Goal: Information Seeking & Learning: Learn about a topic

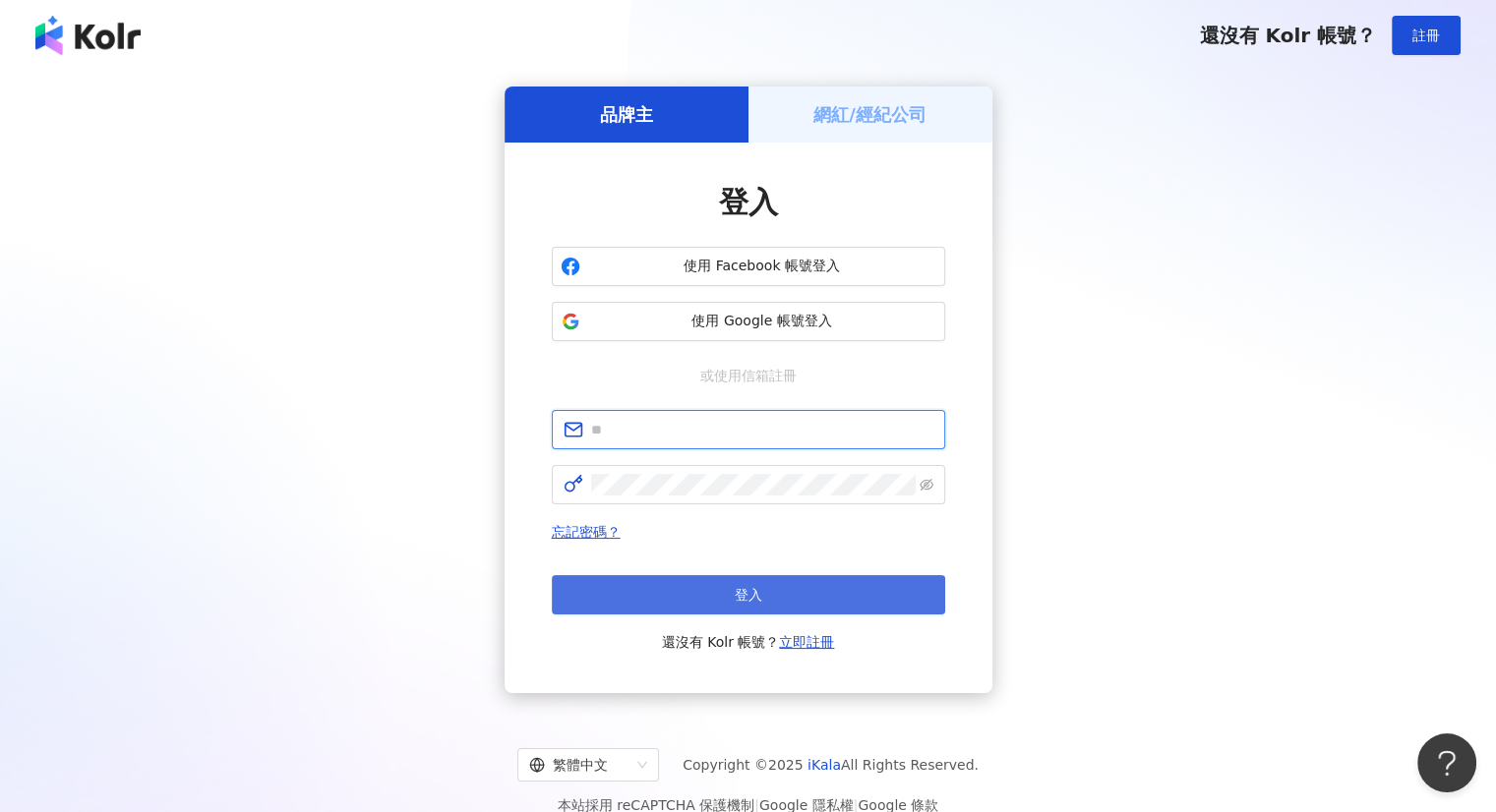
type input "**********"
click at [645, 599] on button "登入" at bounding box center [748, 596] width 393 height 40
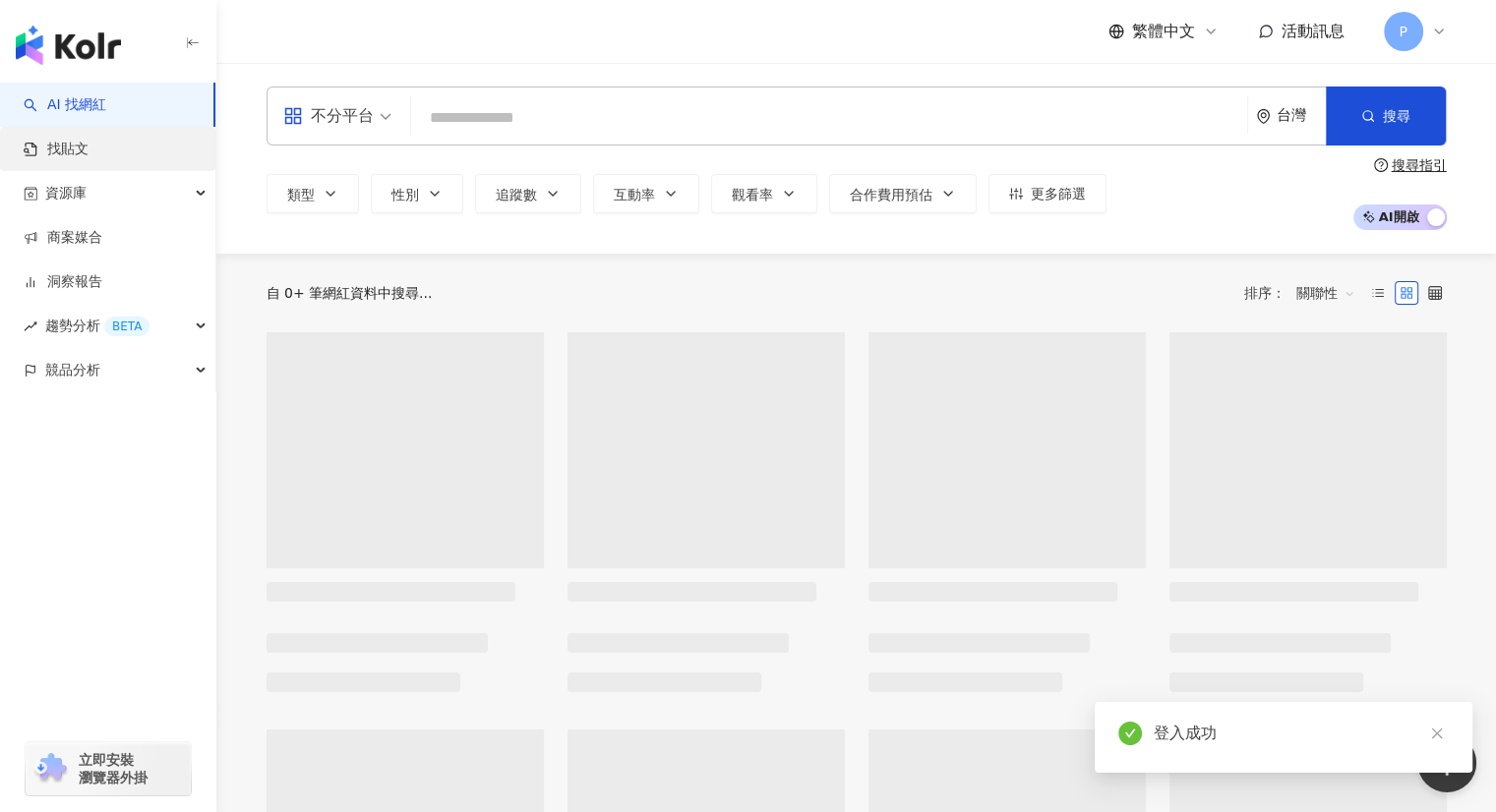
click at [74, 147] on link "找貼文" at bounding box center [56, 150] width 65 height 20
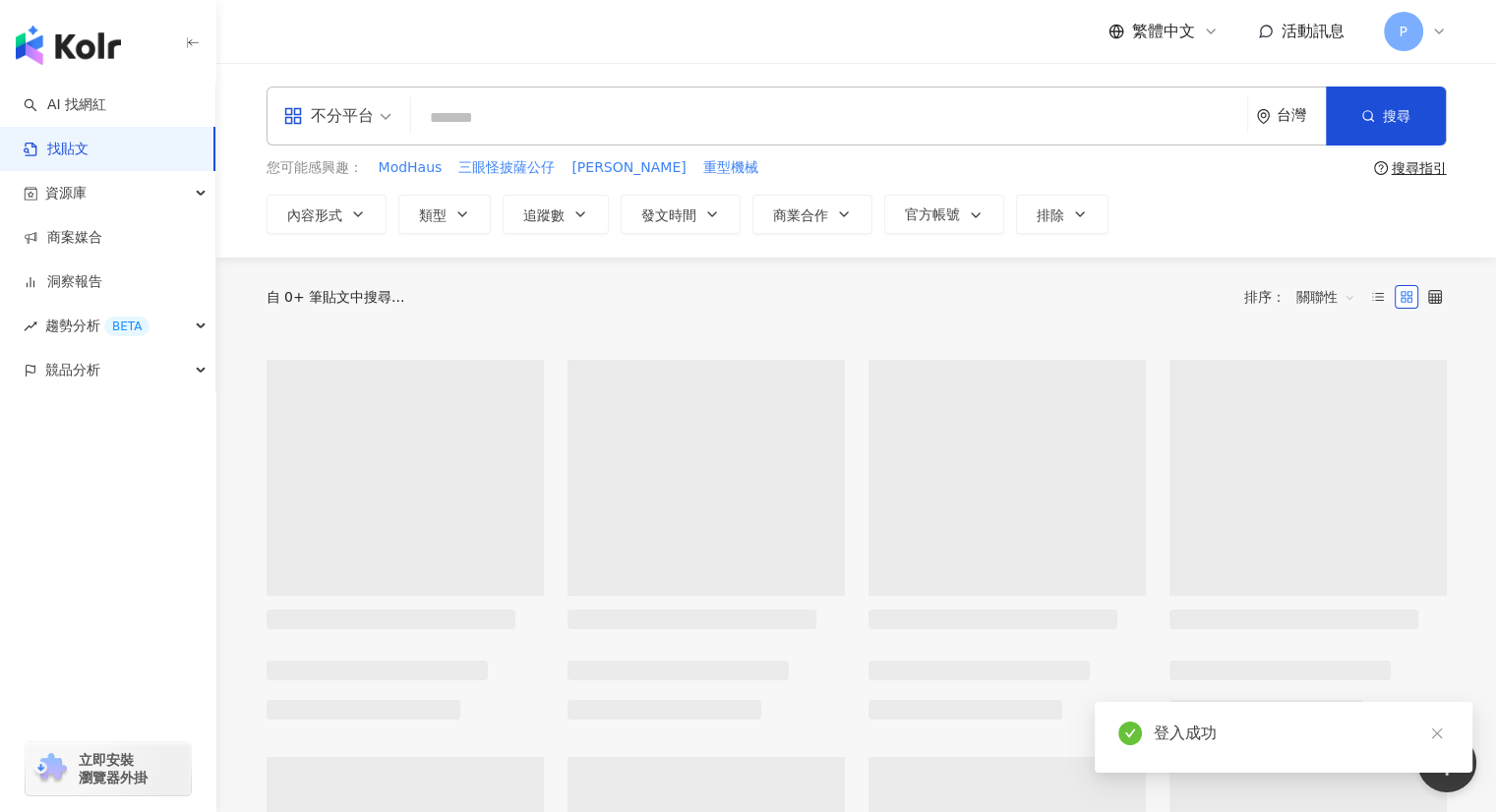
click at [517, 117] on input "search" at bounding box center [829, 117] width 820 height 43
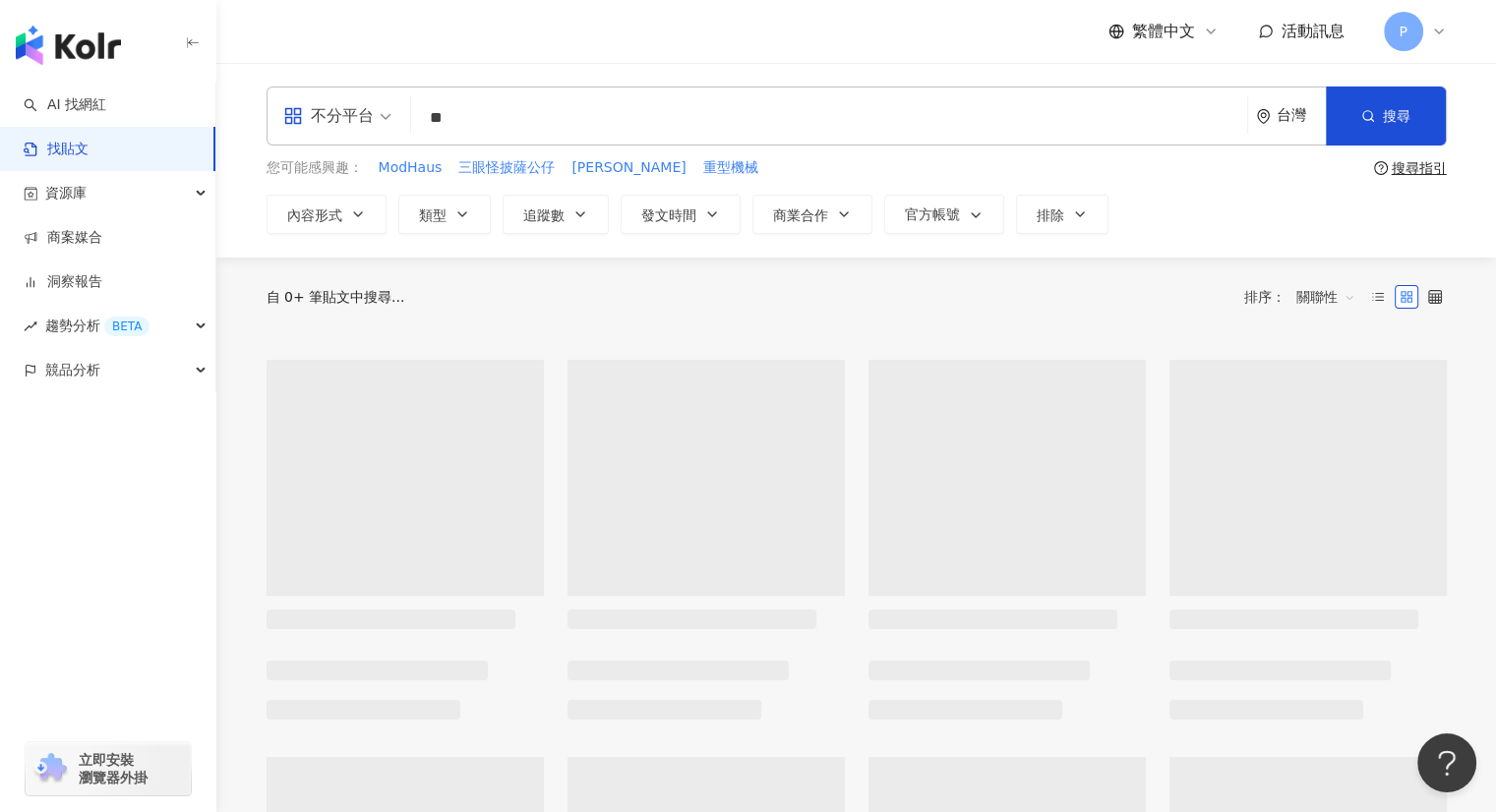
type input "*"
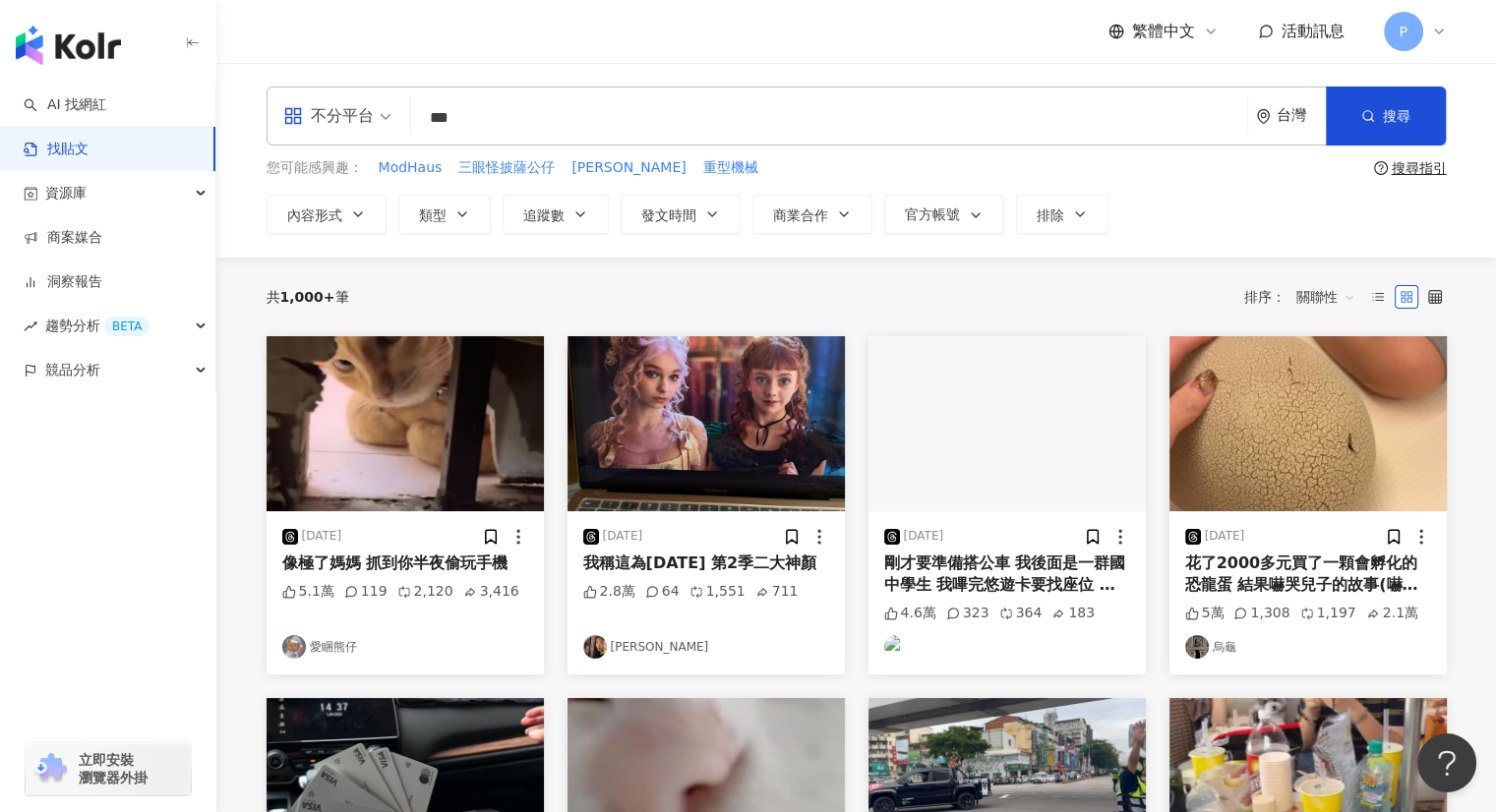
type input "***"
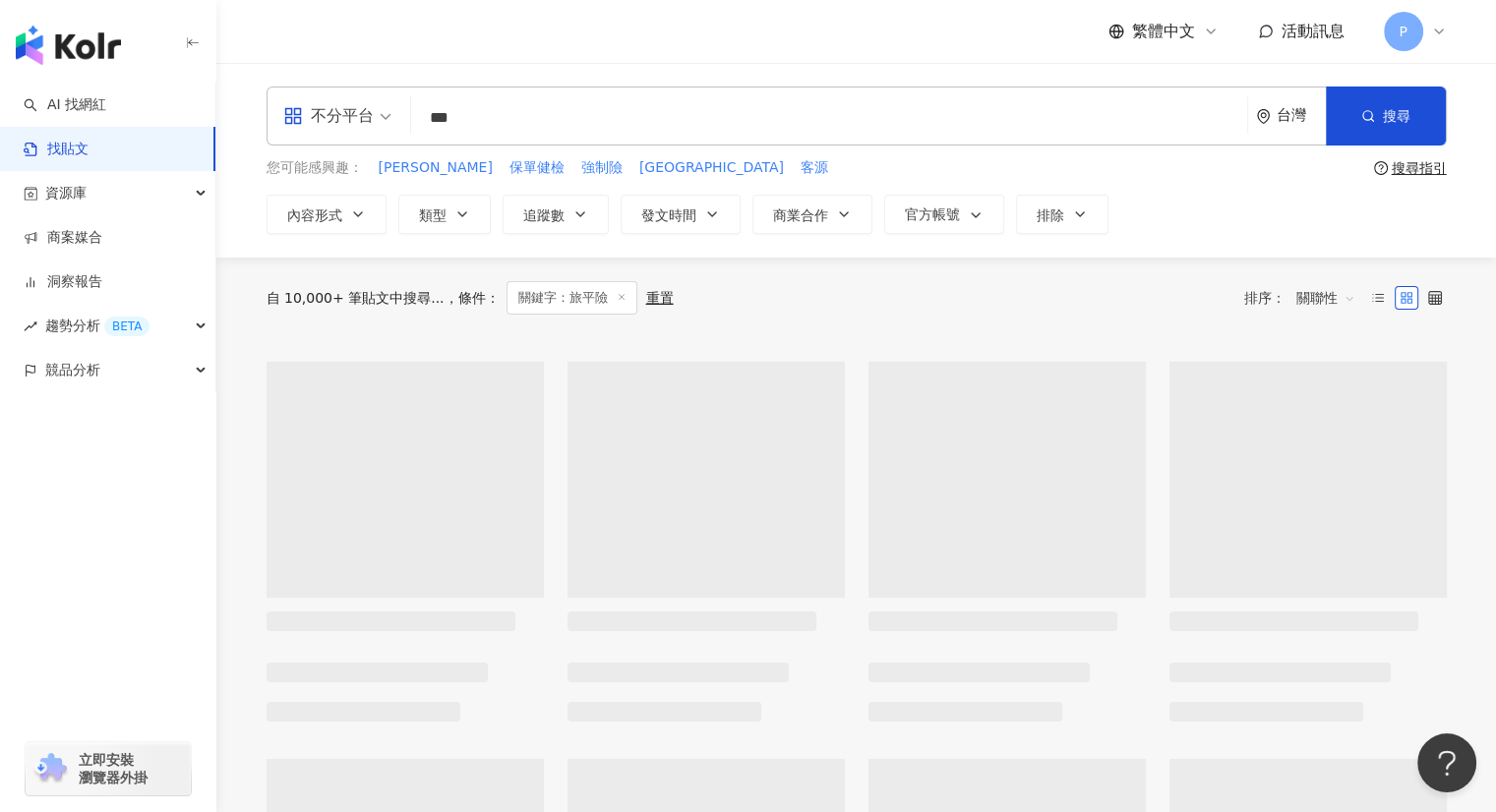
click at [372, 105] on div "不分平台" at bounding box center [328, 116] width 90 height 32
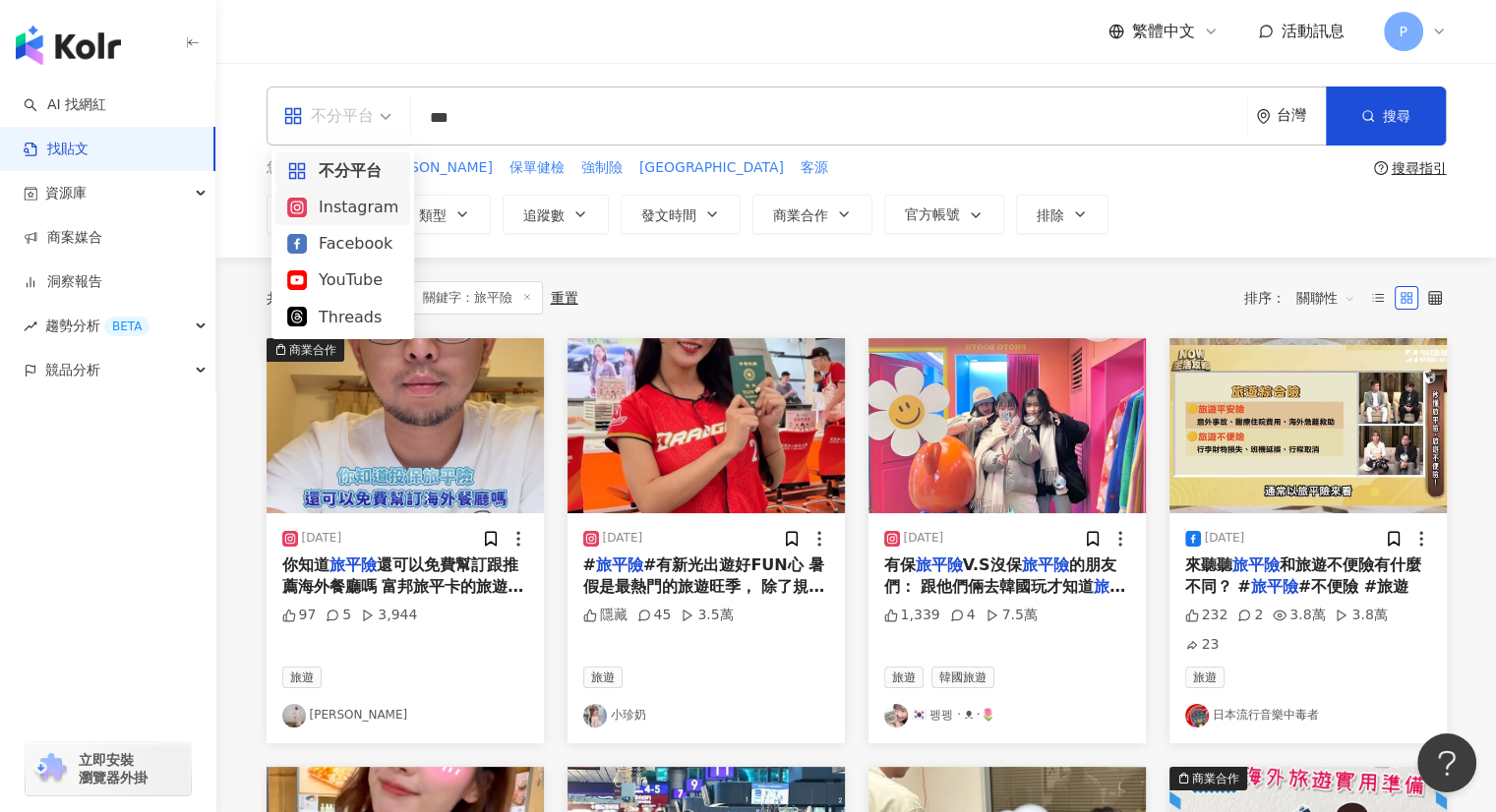
click at [346, 204] on div "Instagram" at bounding box center [342, 206] width 111 height 25
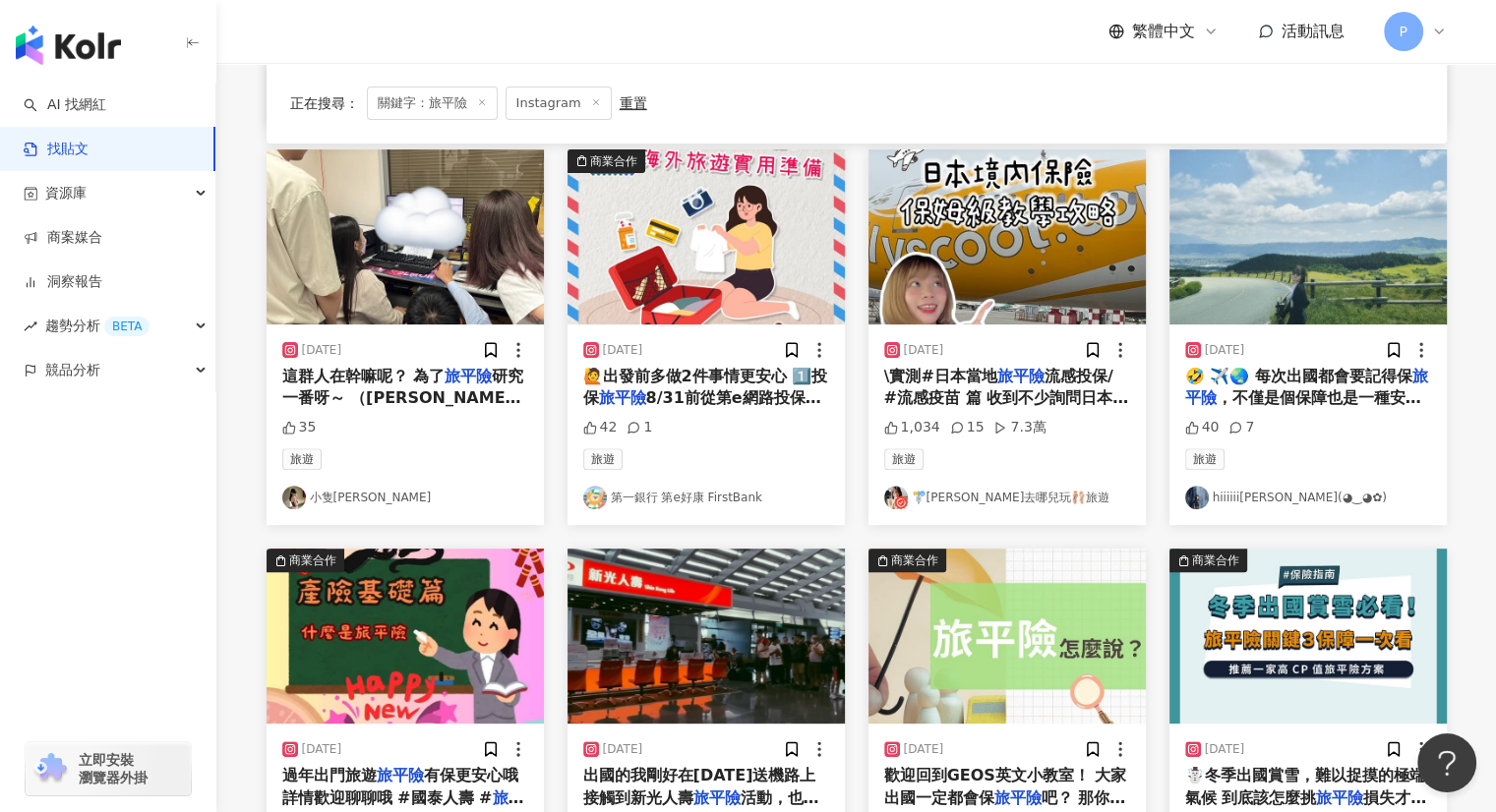
scroll to position [590, 0]
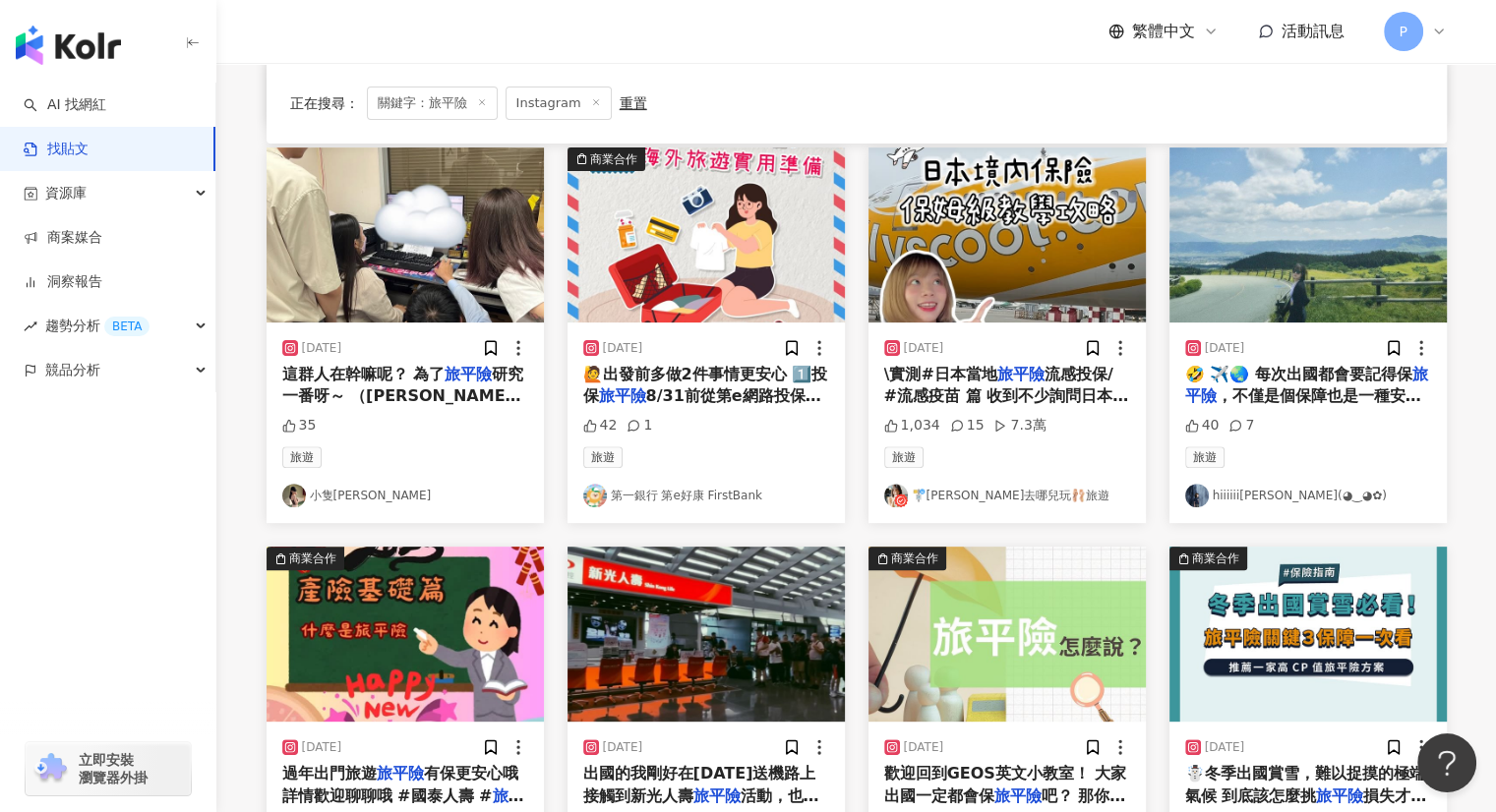
click at [709, 393] on span "8/31前從第e網路投保平台 投" at bounding box center [703, 406] width 238 height 41
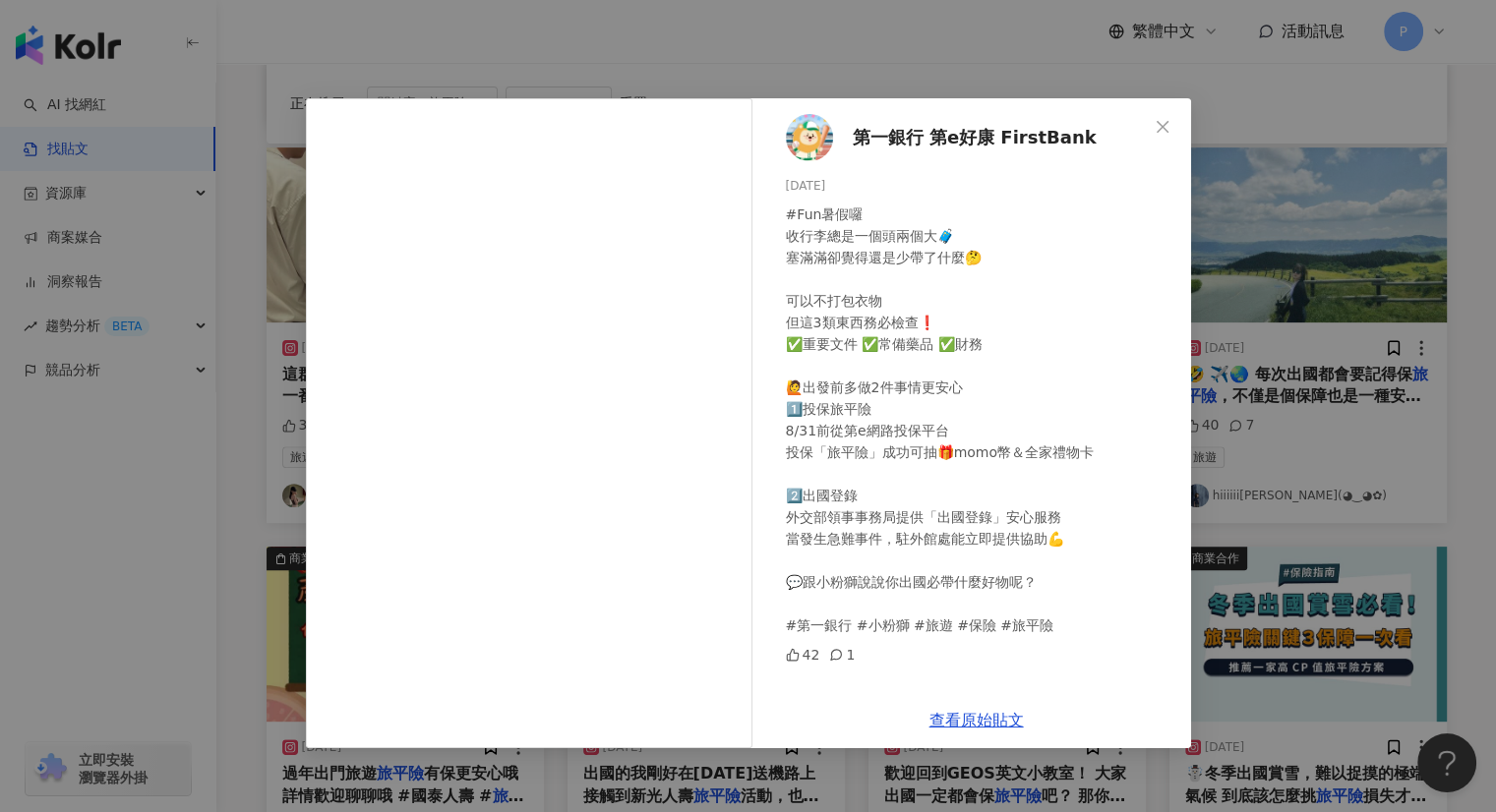
click at [1260, 265] on div "第一銀行 第e好康 FirstBank [DATE] #Fun暑假囉 收行李總是一個頭兩個大🧳 塞滿滿卻覺得還是少帶了什麼🤔 可以不打包衣物 但這3類東西務必…" at bounding box center [748, 406] width 1496 height 812
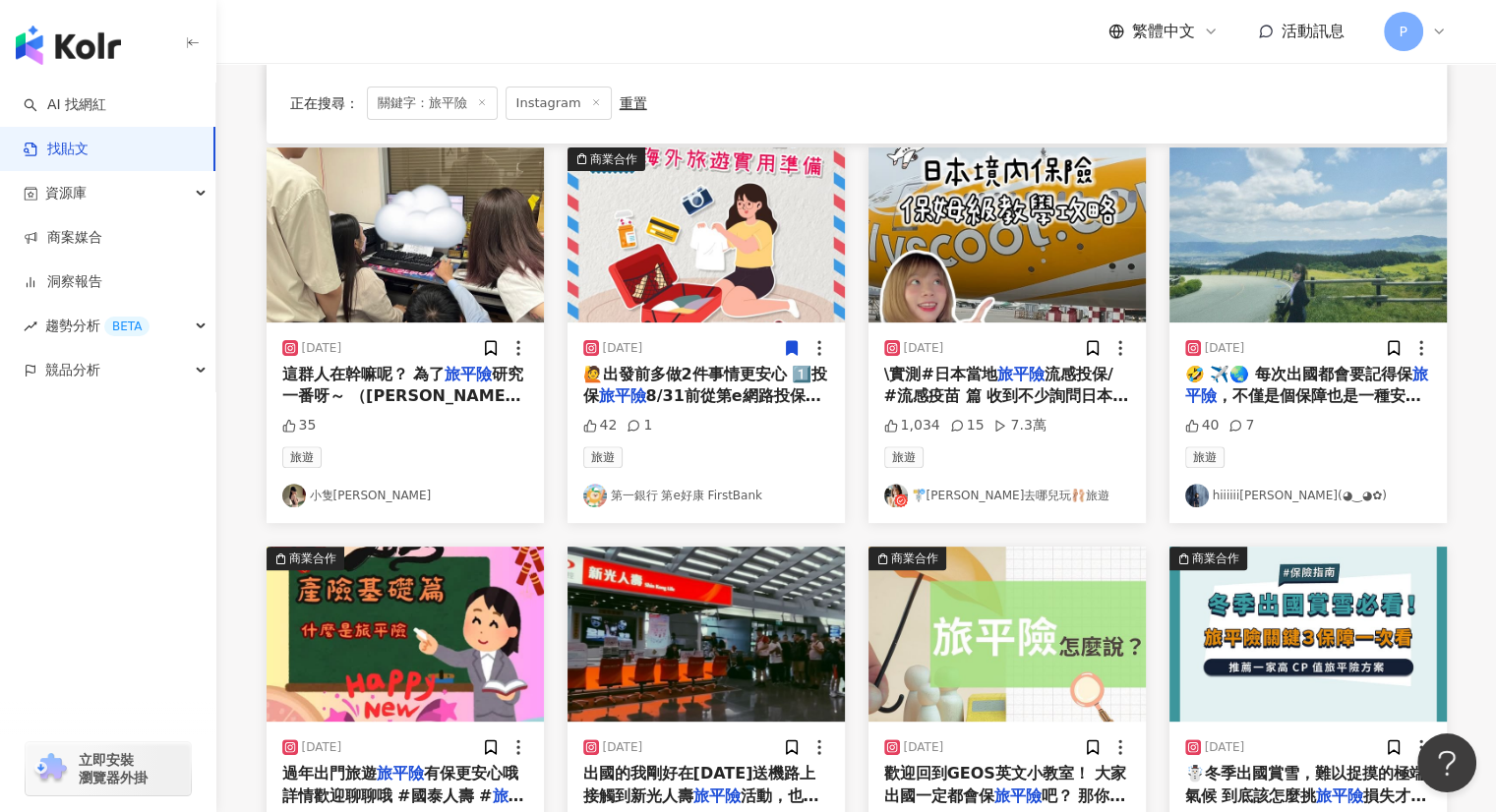
scroll to position [885, 0]
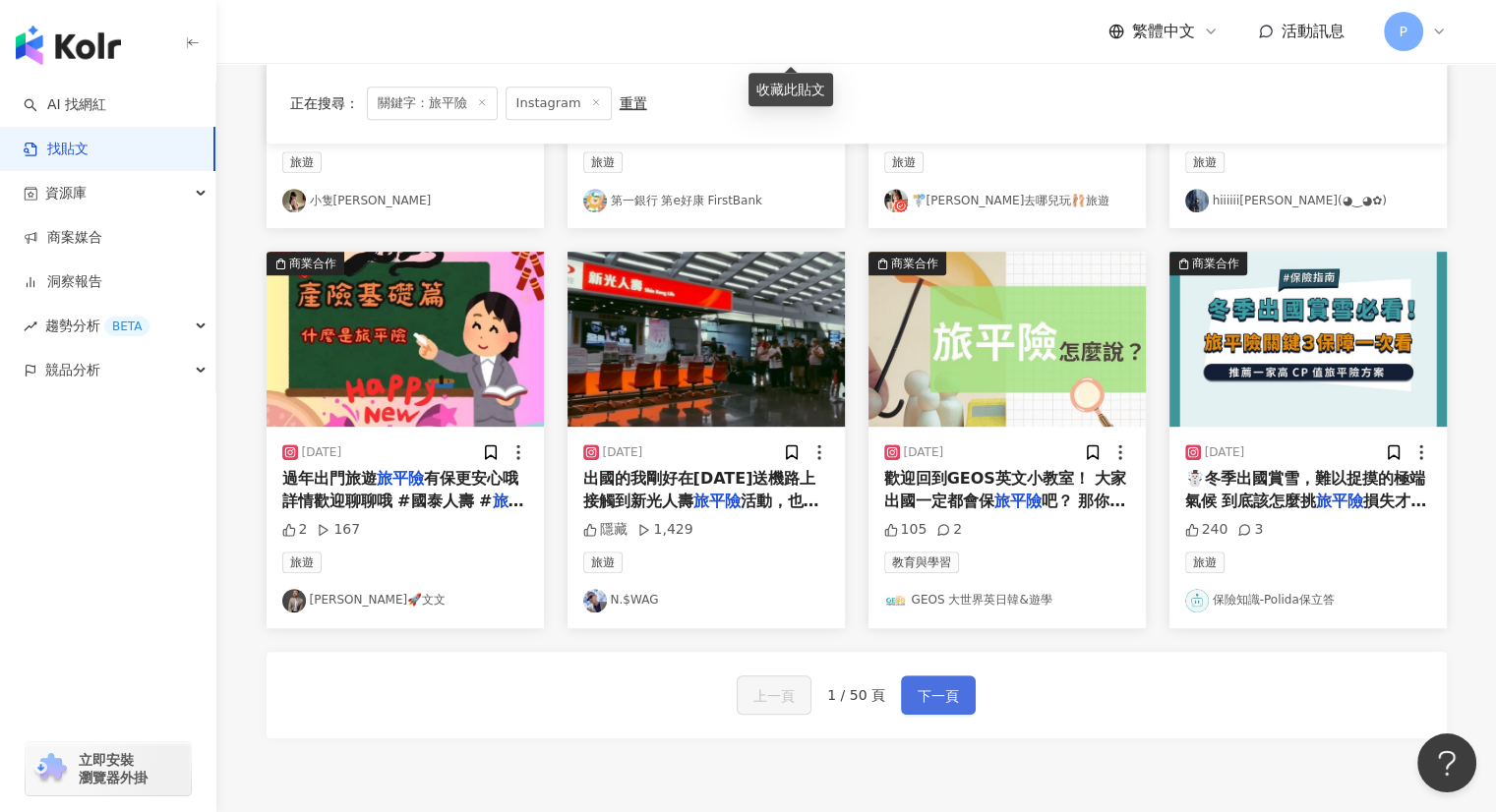
click at [937, 690] on span "下一頁" at bounding box center [938, 697] width 42 height 24
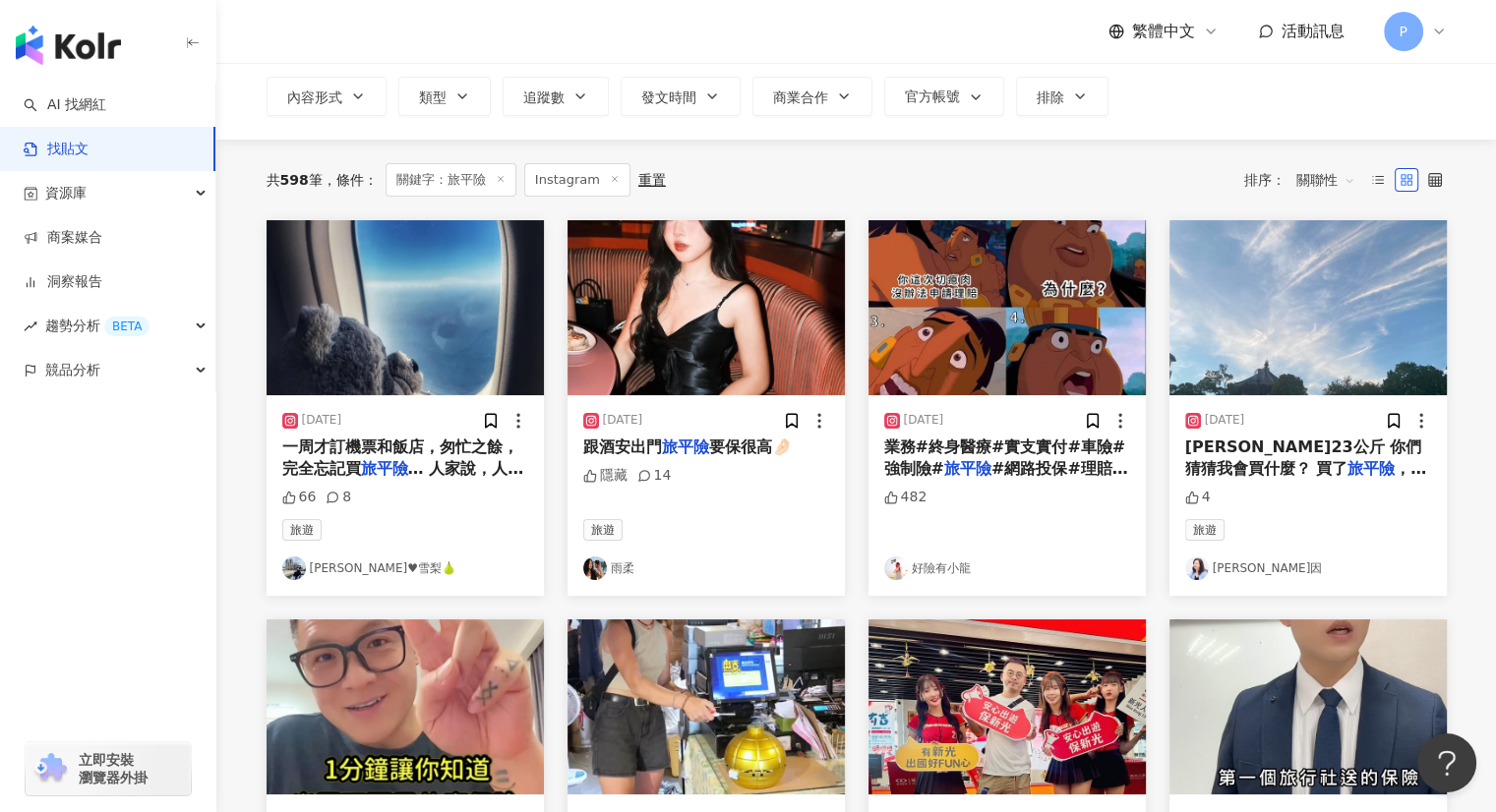
scroll to position [0, 0]
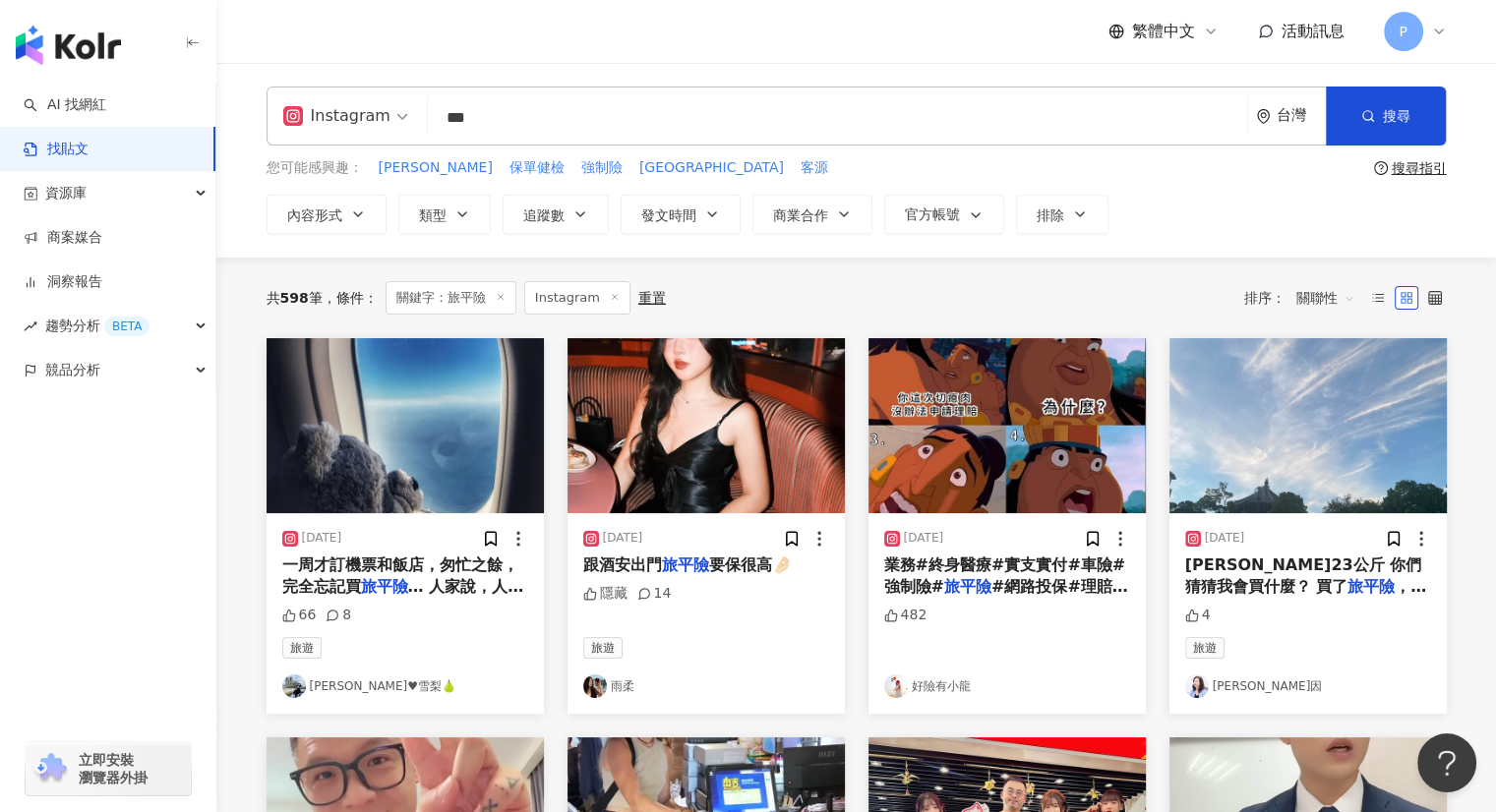
click at [1020, 441] on img "button" at bounding box center [1007, 426] width 277 height 175
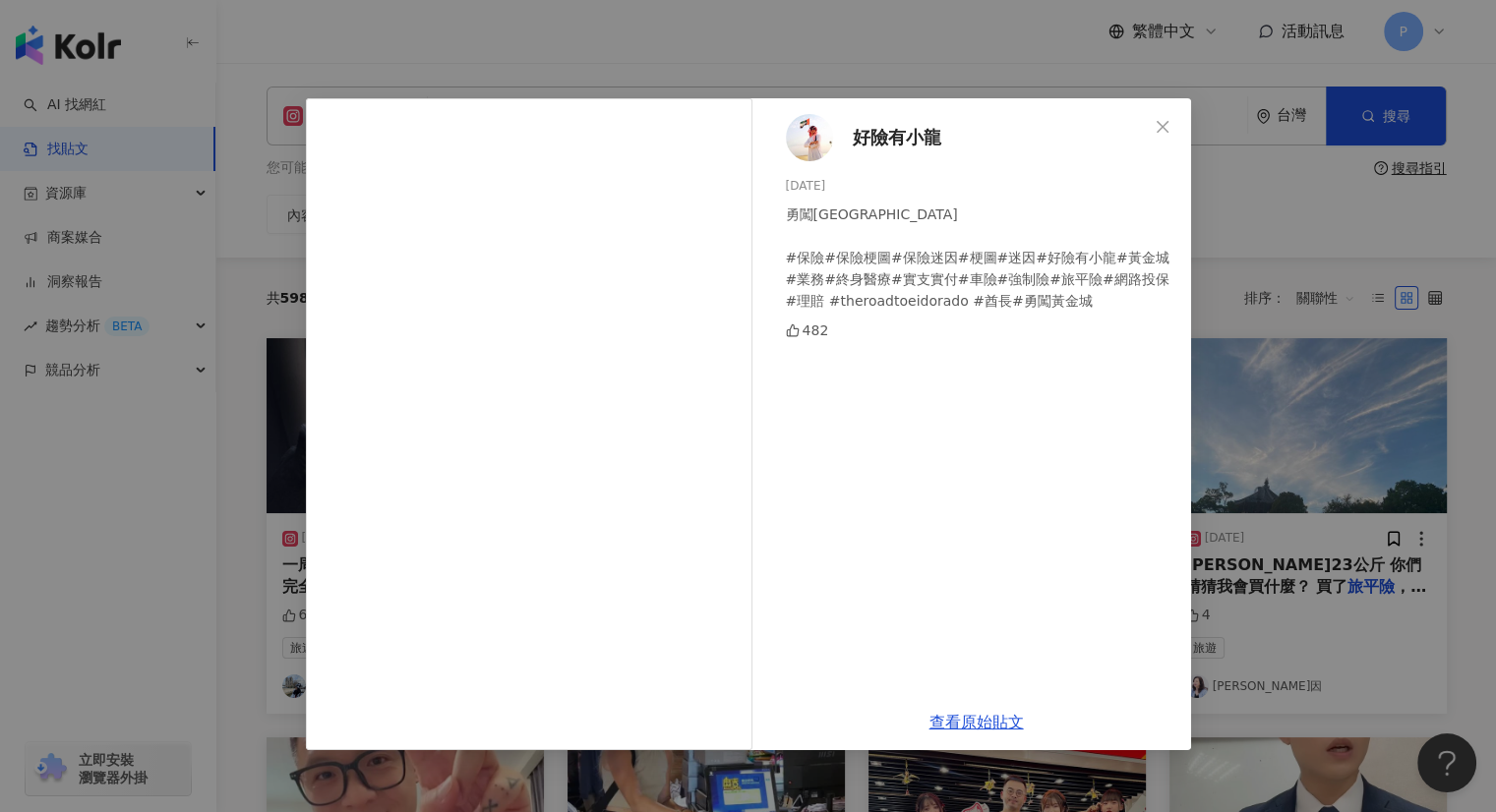
click at [1371, 473] on div "好險有小龍 [DATE] 勇闖[GEOGRAPHIC_DATA] #保險#保險梗圖#保險迷因#梗圖#迷因#好險有小龍#黃金城#業務#終身醫療#實支實付#車險#…" at bounding box center [748, 406] width 1496 height 812
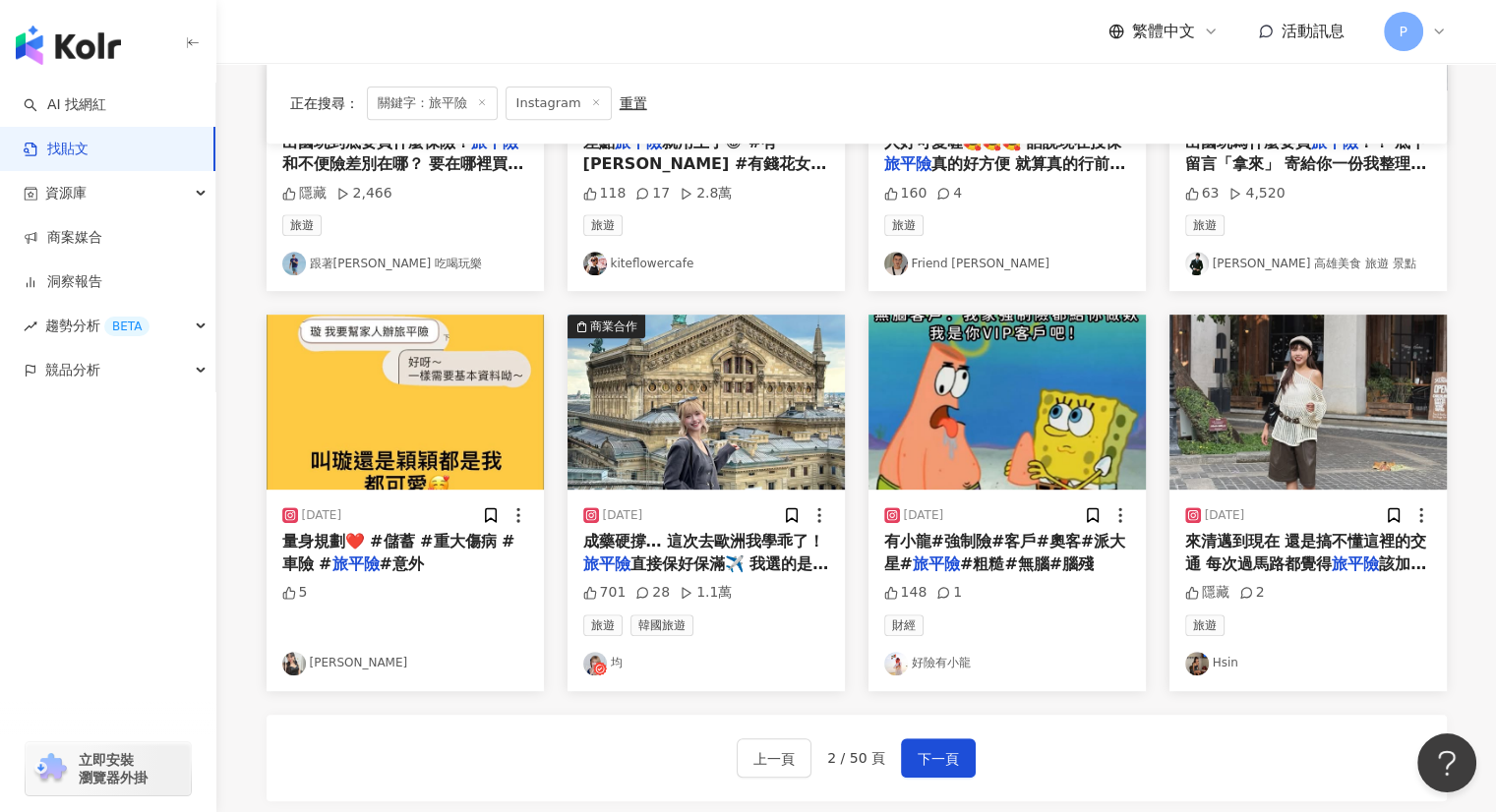
scroll to position [984, 0]
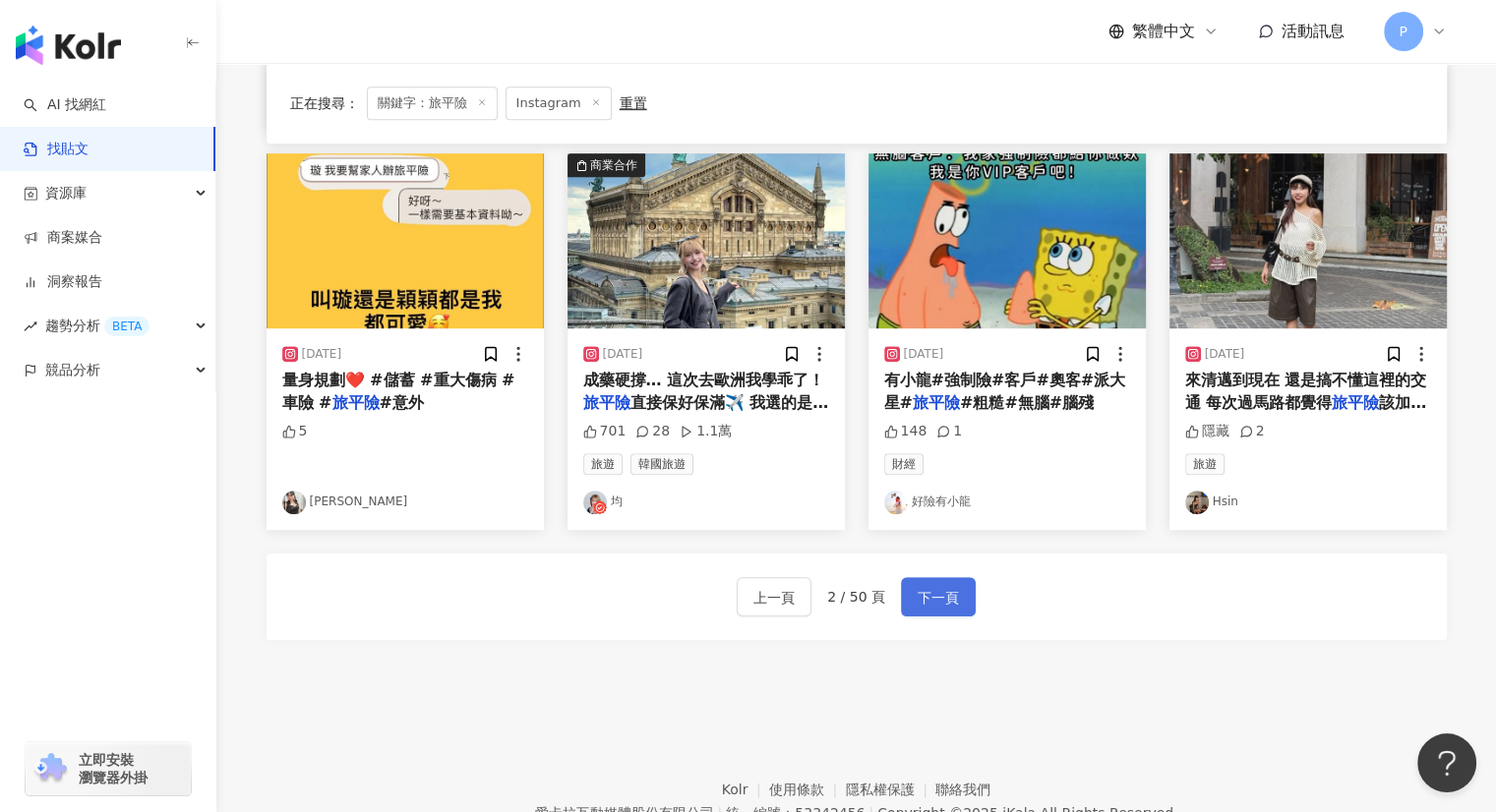
click at [923, 594] on span "下一頁" at bounding box center [938, 599] width 42 height 24
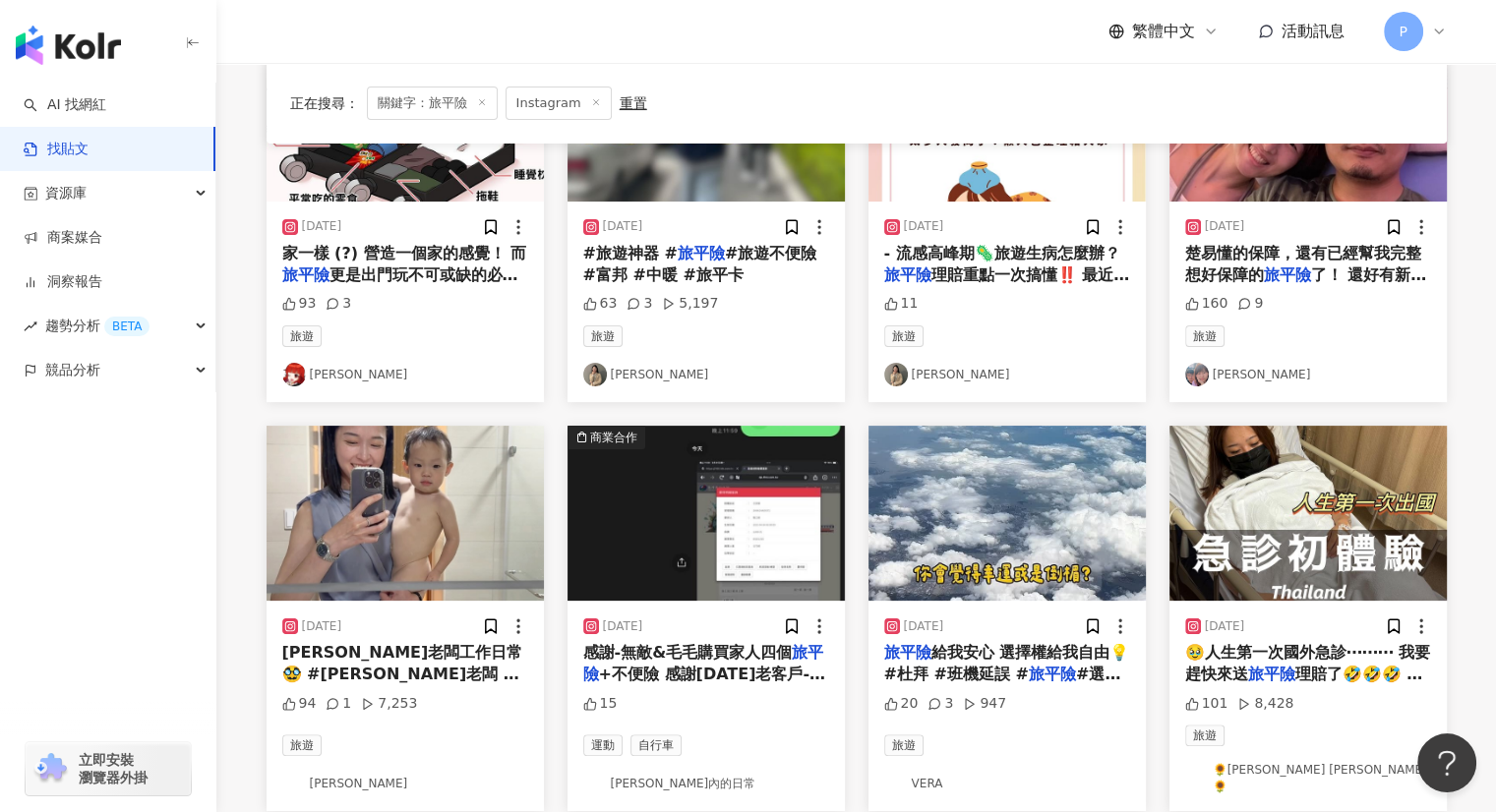
scroll to position [0, 0]
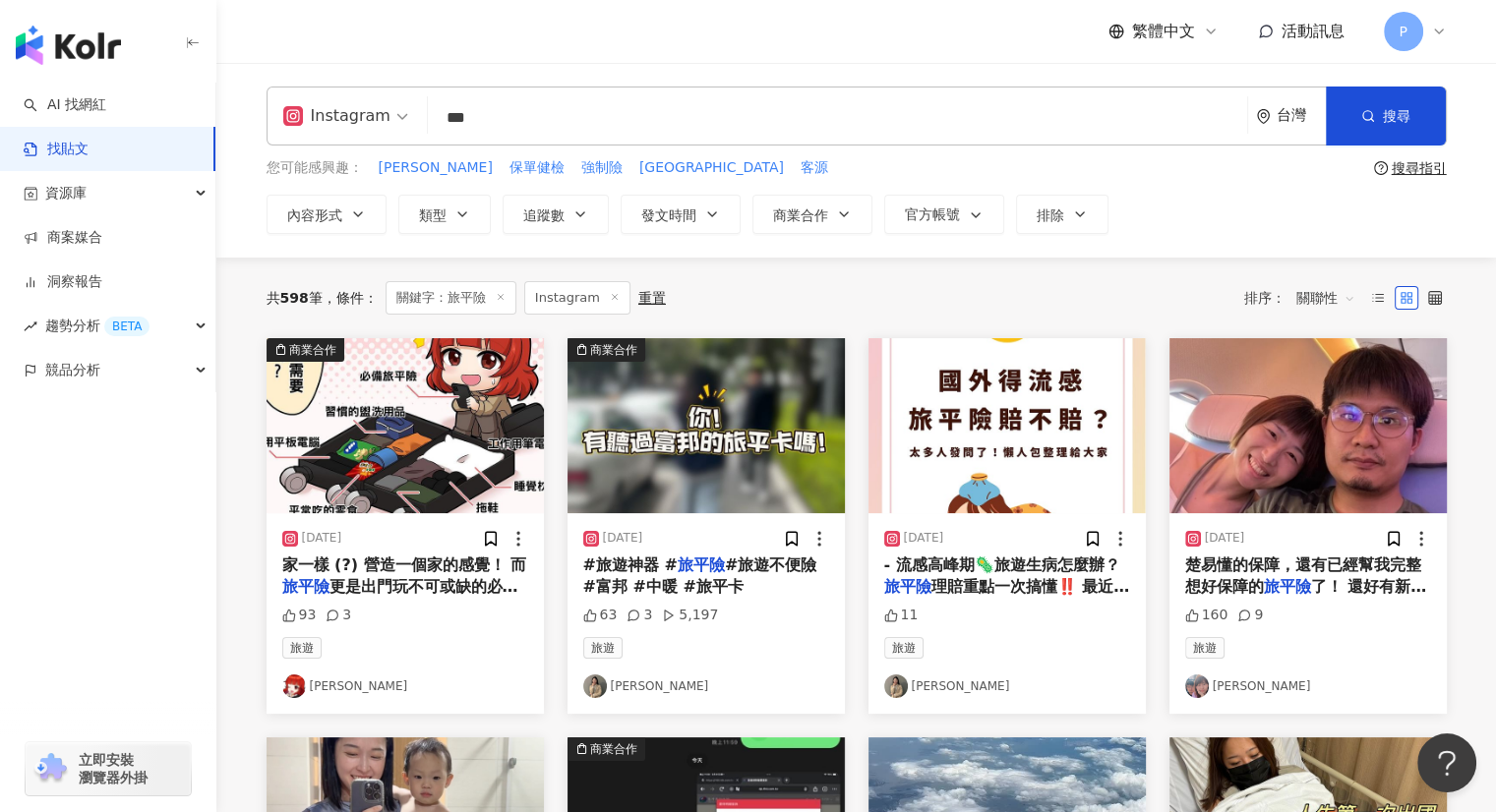
click at [1003, 382] on img "button" at bounding box center [1007, 426] width 277 height 175
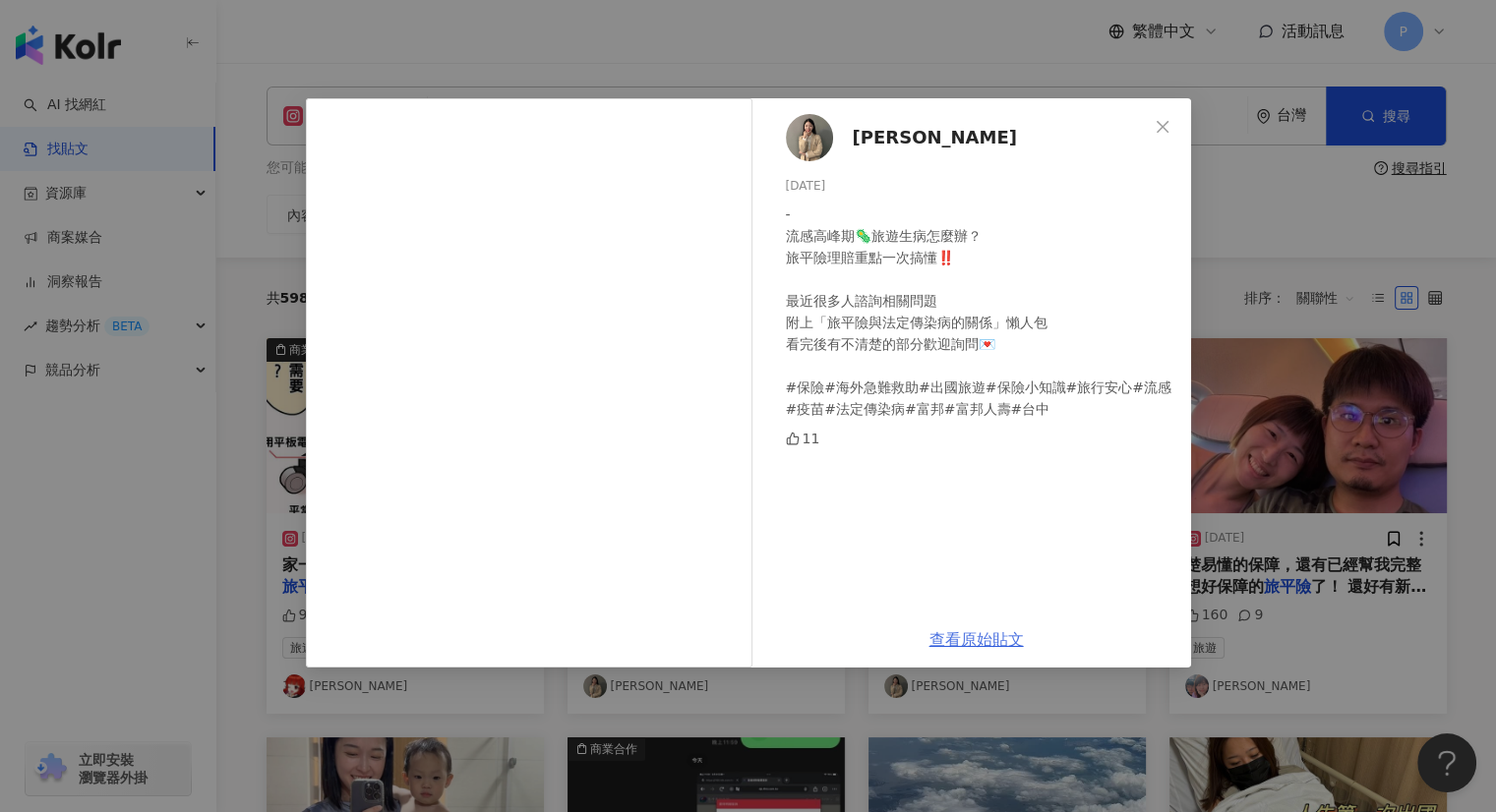
drag, startPoint x: 749, startPoint y: 411, endPoint x: 980, endPoint y: 635, distance: 321.8
click at [1283, 421] on div "[PERSON_NAME][DATE] - 流感高峰期🦠旅遊生病怎麼辦？ 旅平險理賠重點一次搞懂‼️ 最近很多人諮詢相關問題 附上「旅平險與法定傳染病的關係」…" at bounding box center [748, 406] width 1496 height 812
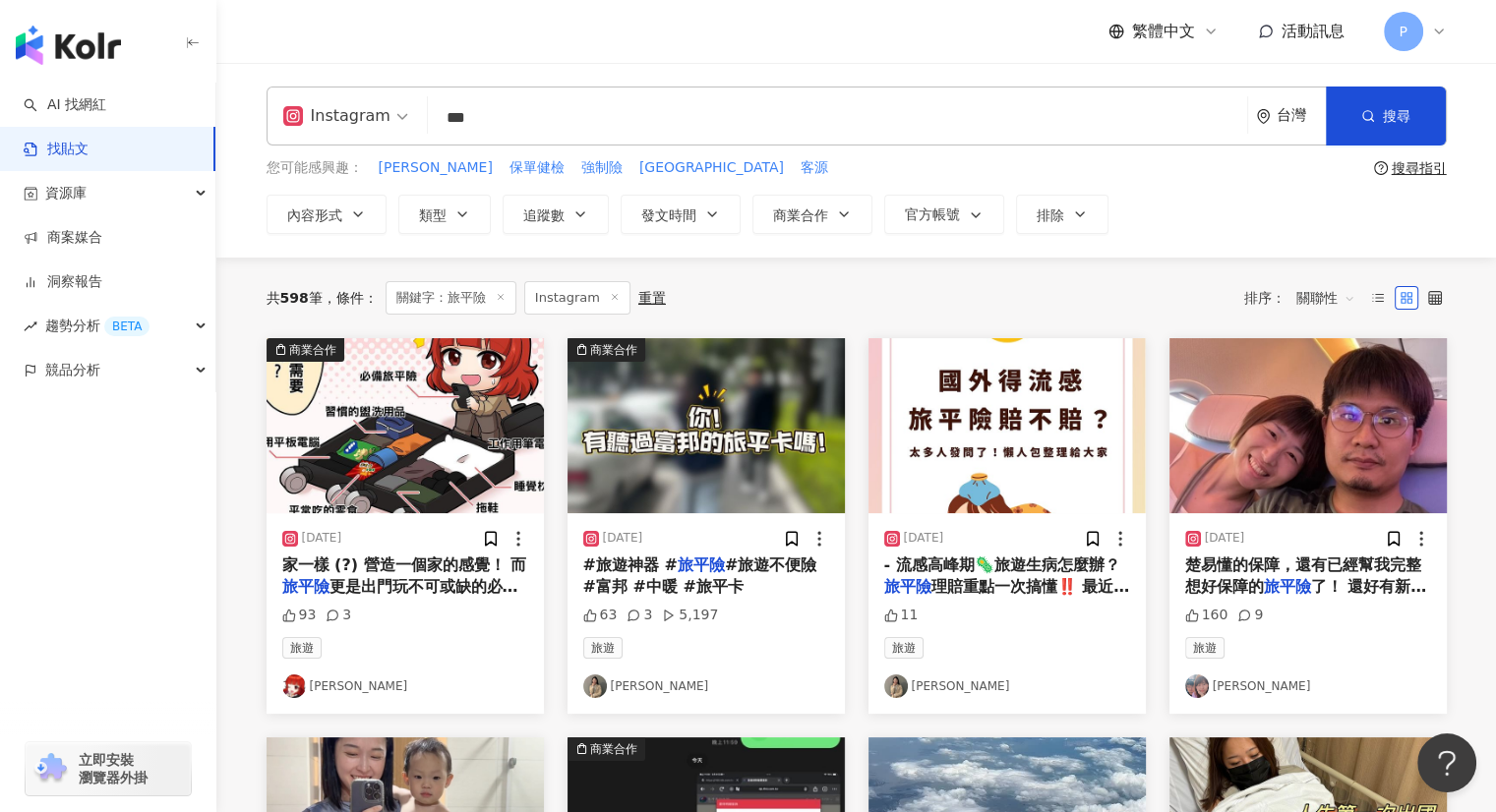
click at [419, 441] on img "button" at bounding box center [405, 426] width 277 height 175
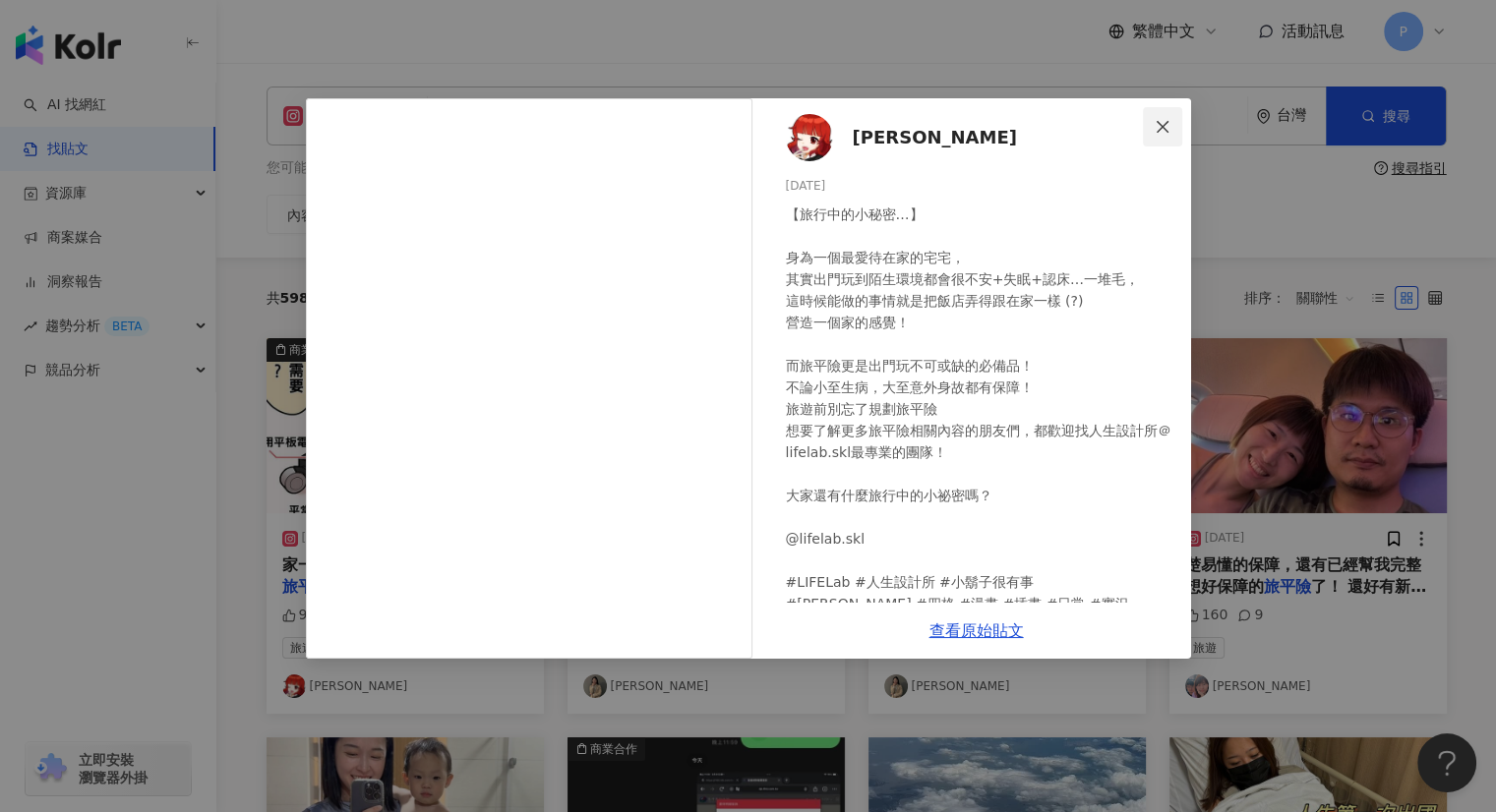
click at [1163, 125] on icon "close" at bounding box center [1162, 126] width 12 height 12
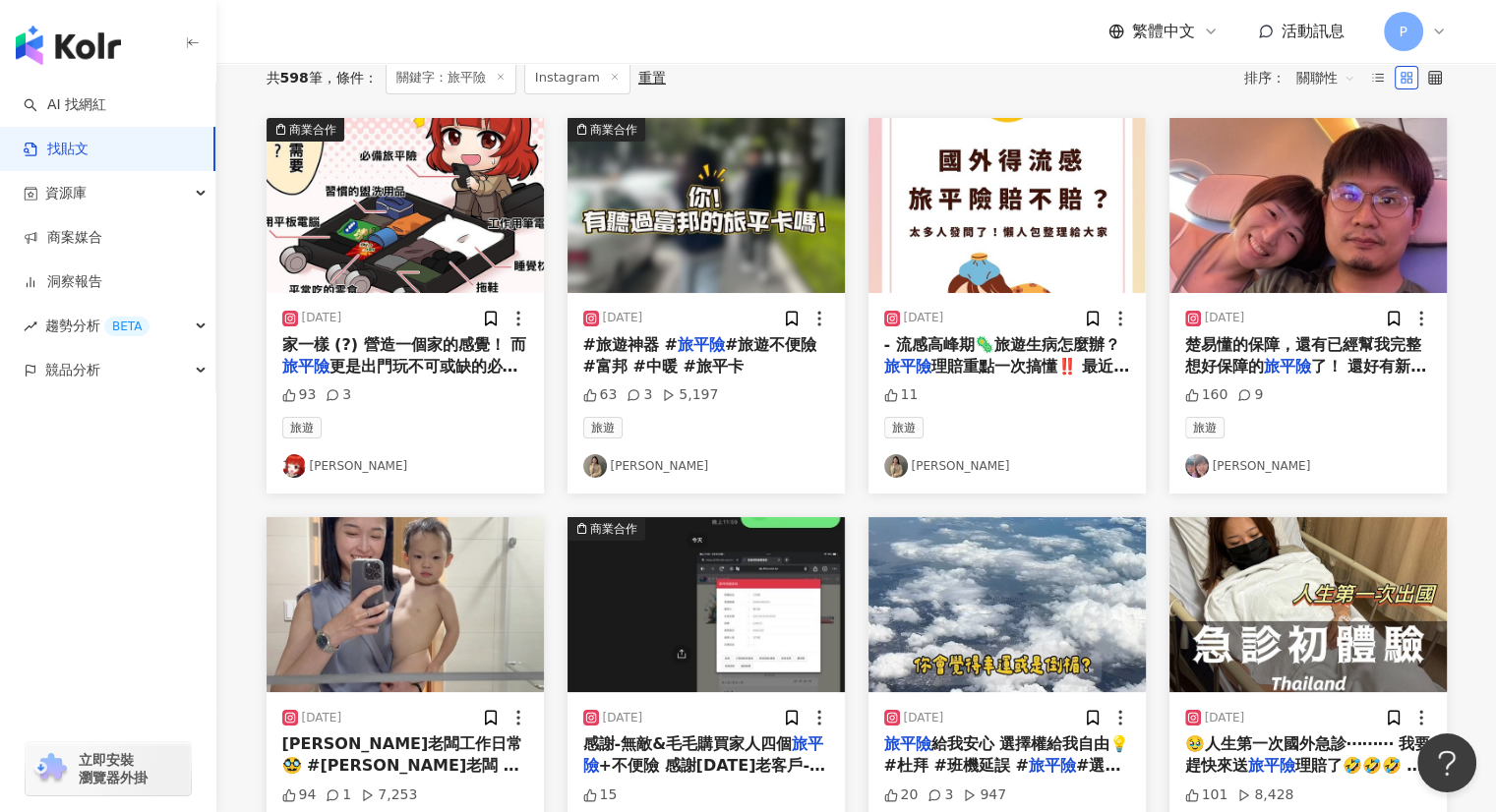
scroll to position [98, 0]
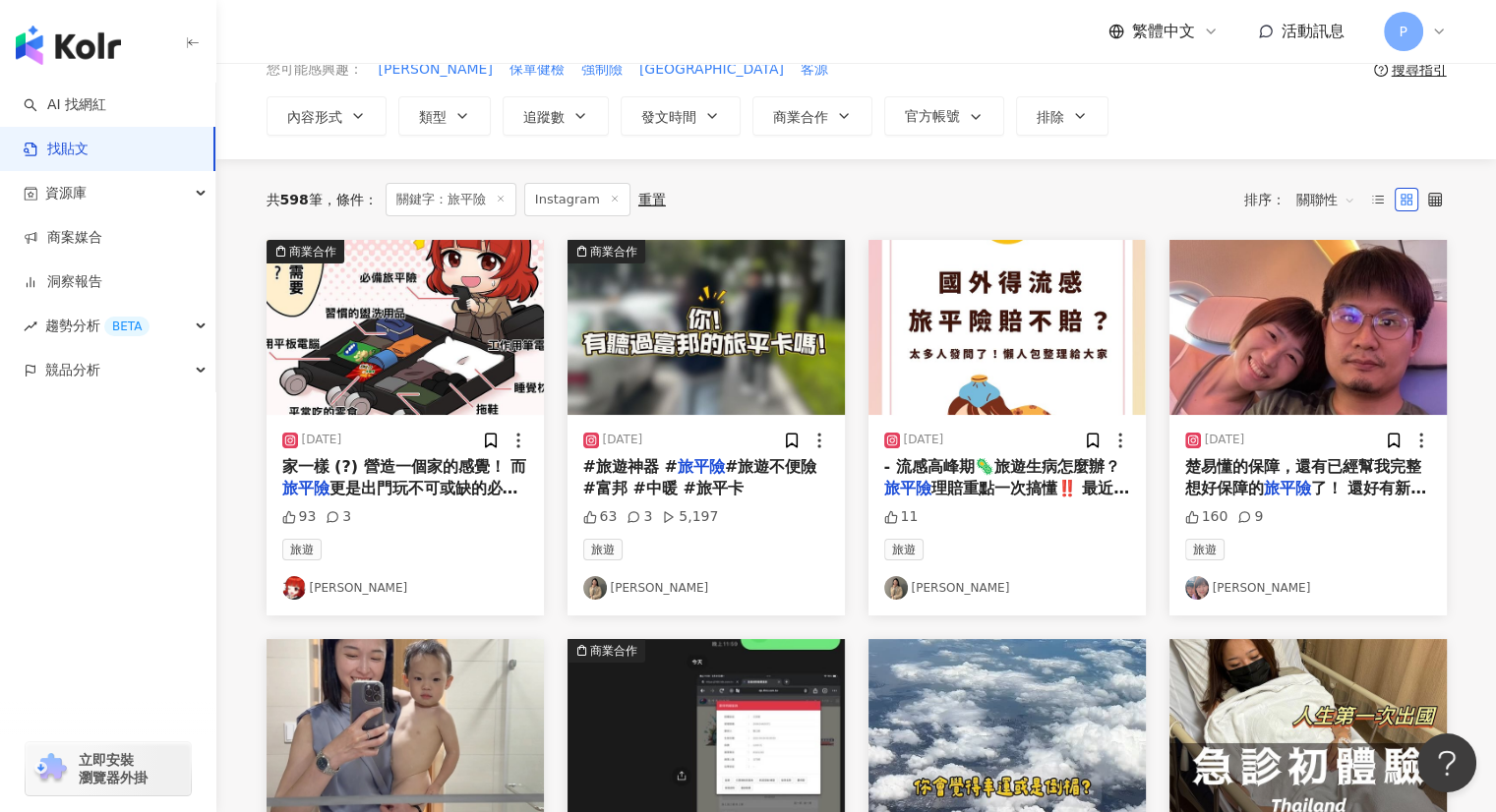
click at [750, 383] on img "button" at bounding box center [706, 328] width 277 height 175
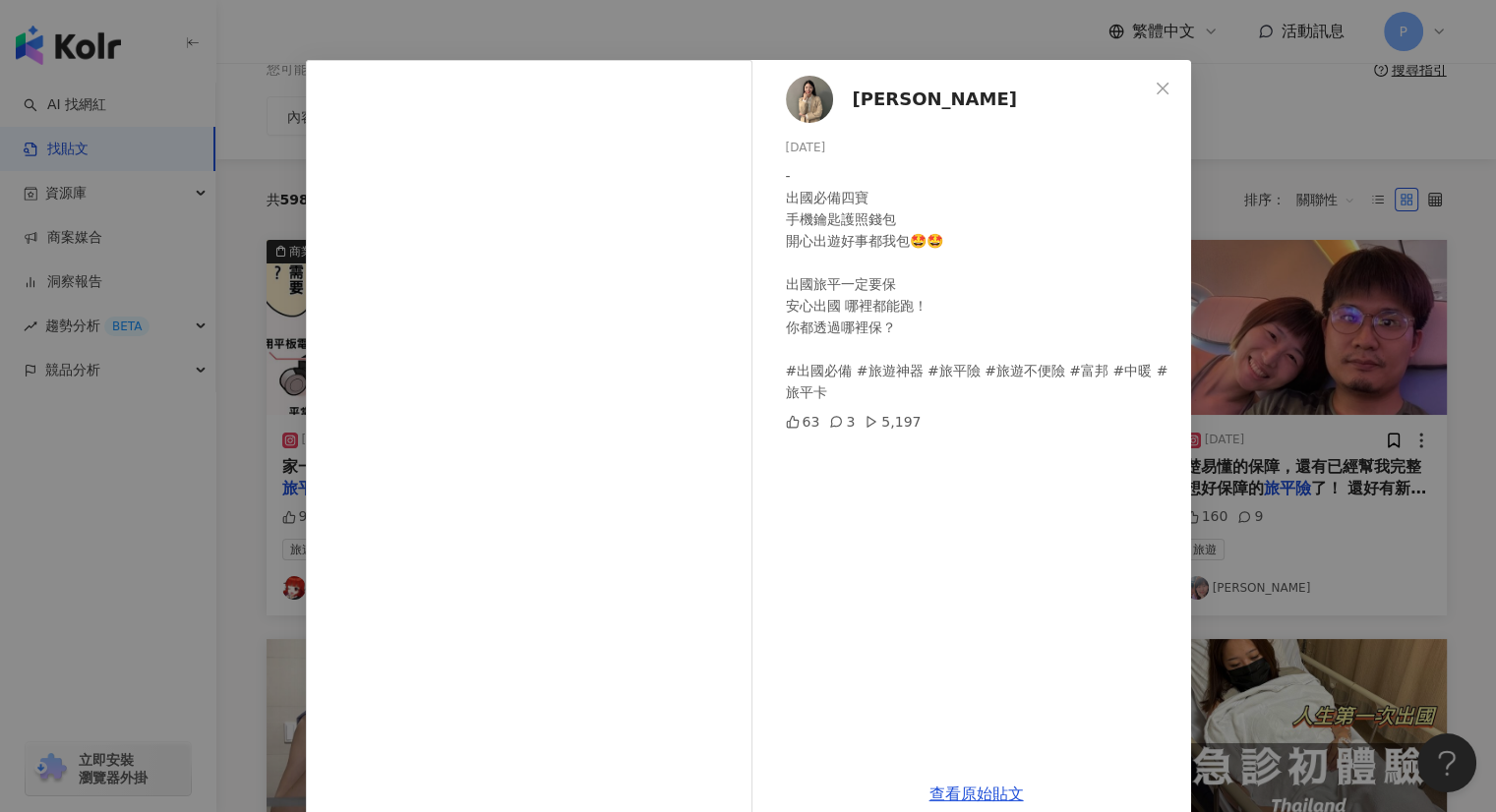
scroll to position [71, 0]
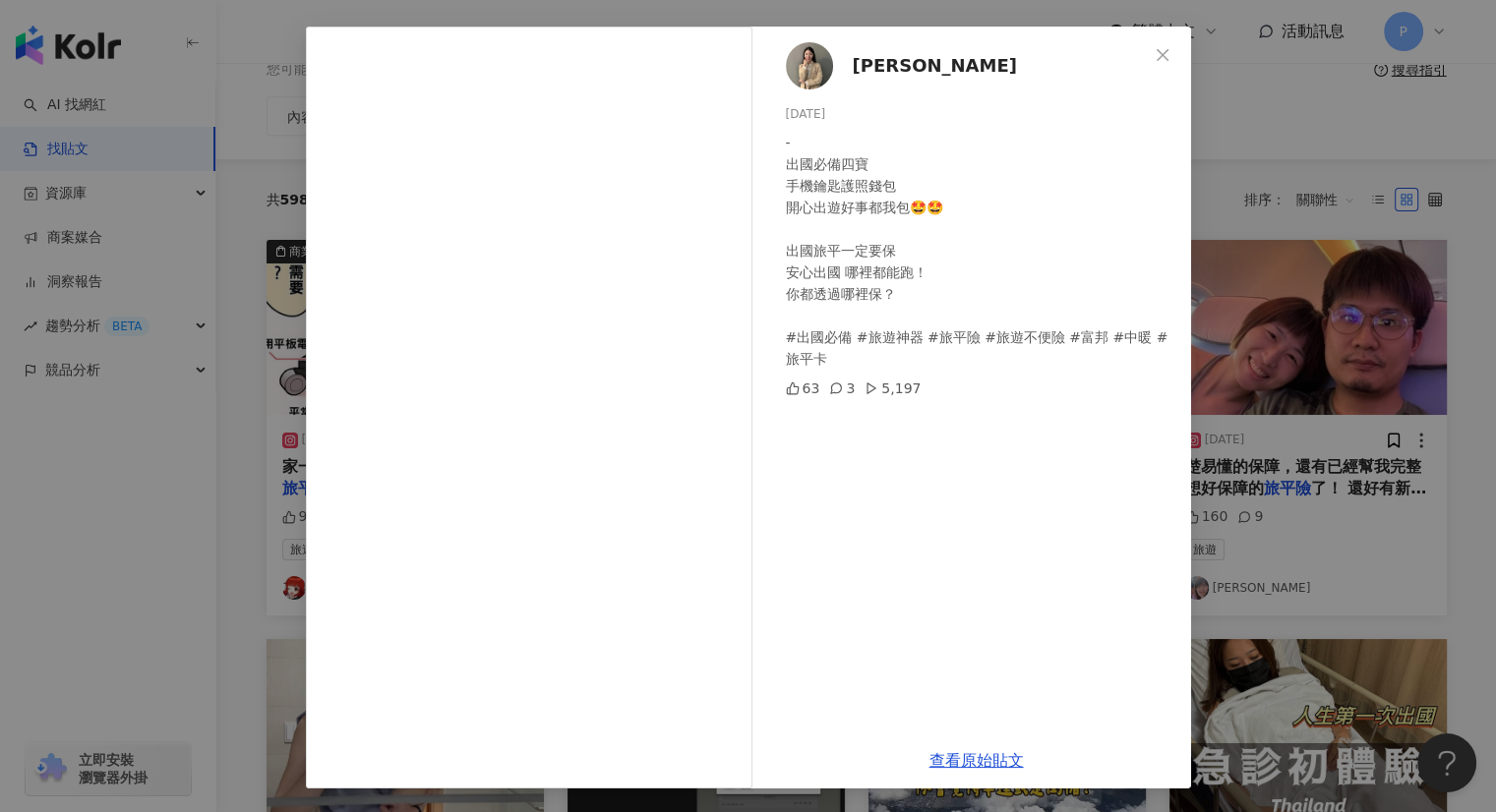
click at [1298, 375] on div "[PERSON_NAME][DATE] - 出國必備四寶 手機鑰匙護照錢包 開心出遊好事都我包🤩🤩 出國旅平一定要保 安心出國 哪裡都能跑！ 你都透過哪裡保？…" at bounding box center [748, 406] width 1496 height 812
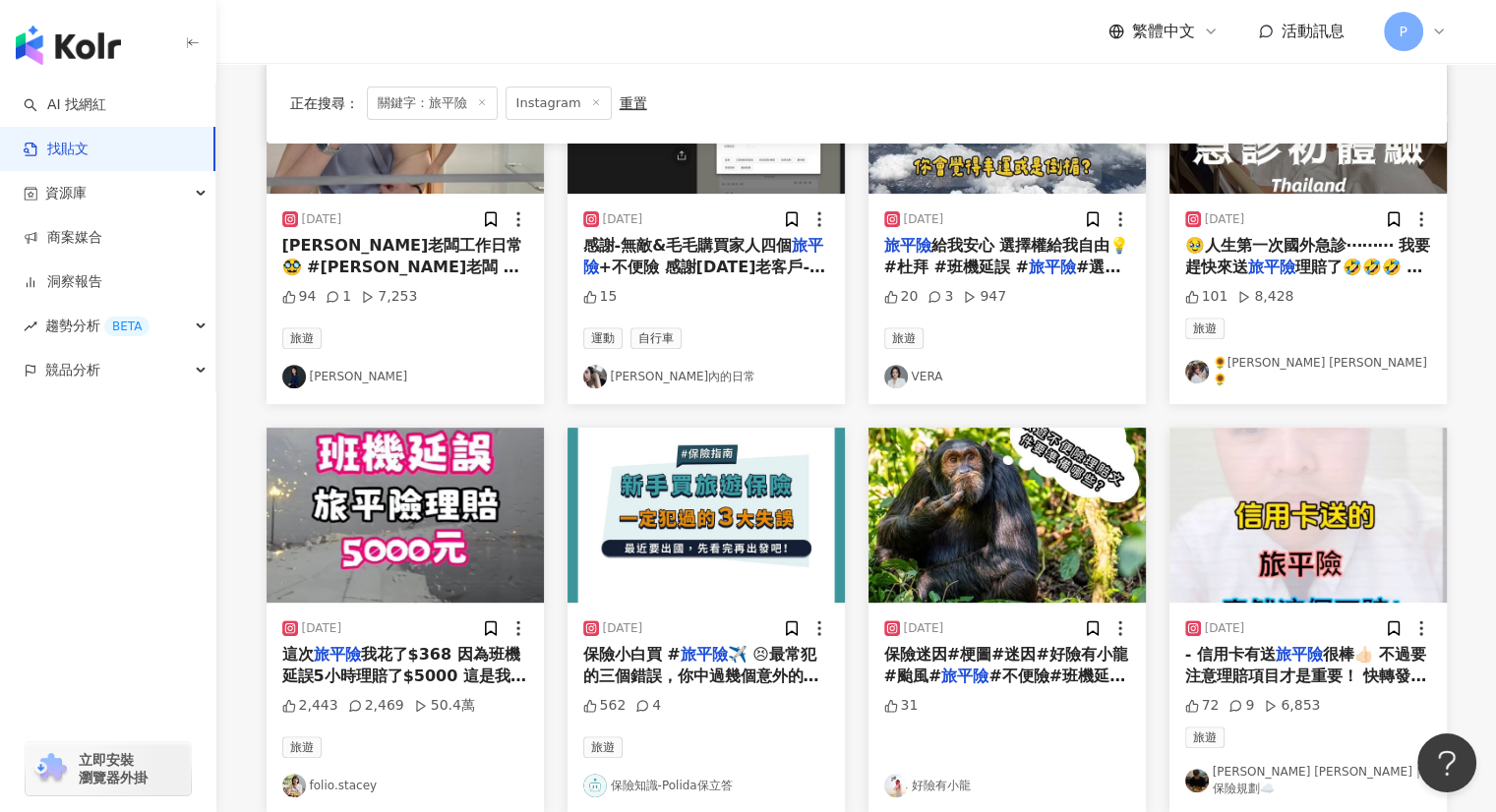
scroll to position [885, 0]
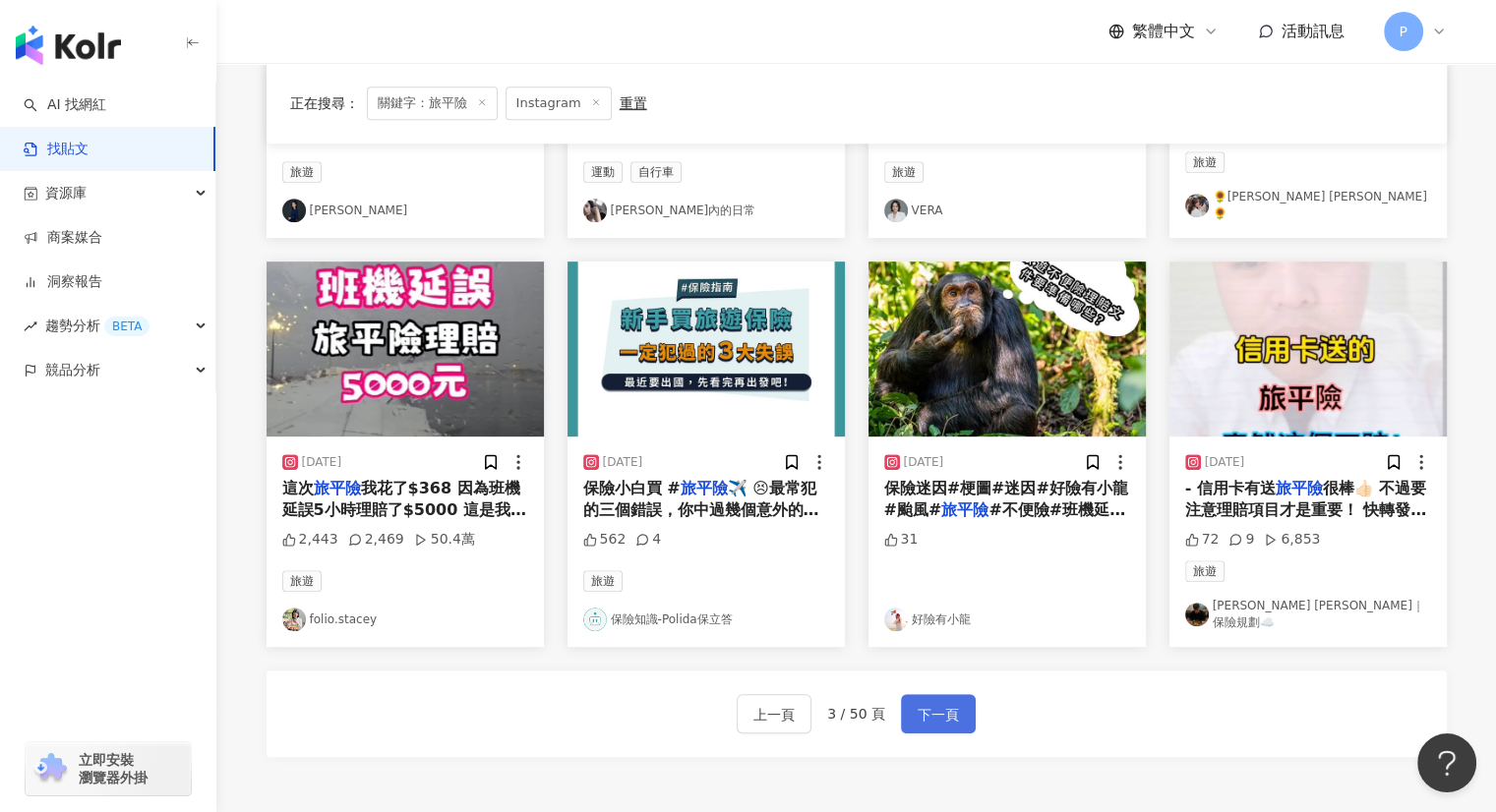
click at [926, 703] on span "下一頁" at bounding box center [938, 715] width 42 height 24
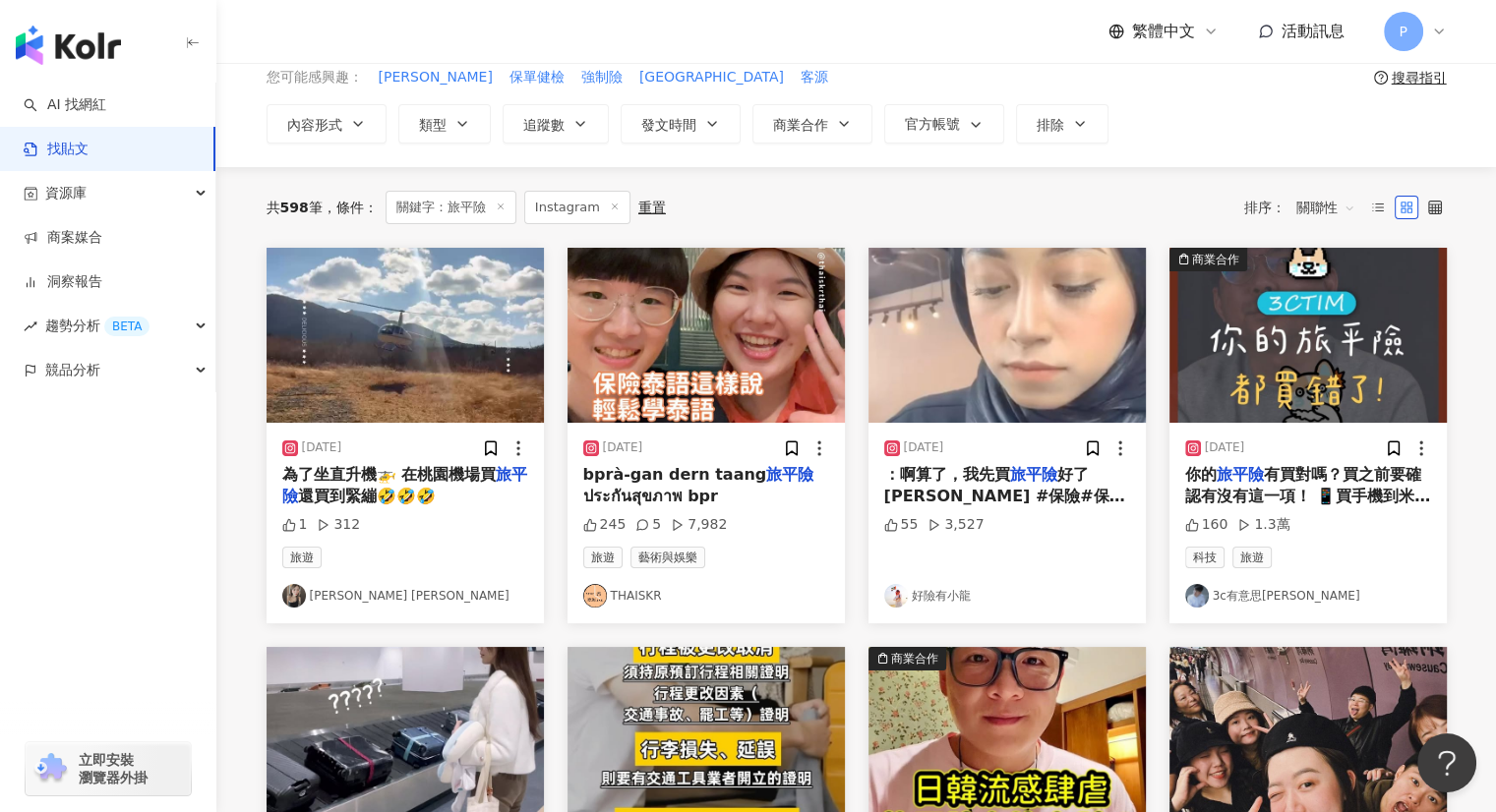
scroll to position [0, 0]
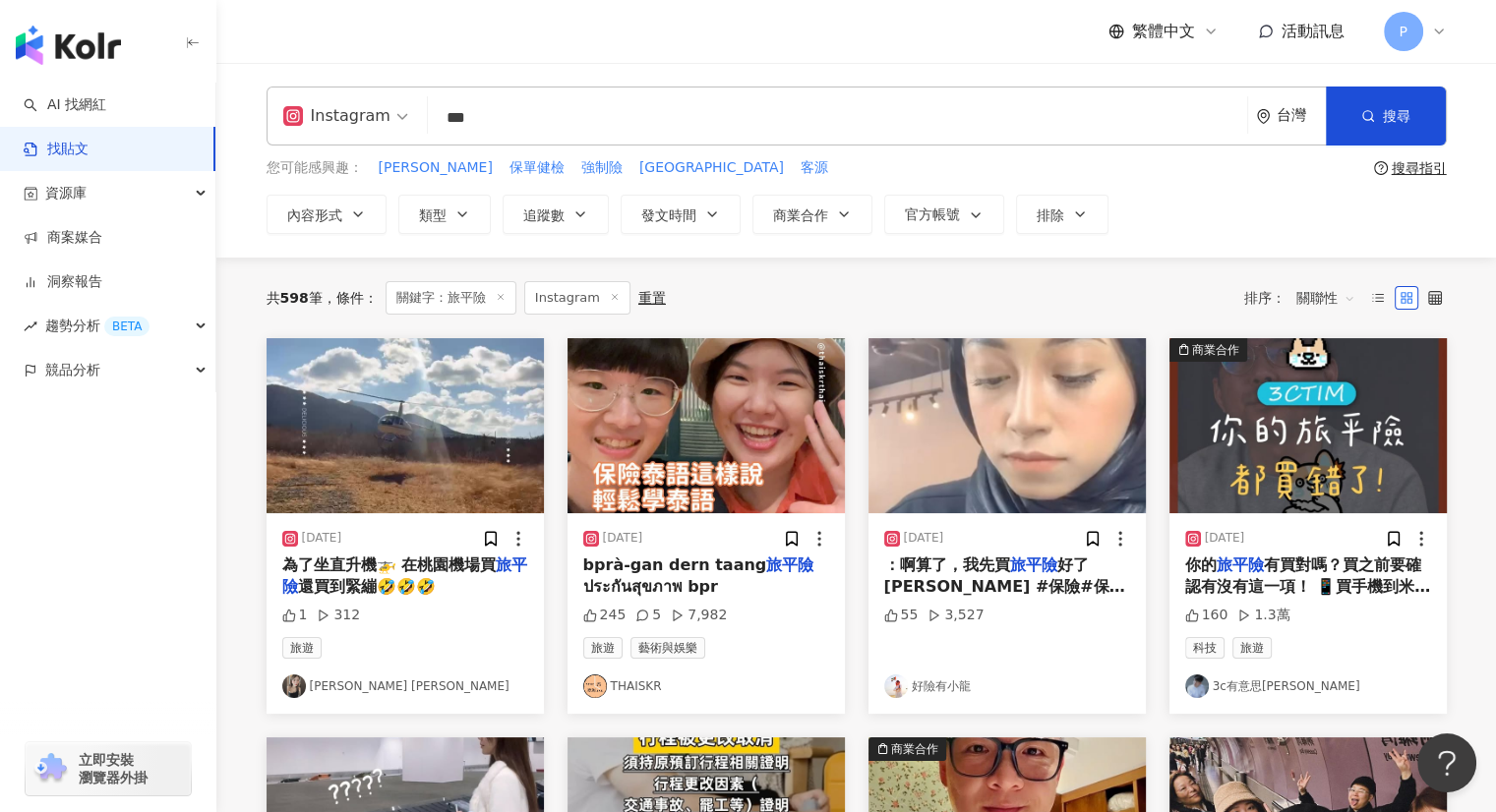
click at [1255, 421] on img "button" at bounding box center [1307, 426] width 277 height 175
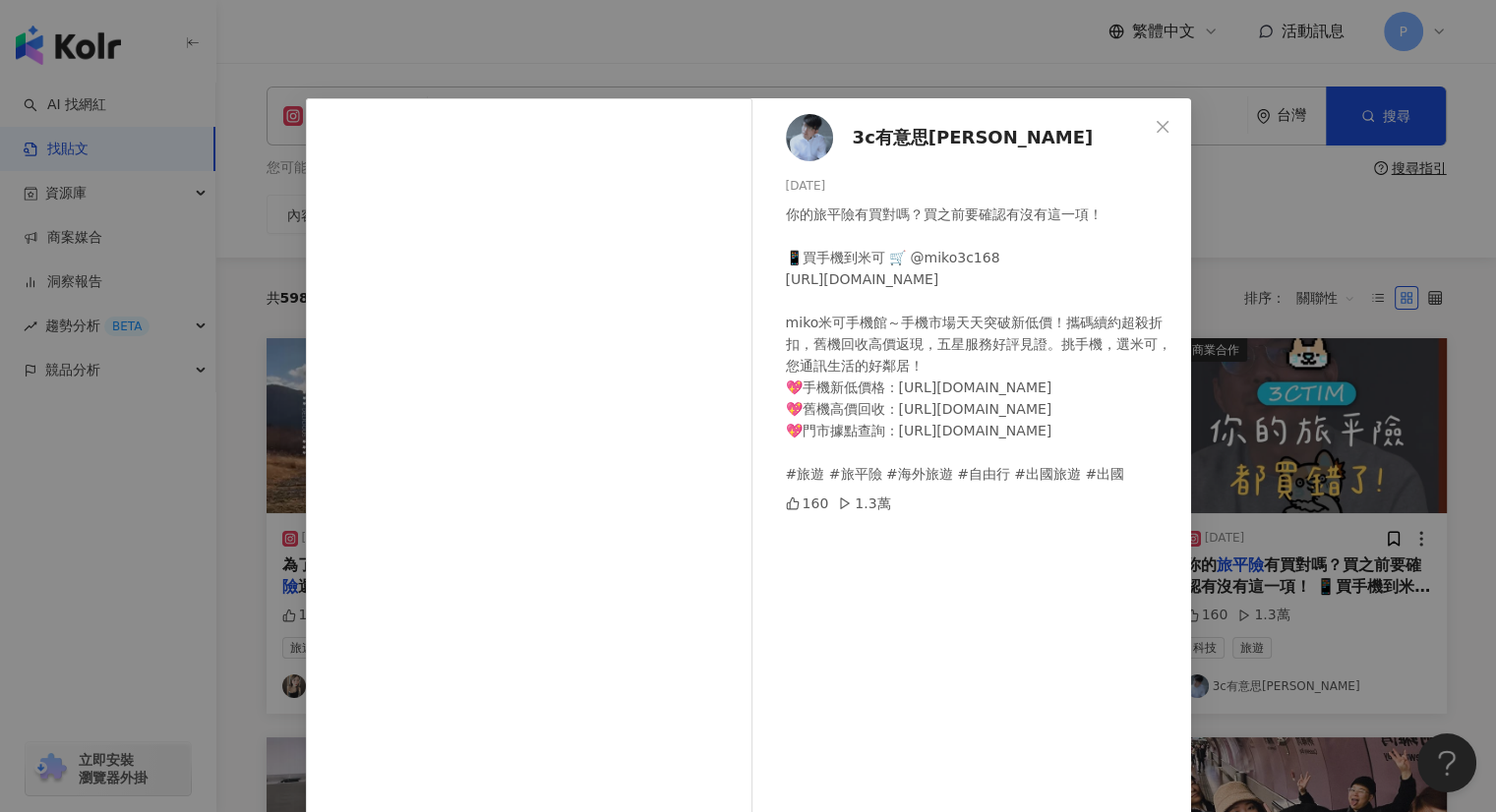
click at [1247, 355] on div "3c有意思[PERSON_NAME]哥 [DATE] 你的旅平險有買對嗎？買之前要確認有沒有這一項！ 📱買手機到米可 🛒 @miko3c168 [URL][D…" at bounding box center [748, 406] width 1496 height 812
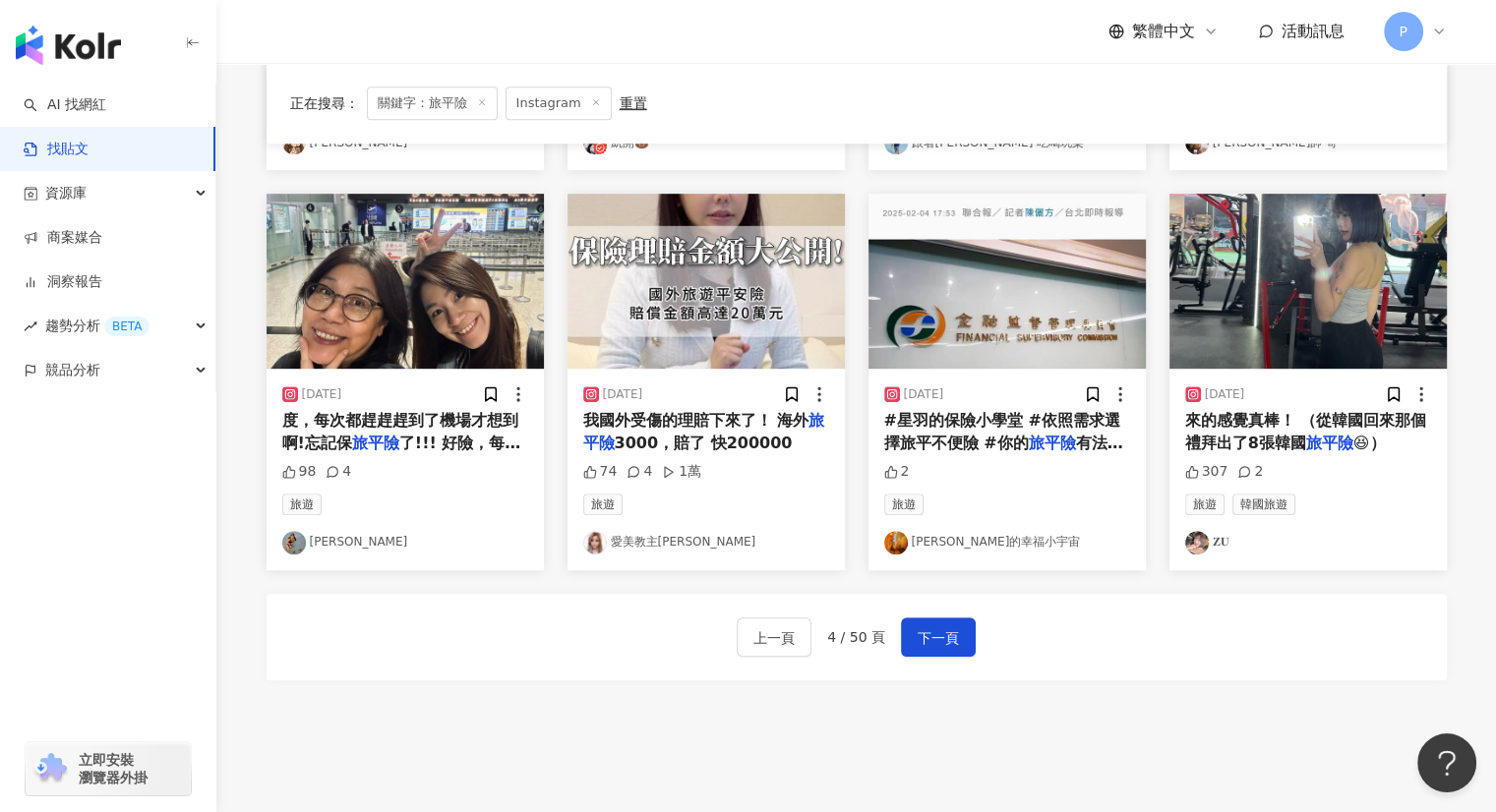
scroll to position [1077, 0]
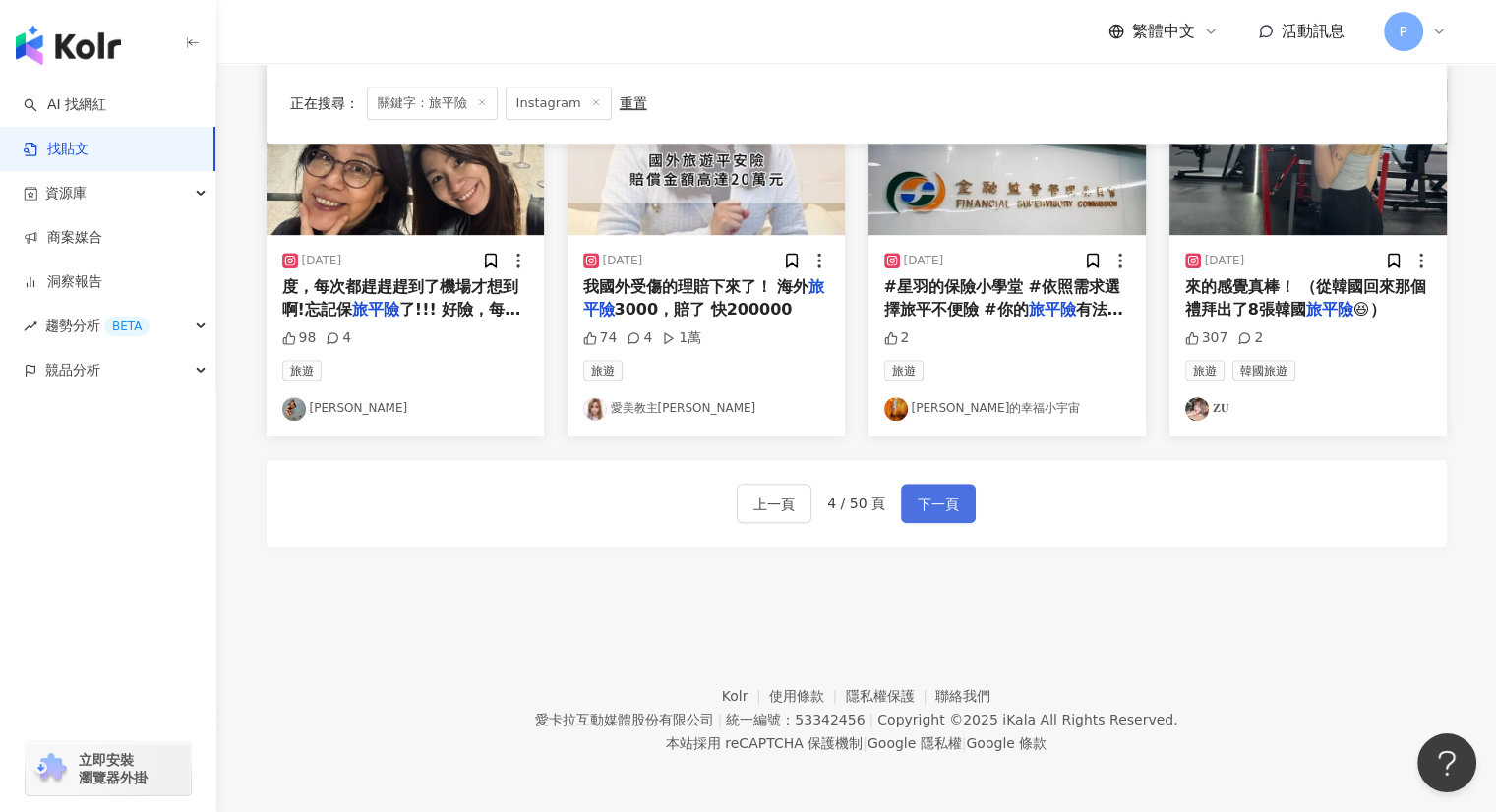
click at [933, 509] on span "下一頁" at bounding box center [938, 504] width 42 height 24
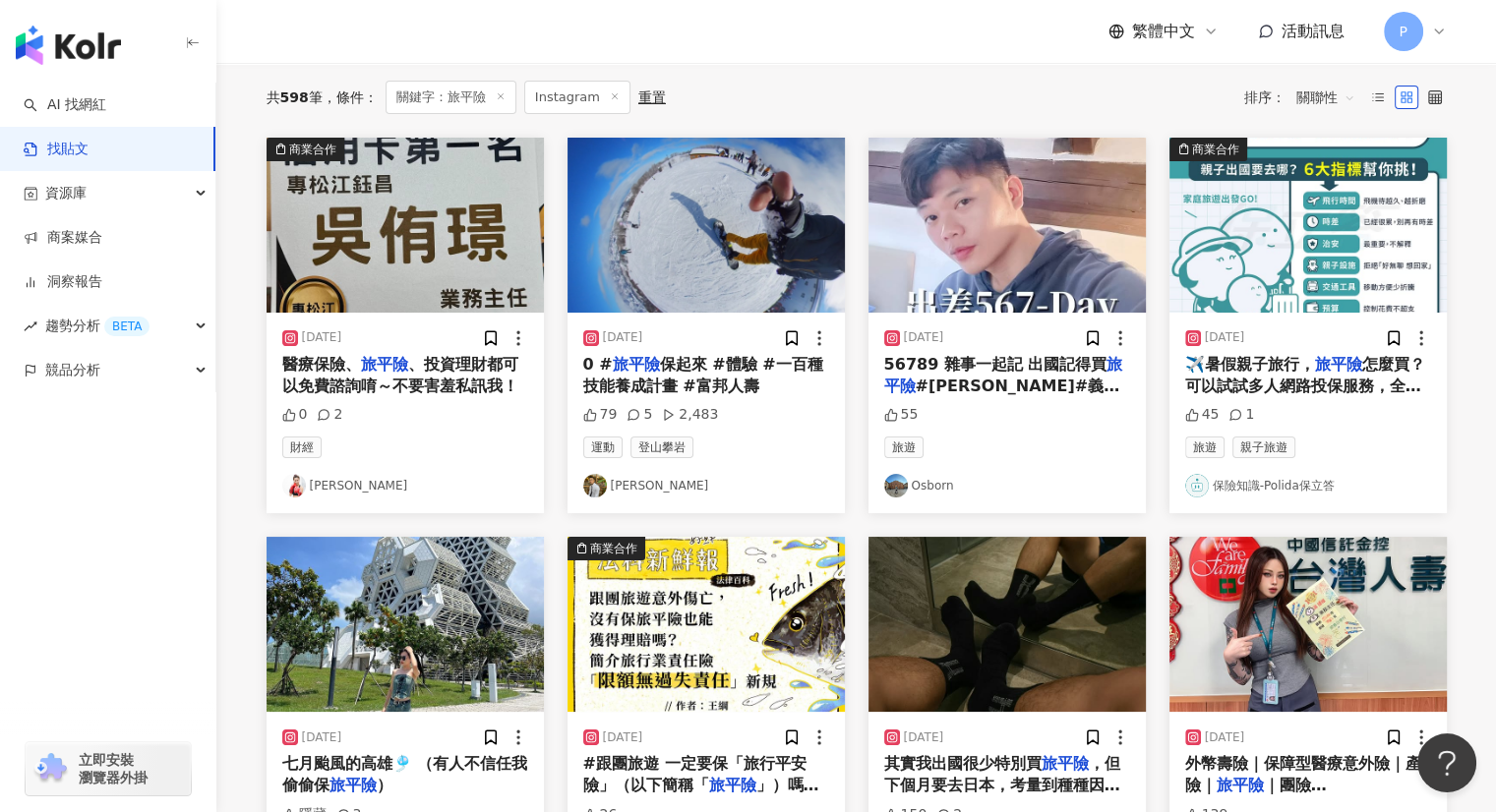
scroll to position [102, 0]
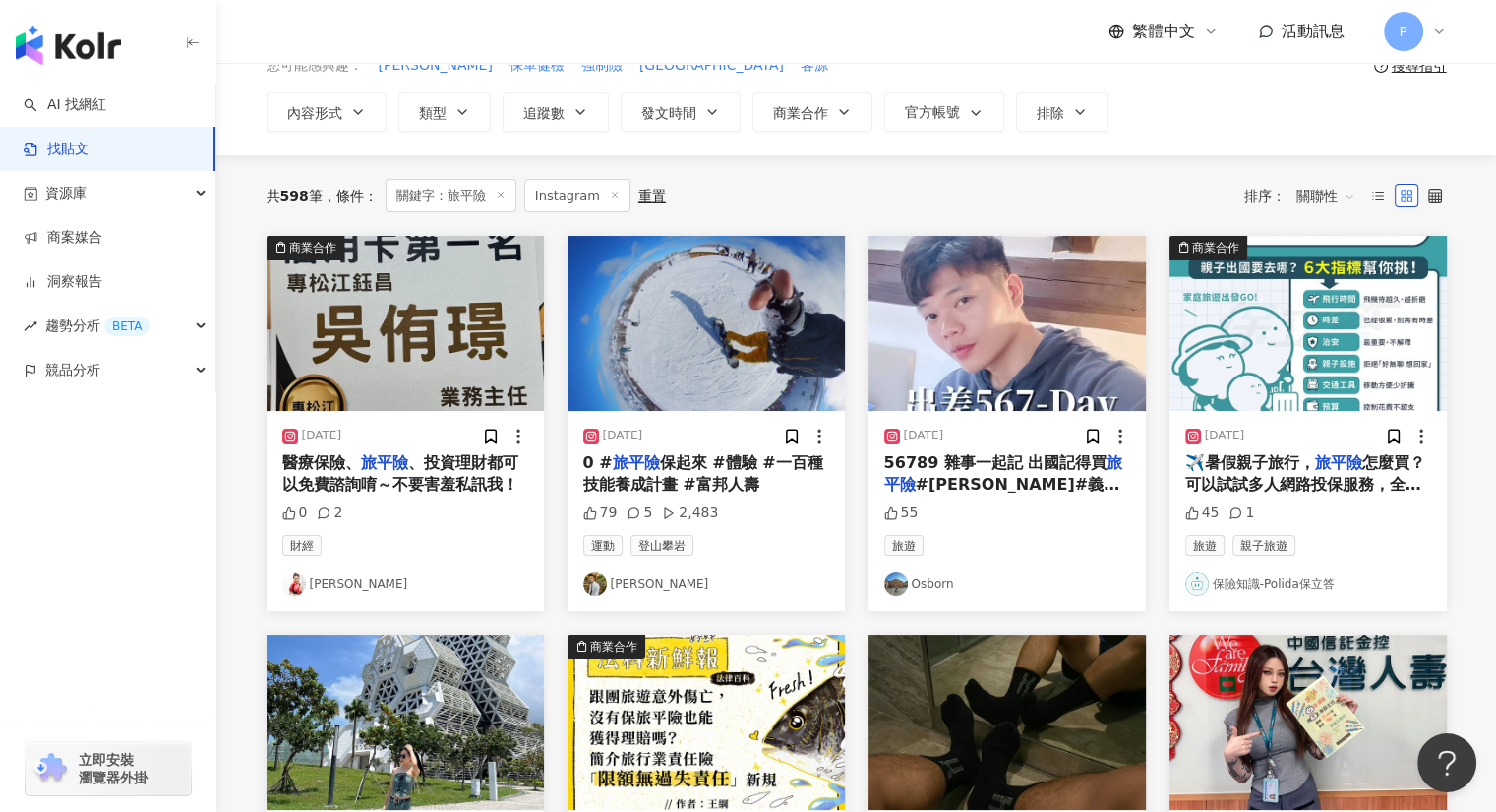
click at [1277, 479] on span "怎麼買？ 可以試試多人網路投保服務，全家一次搞定 ​ 若是15歲以下兒童的喪葬費用已達69萬元時， 還可以選擇不含喪葬費用的專屬旅遊保險方案， 並能搭配海外突…" at bounding box center [1308, 573] width 246 height 239
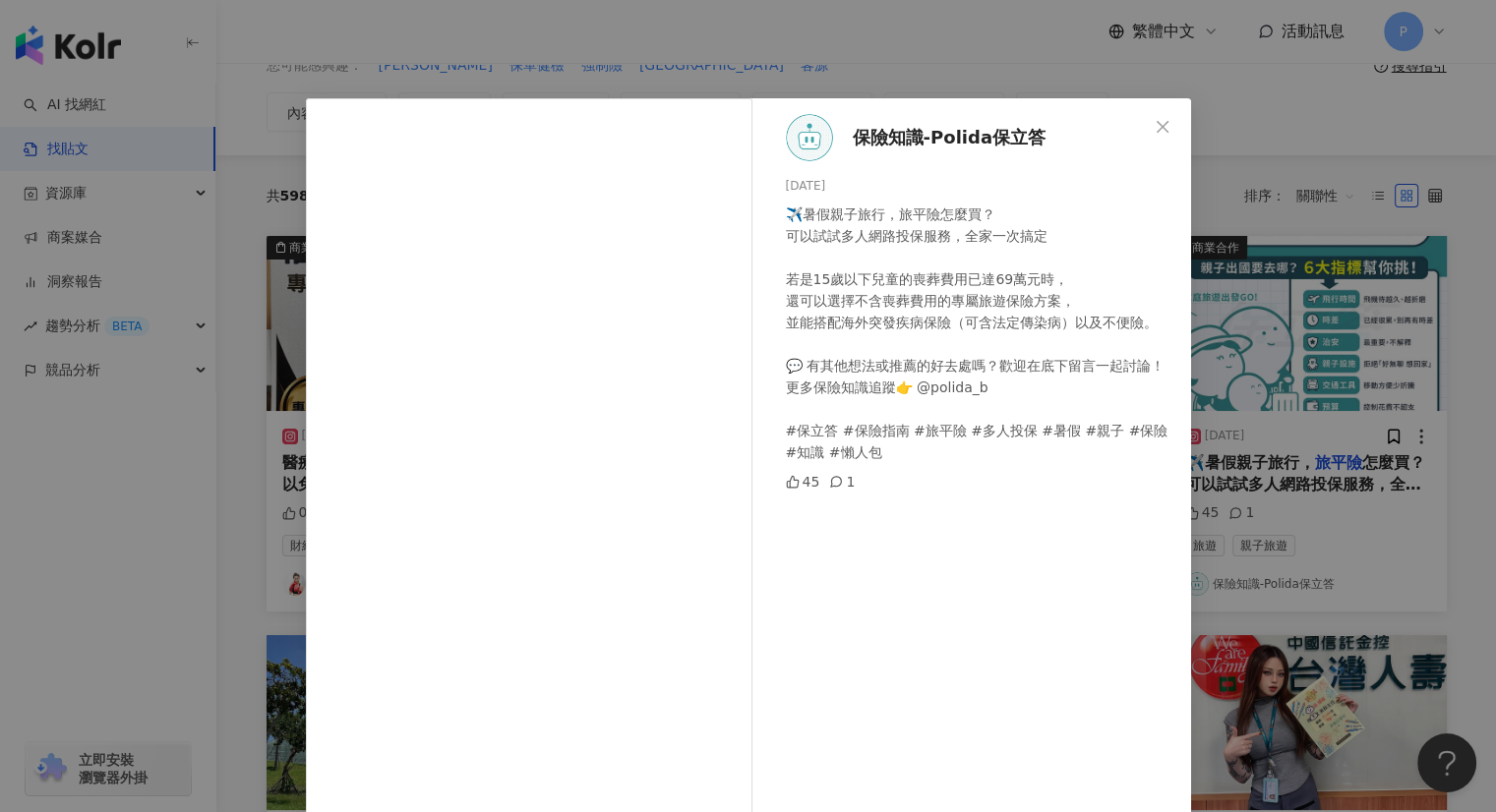
click at [1254, 325] on div "保險知識-Polida保立答 [DATE] ✈️暑假親子旅行，旅平險怎麼買？ 可以試試多人網路投保服務，全家一次搞定 ​ 若是15歲以下兒童的喪葬費用已達69…" at bounding box center [748, 406] width 1496 height 812
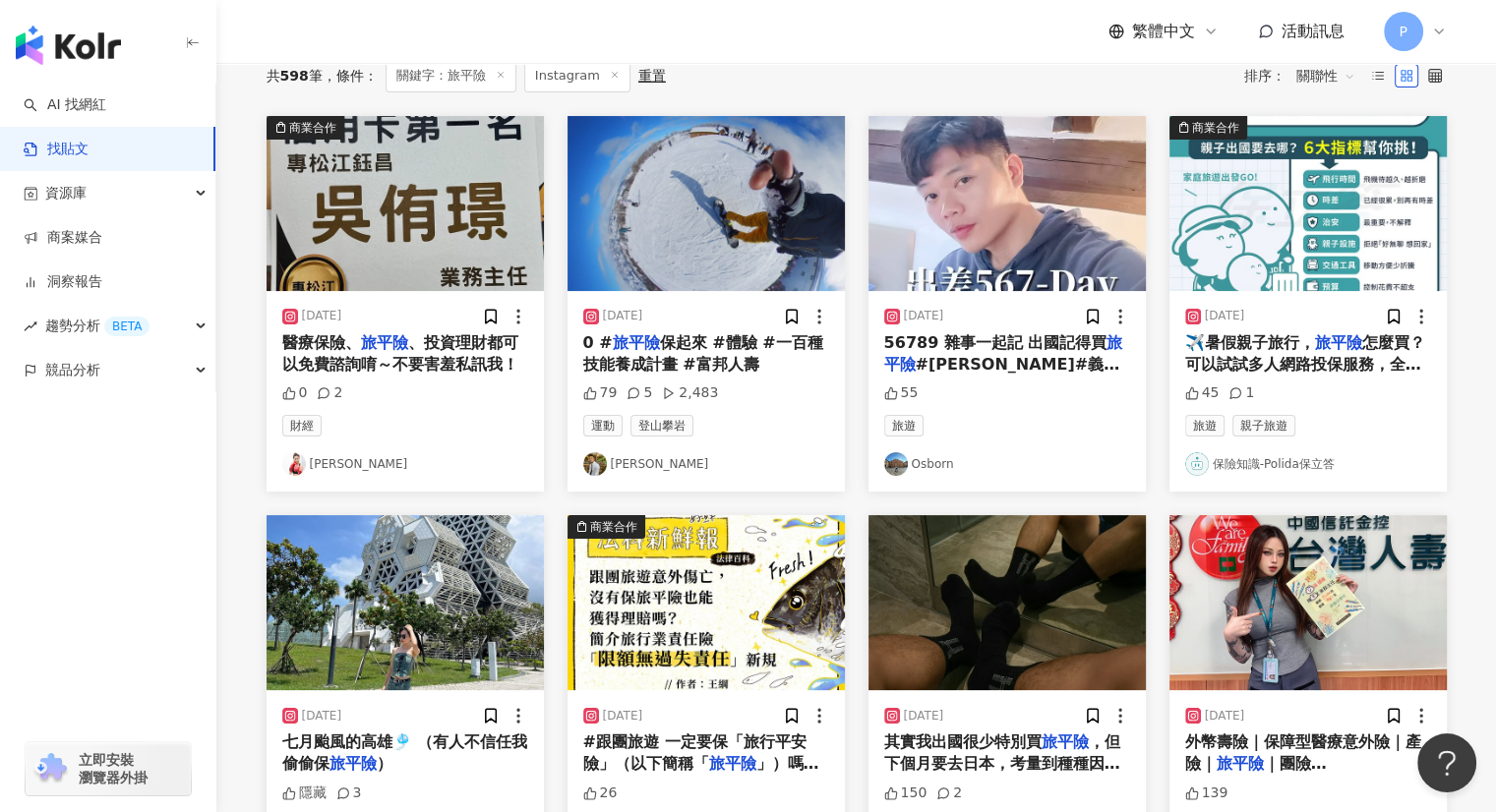
scroll to position [397, 0]
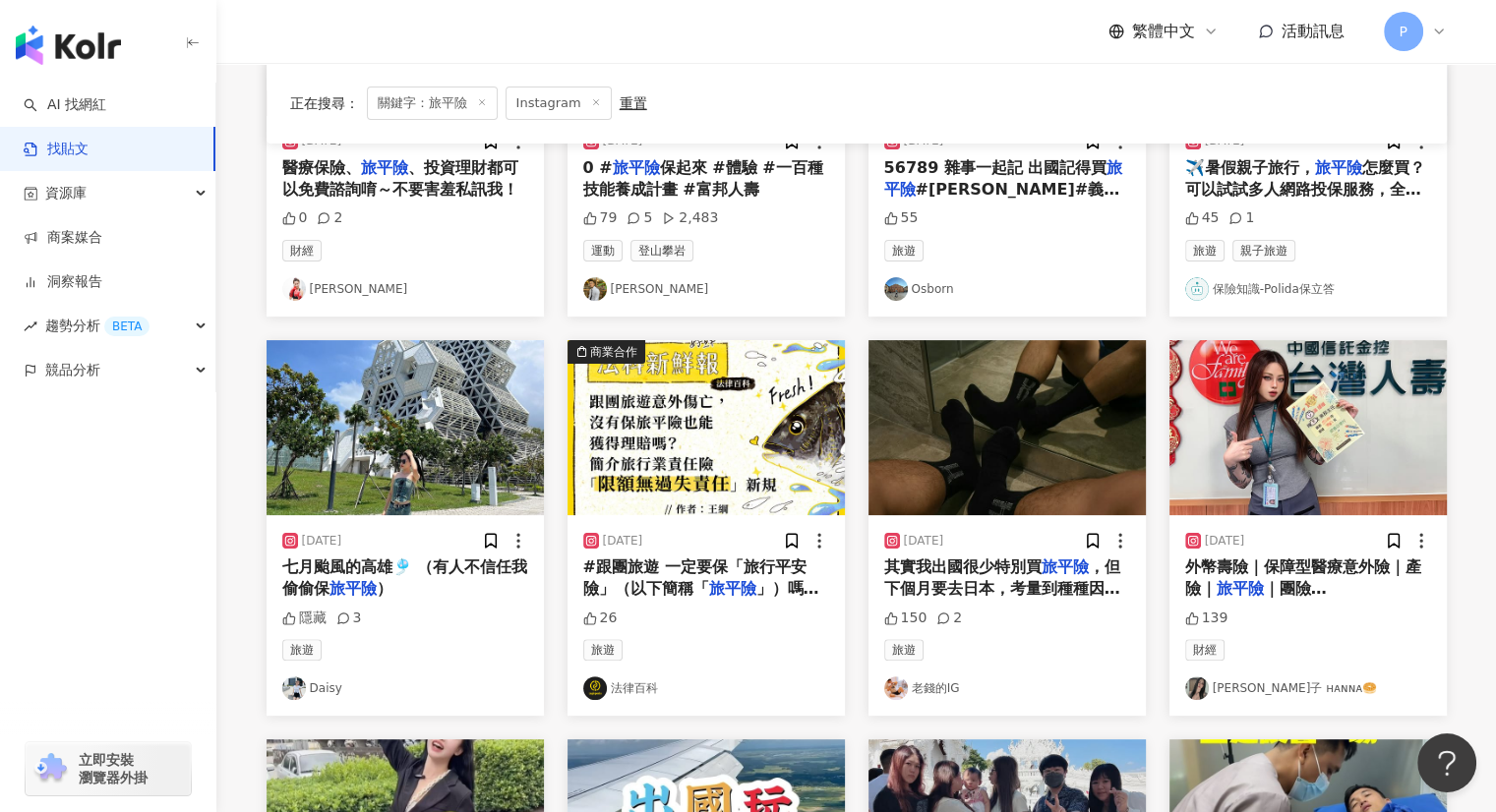
click at [794, 569] on span "#跟團旅遊 一定要保「旅行平安險」（以下簡稱「" at bounding box center [695, 578] width 223 height 41
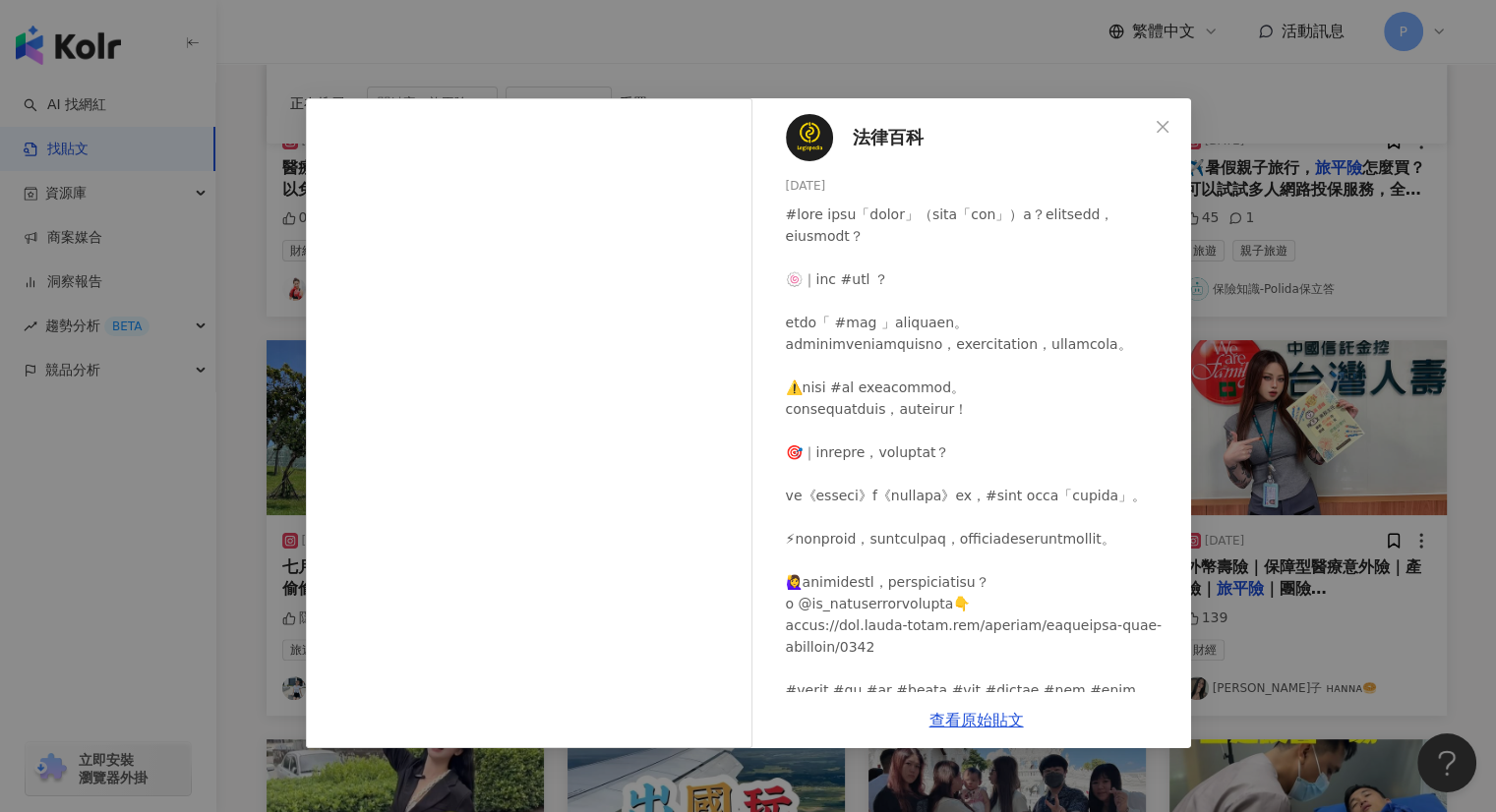
click at [1256, 248] on div "法律百科 [DATE] 26 查看原始貼文" at bounding box center [748, 406] width 1496 height 812
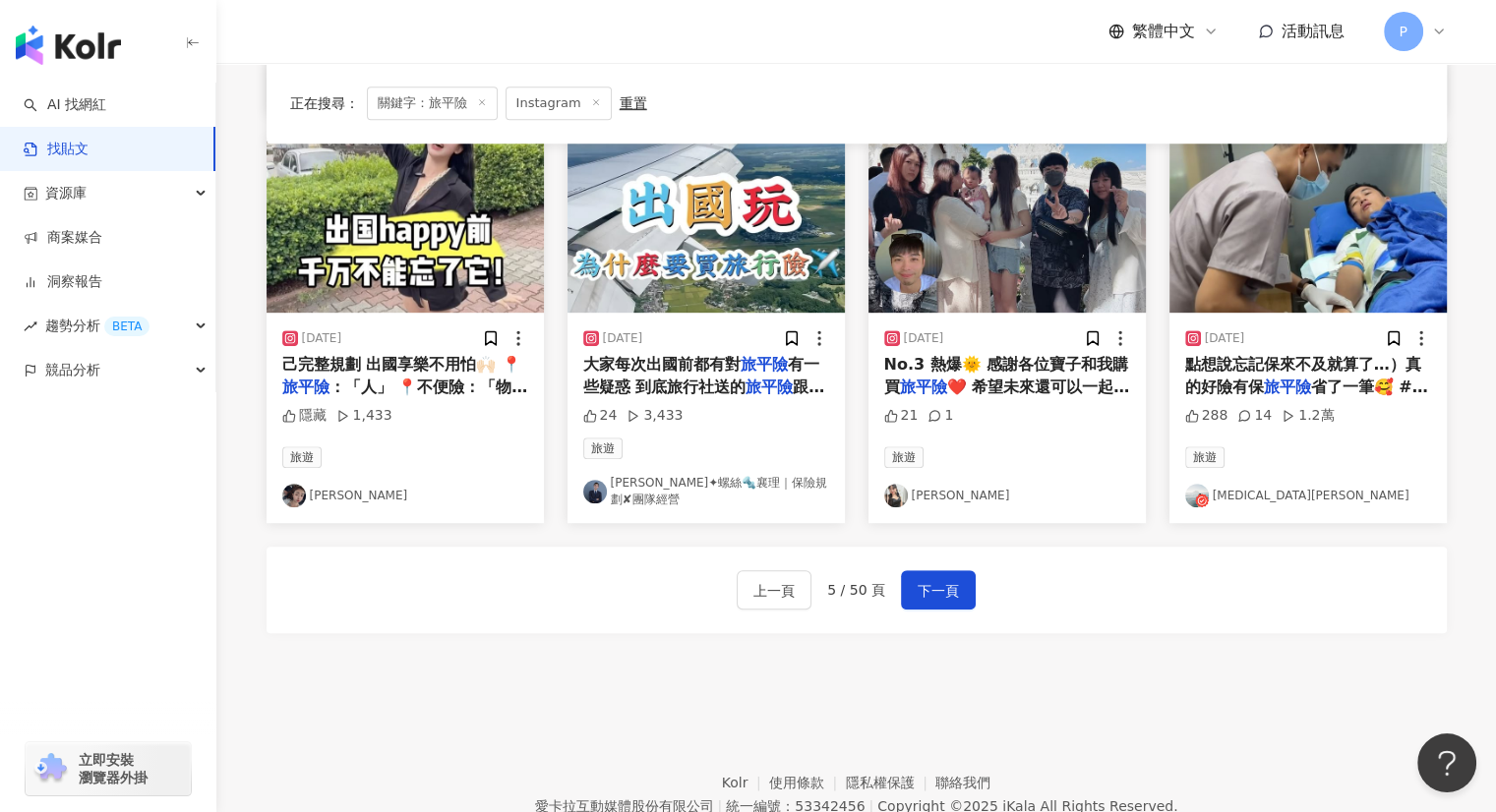
scroll to position [1086, 0]
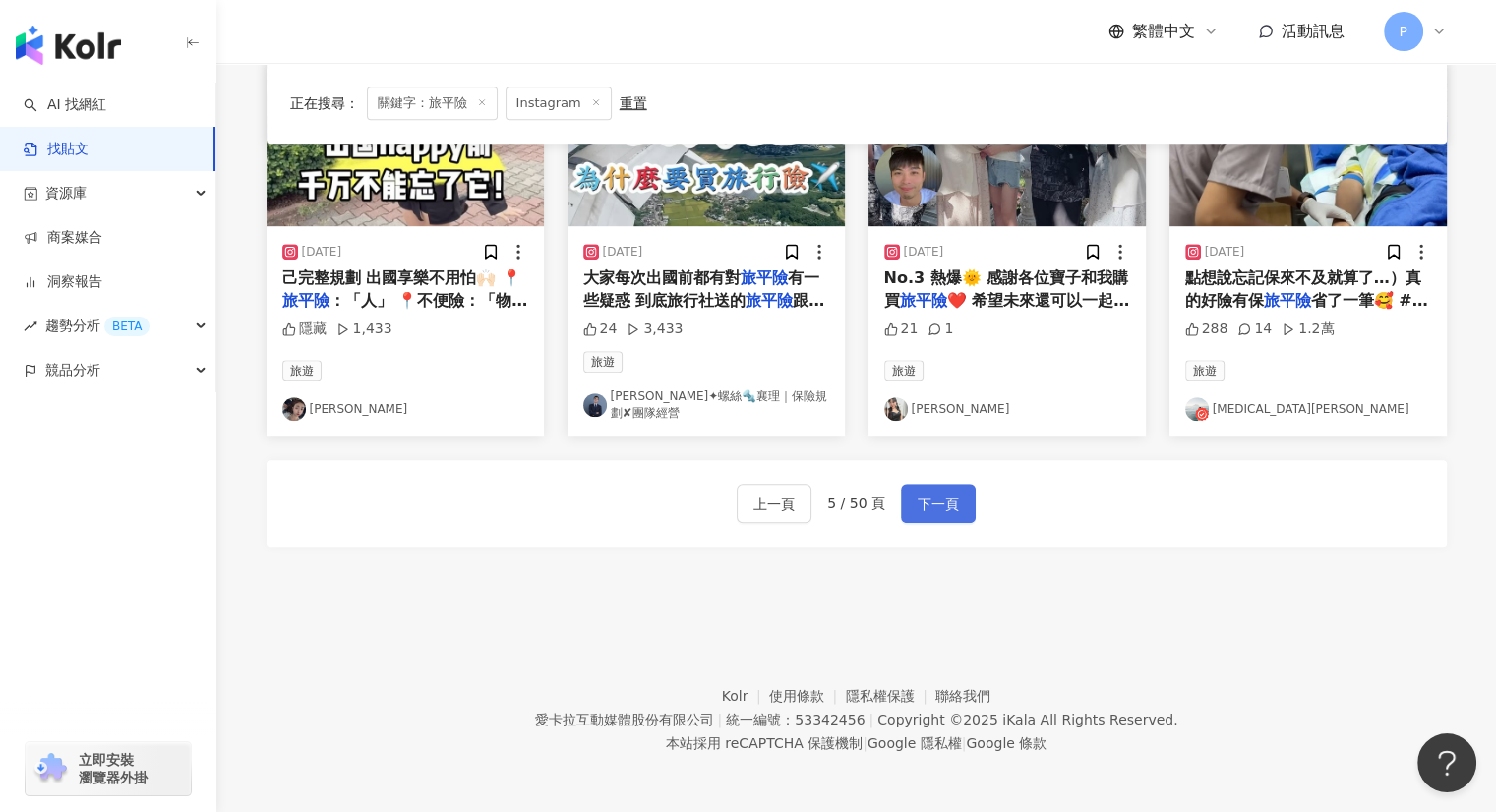
click at [941, 498] on span "下一頁" at bounding box center [938, 504] width 42 height 24
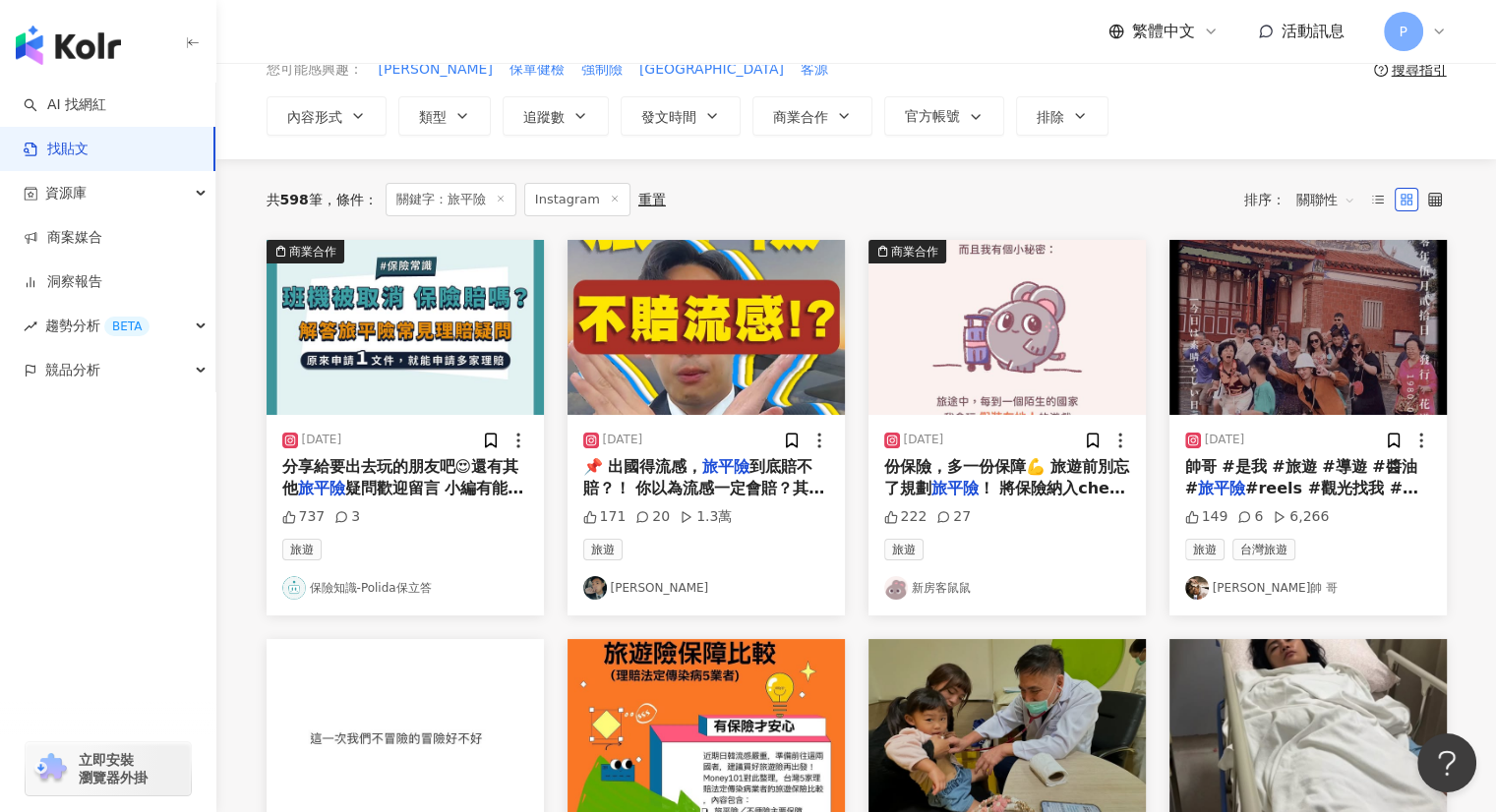
scroll to position [0, 0]
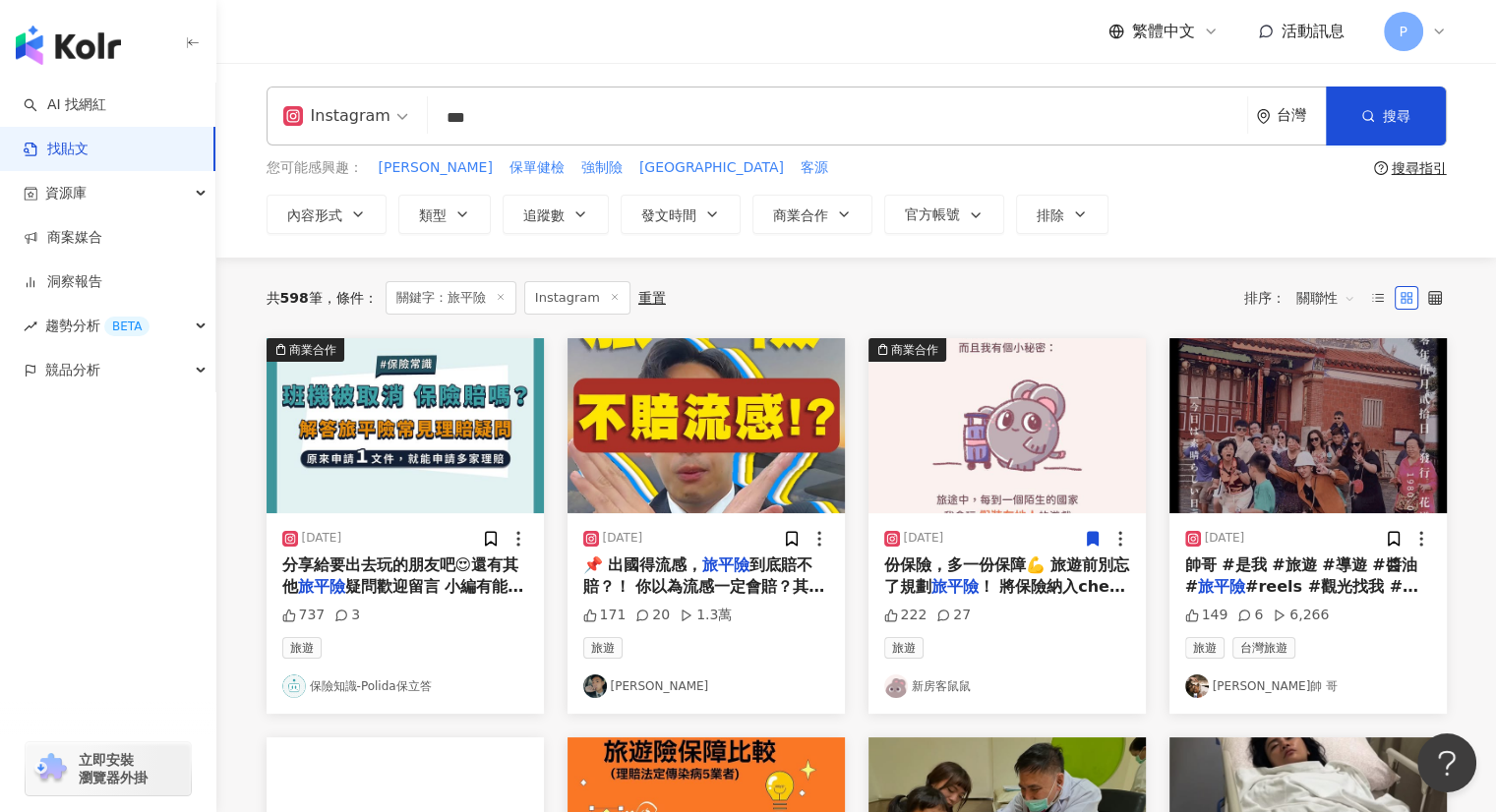
click at [1092, 553] on div "收藏此貼文" at bounding box center [1092, 553] width 0 height 0
click at [1021, 588] on span "！ 將保險納入check list" at bounding box center [1007, 598] width 245 height 41
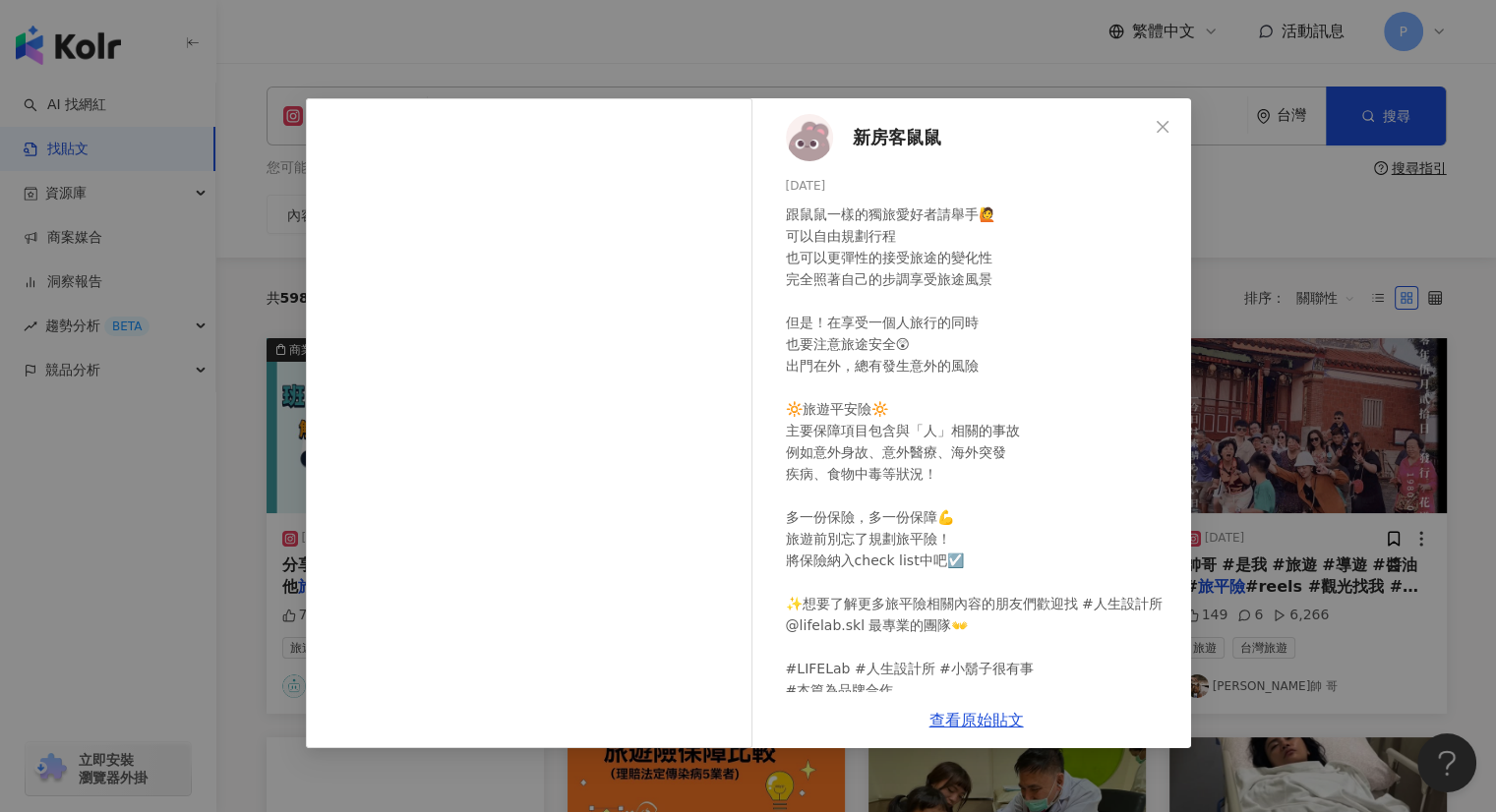
click at [658, 56] on div "新房客鼠鼠 [DATE] 跟鼠鼠一樣的獨旅愛好者請舉手🙋 可以自由規劃行程 也可以更彈性的接受旅途的變化性 完全照著自己的步調享受旅途風景 但是！在享受一個人…" at bounding box center [748, 406] width 1496 height 812
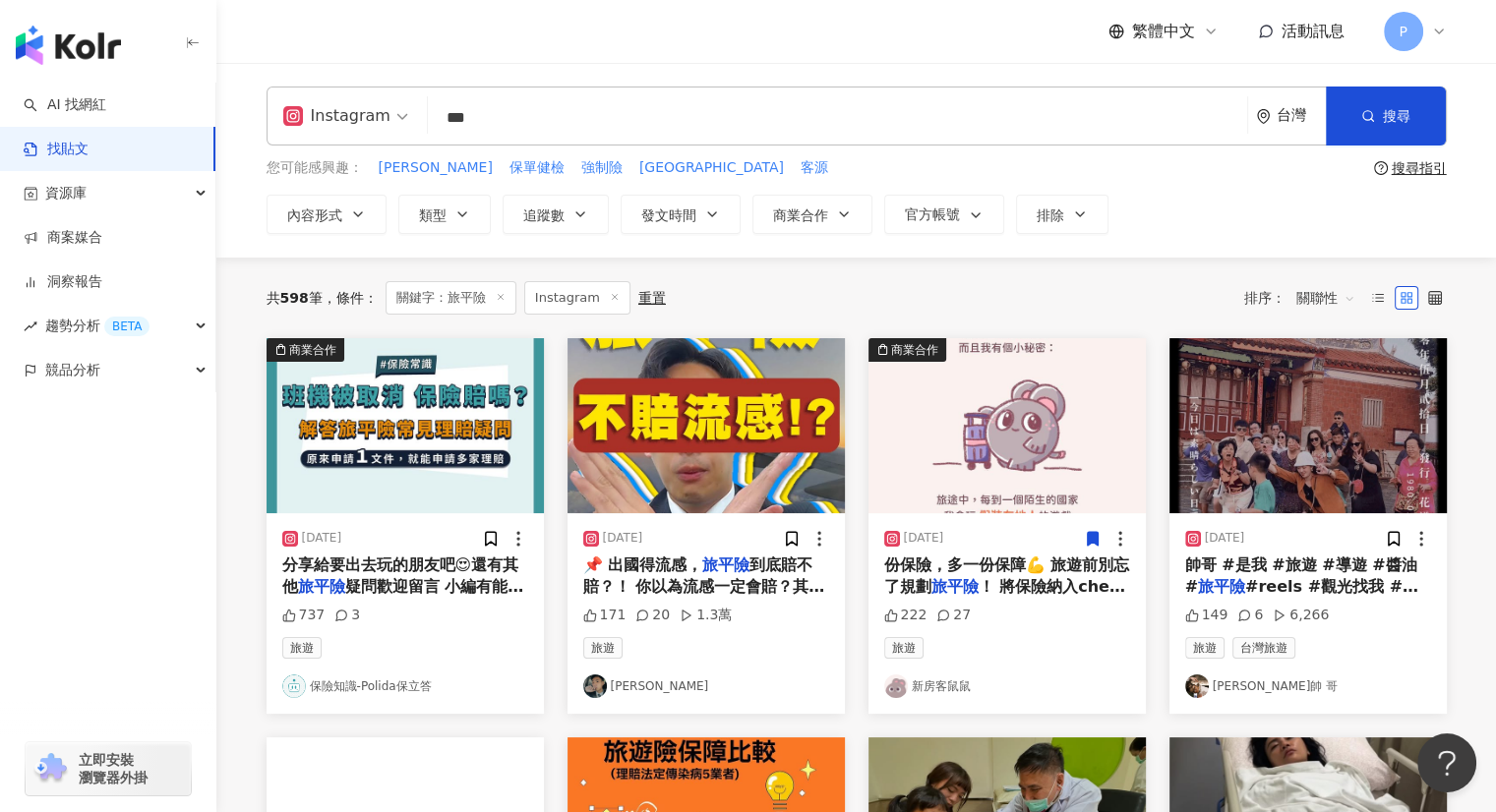
click at [380, 117] on div "Instagram" at bounding box center [337, 116] width 107 height 32
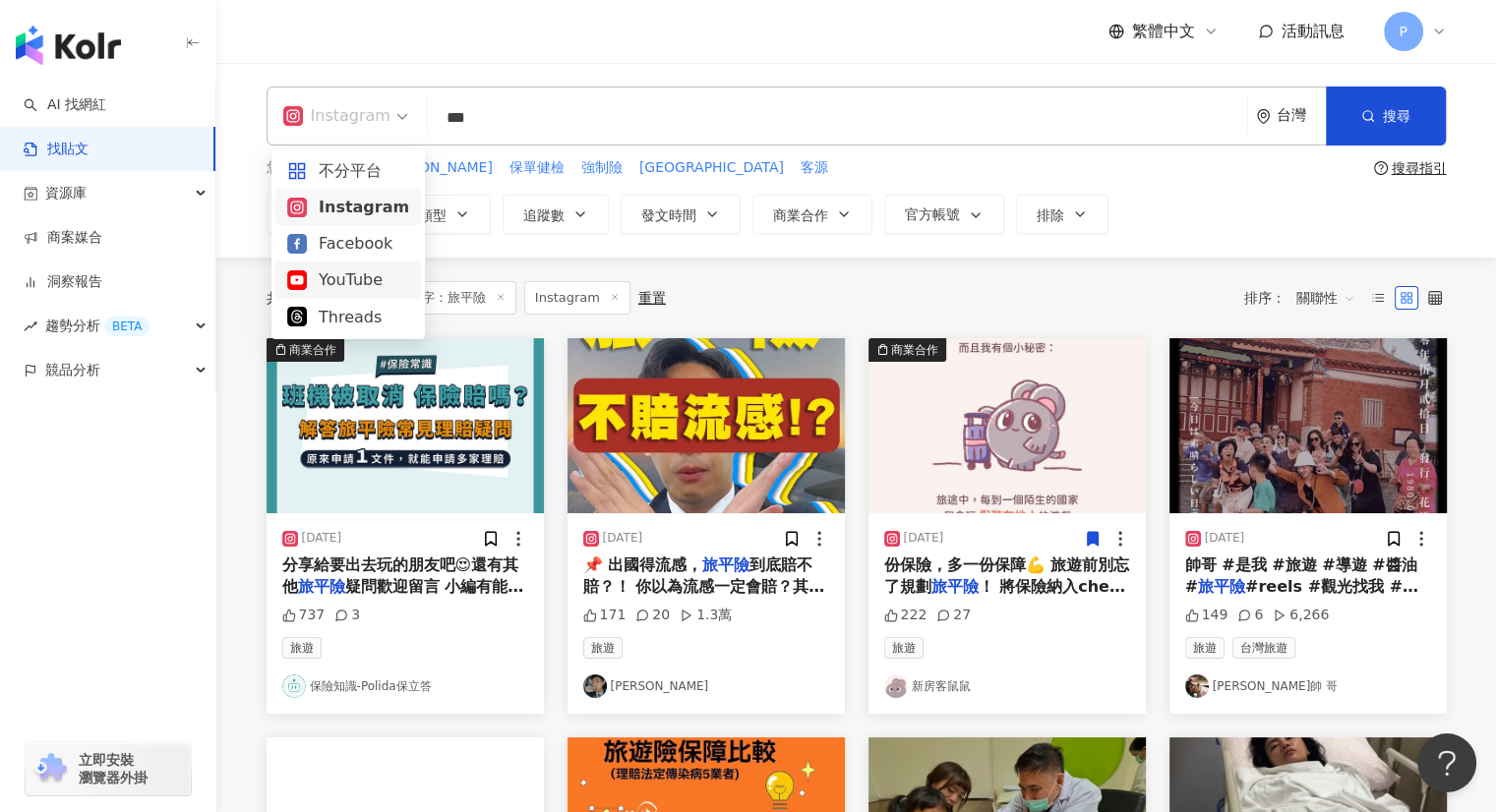
click at [363, 295] on div "YouTube" at bounding box center [347, 280] width 146 height 37
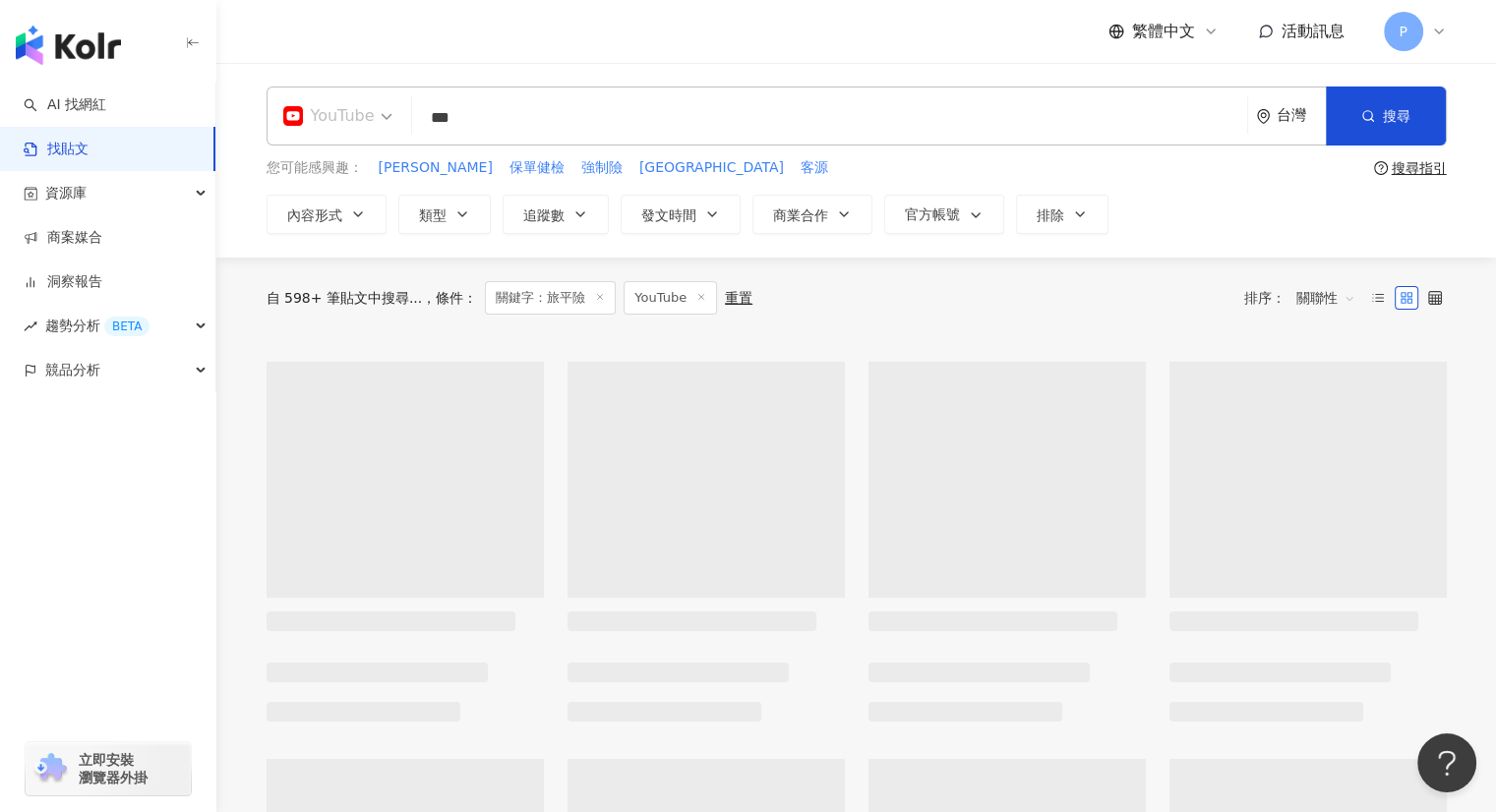
click at [350, 97] on input "search" at bounding box center [338, 103] width 109 height 32
click at [515, 79] on div "YouTube *** 台灣 搜尋 您可能感興趣： [PERSON_NAME] 保單健檢 強制險 大台南地區 客源 搜尋指引 內容形式 類型 追蹤數 發文時間…" at bounding box center [856, 160] width 1280 height 195
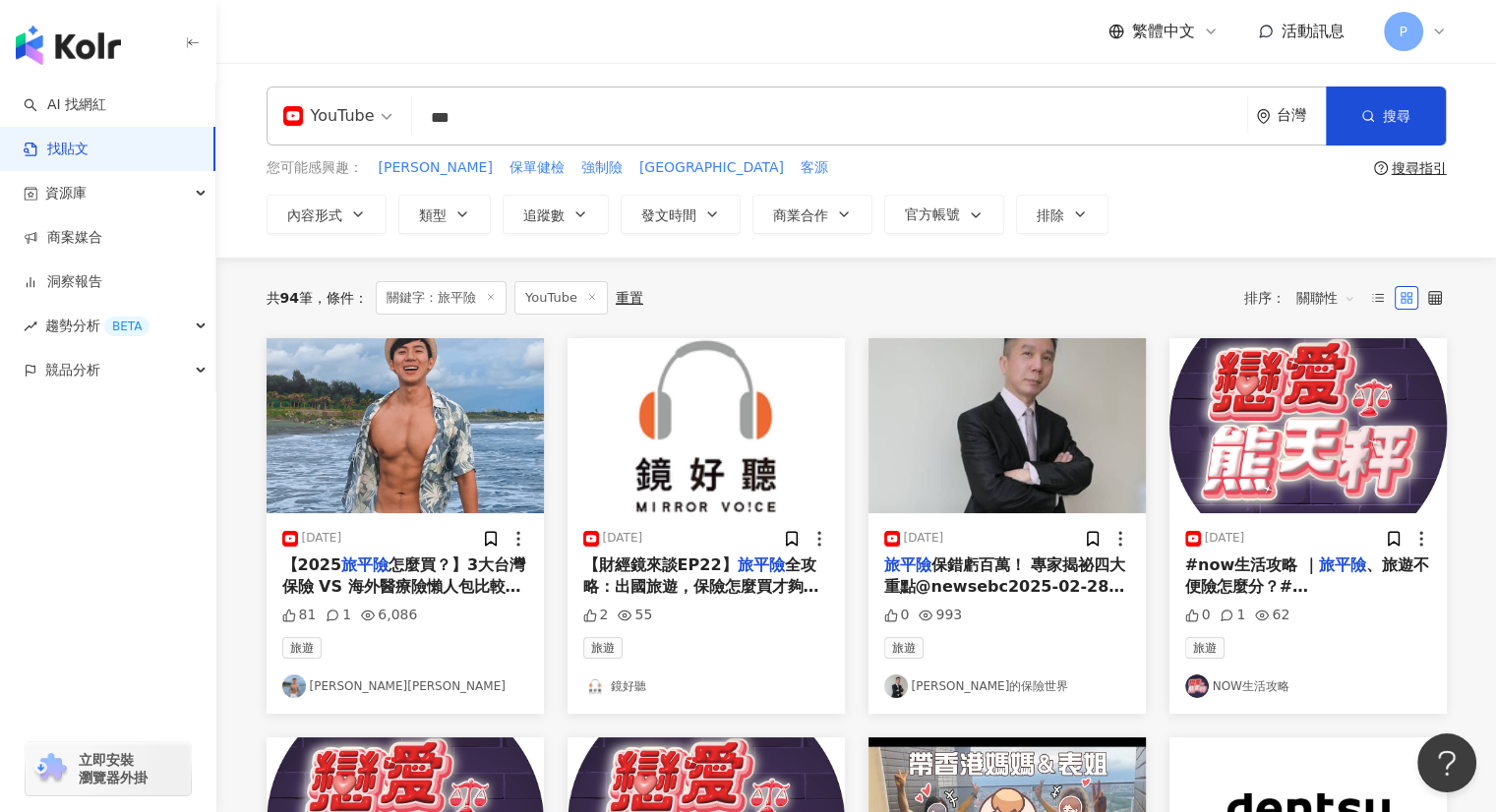
click at [677, 568] on span "【財經鏡來談EP22】" at bounding box center [661, 565] width 155 height 19
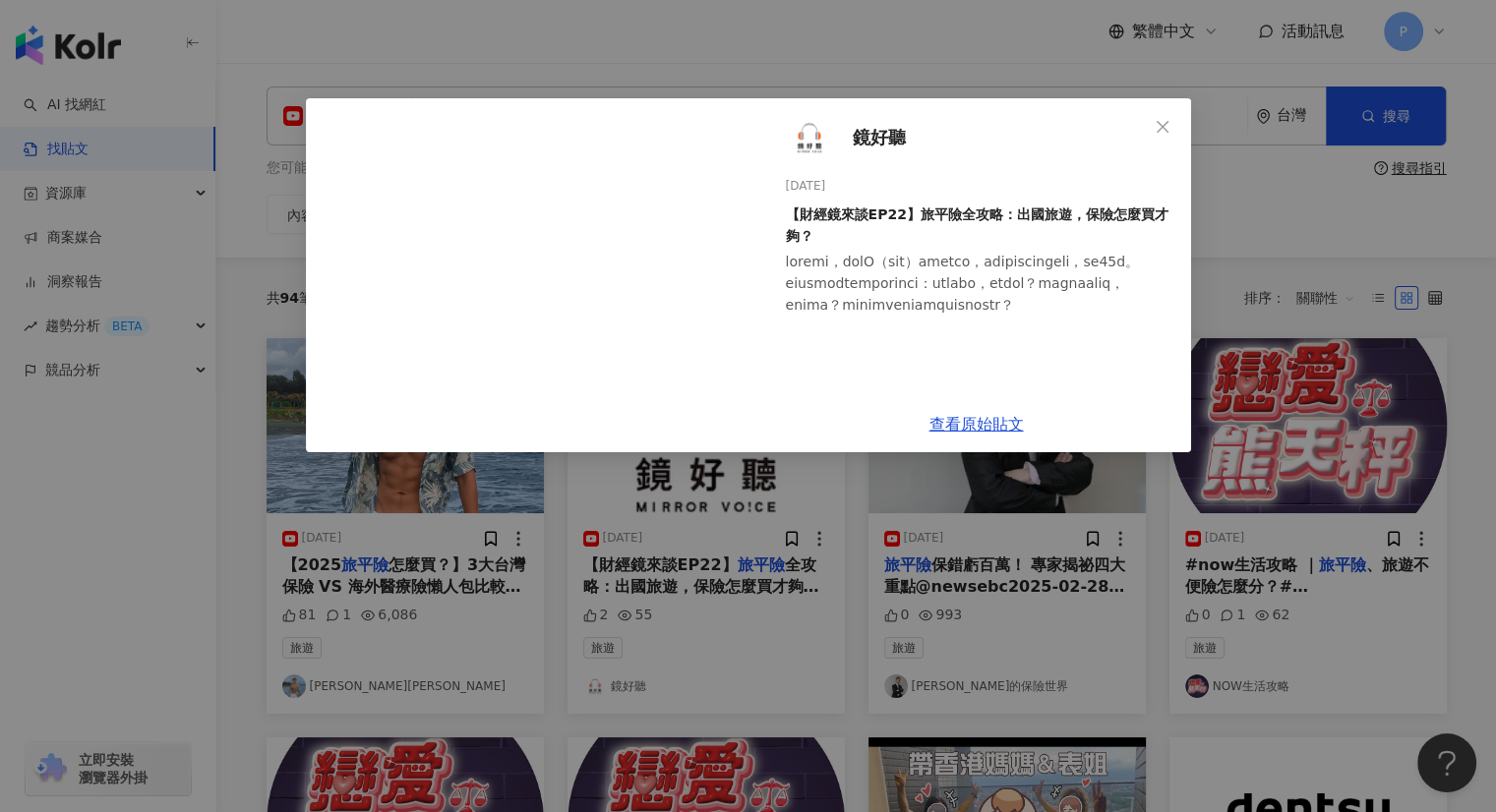
click at [980, 1] on div "鏡好聽 [DATE] 【財經鏡來談EP22】旅平險全攻略：出國旅遊，保險怎麼買才夠？ 2 55 查看原始貼文" at bounding box center [748, 406] width 1496 height 812
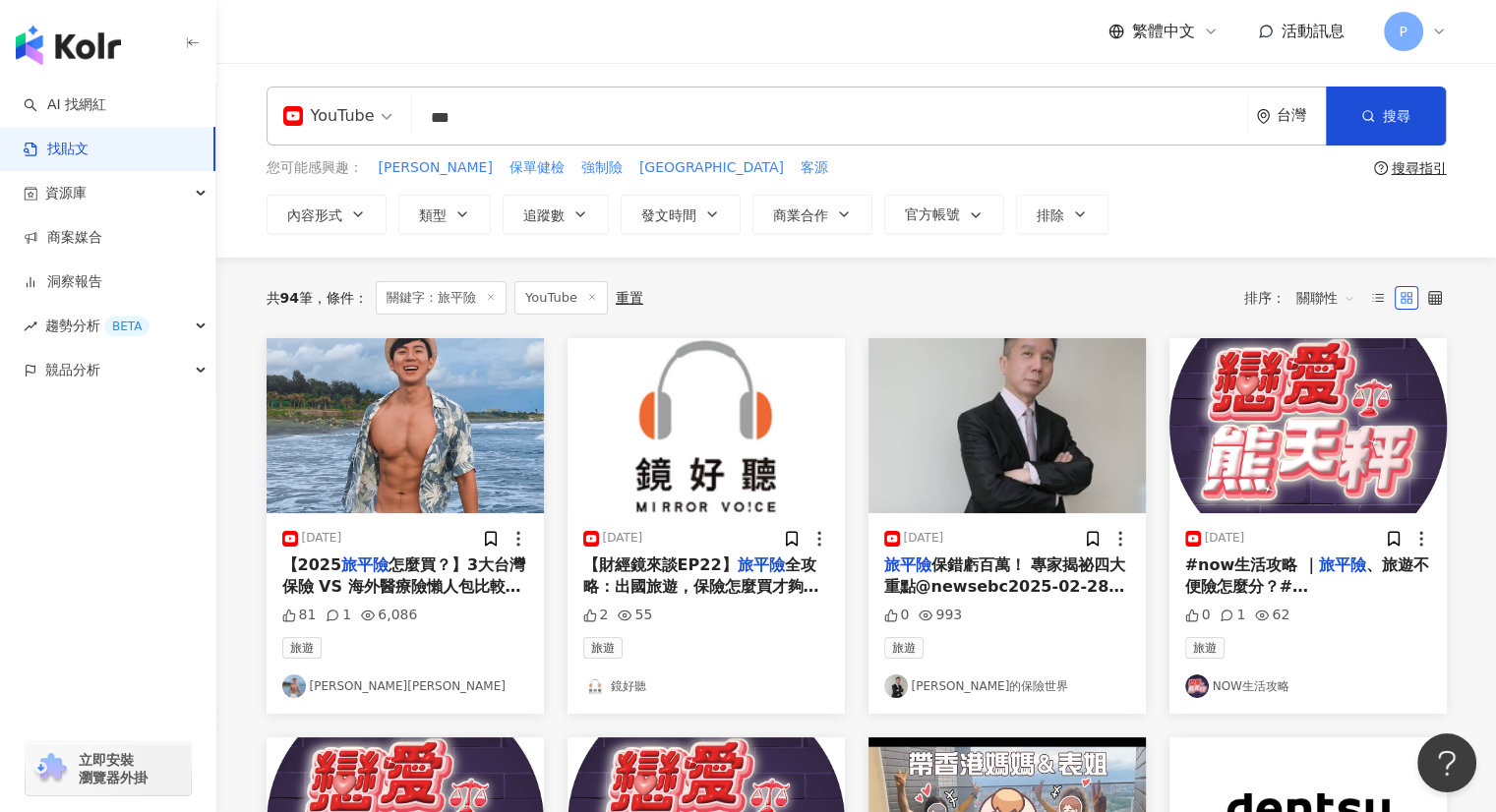
click at [706, 590] on span "全攻略：出國旅遊，保險怎麼買才夠？農曆春節期間，藝人大S（[PERSON_NAME]）在日本旅遊時，因感染流感併發肺炎不幸離世，享年48歲。這件事引發大眾對海…" at bounding box center [705, 642] width 242 height 173
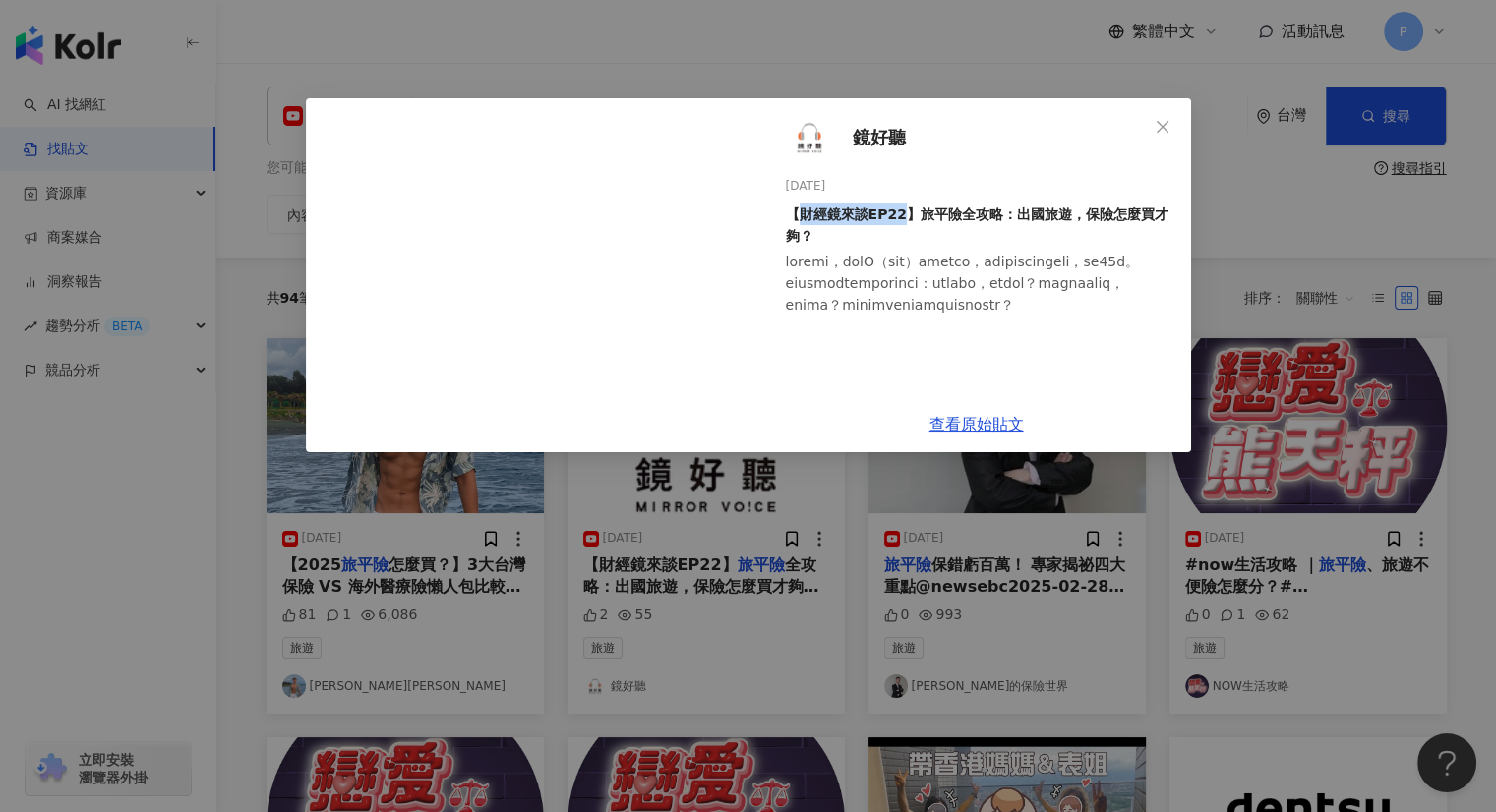
drag, startPoint x: 905, startPoint y: 213, endPoint x: 803, endPoint y: 219, distance: 102.2
click at [803, 219] on div "【財經鏡來談EP22】旅平險全攻略：出國旅遊，保險怎麼買才夠？" at bounding box center [981, 225] width 389 height 44
copy div "財經鏡來談EP22"
click at [1170, 113] on button "Close" at bounding box center [1162, 127] width 40 height 40
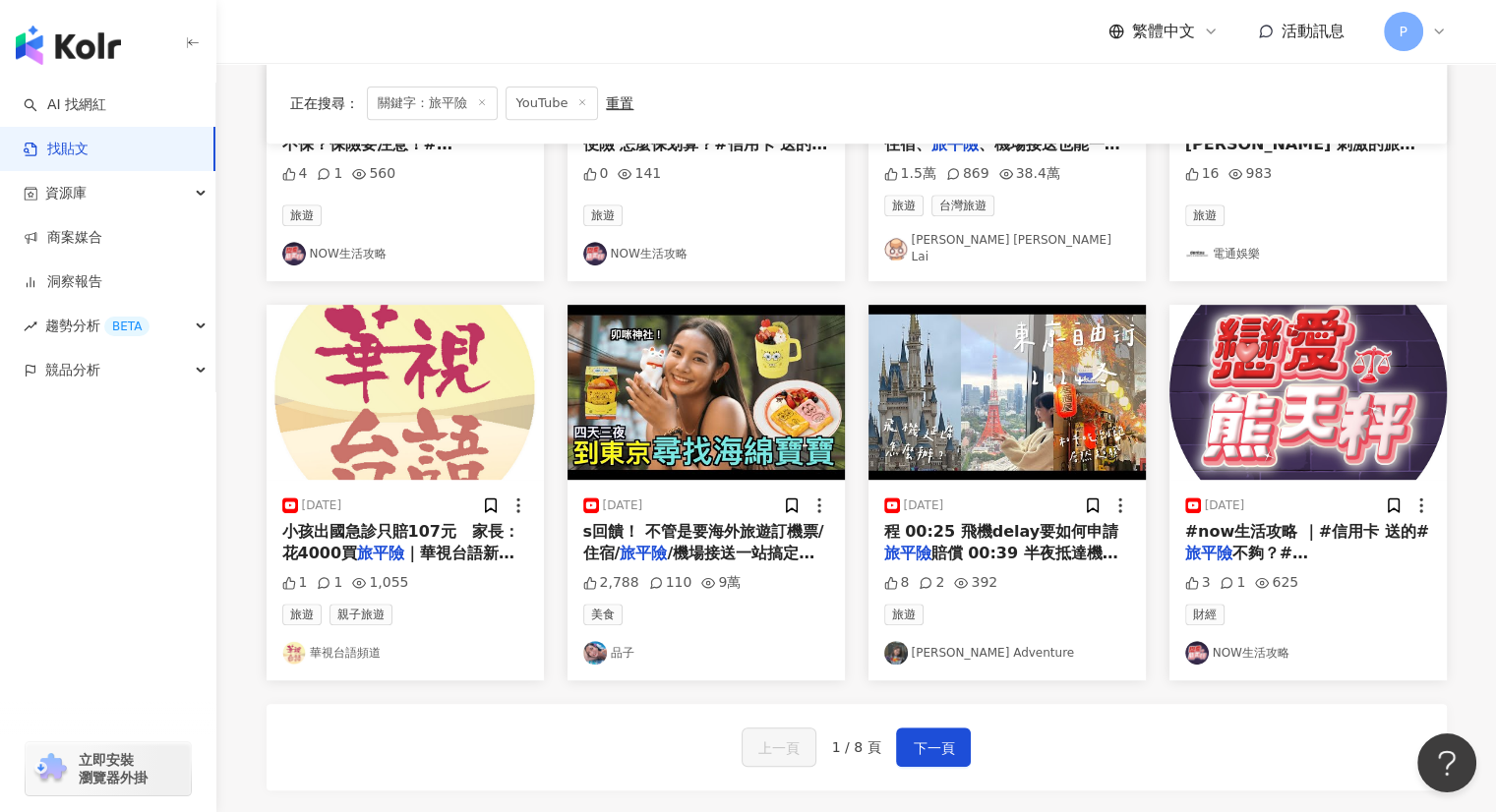
scroll to position [885, 0]
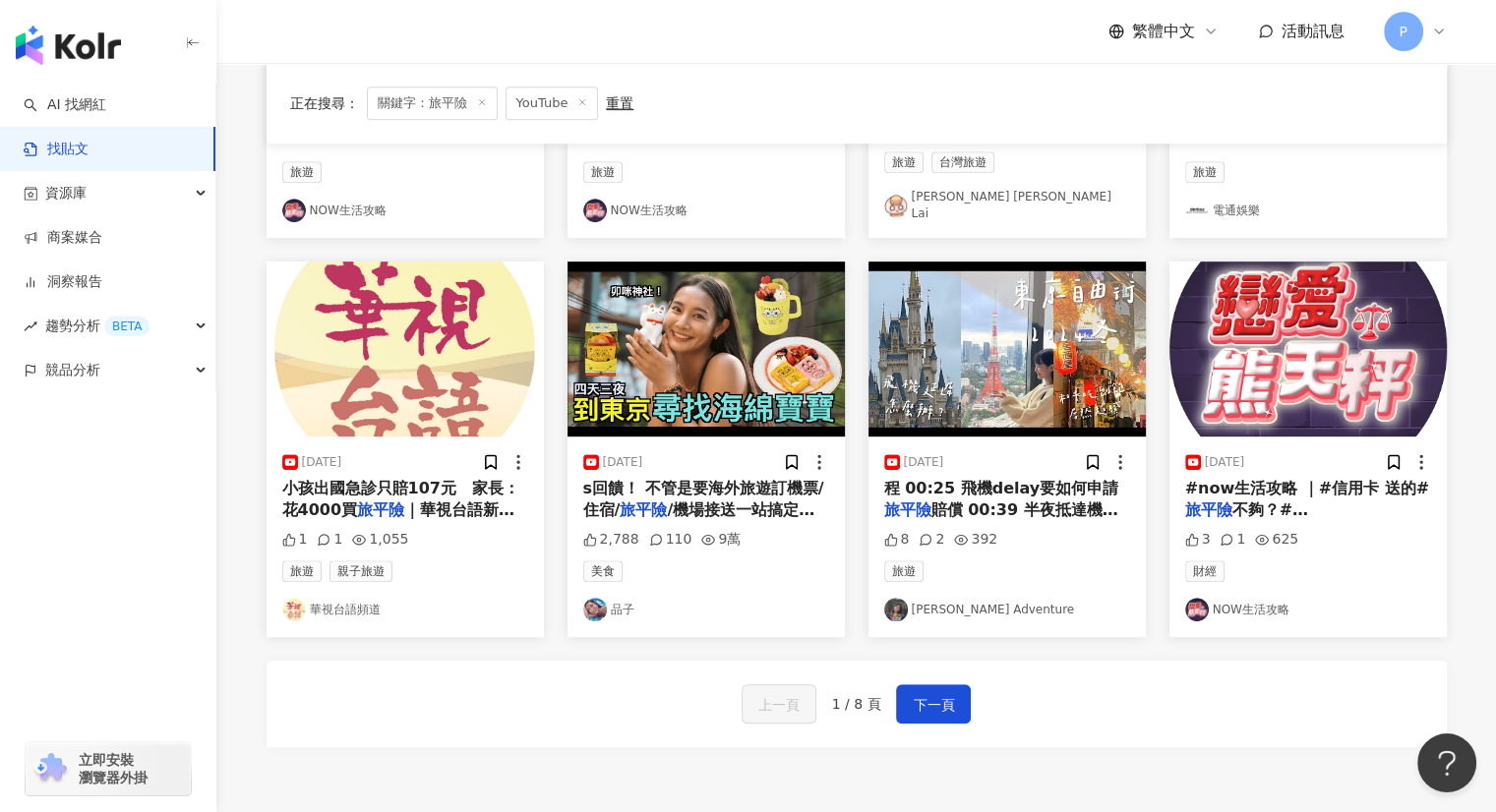
click at [990, 482] on span "程 00:25 飛機delay要如何申請" at bounding box center [1002, 488] width 235 height 19
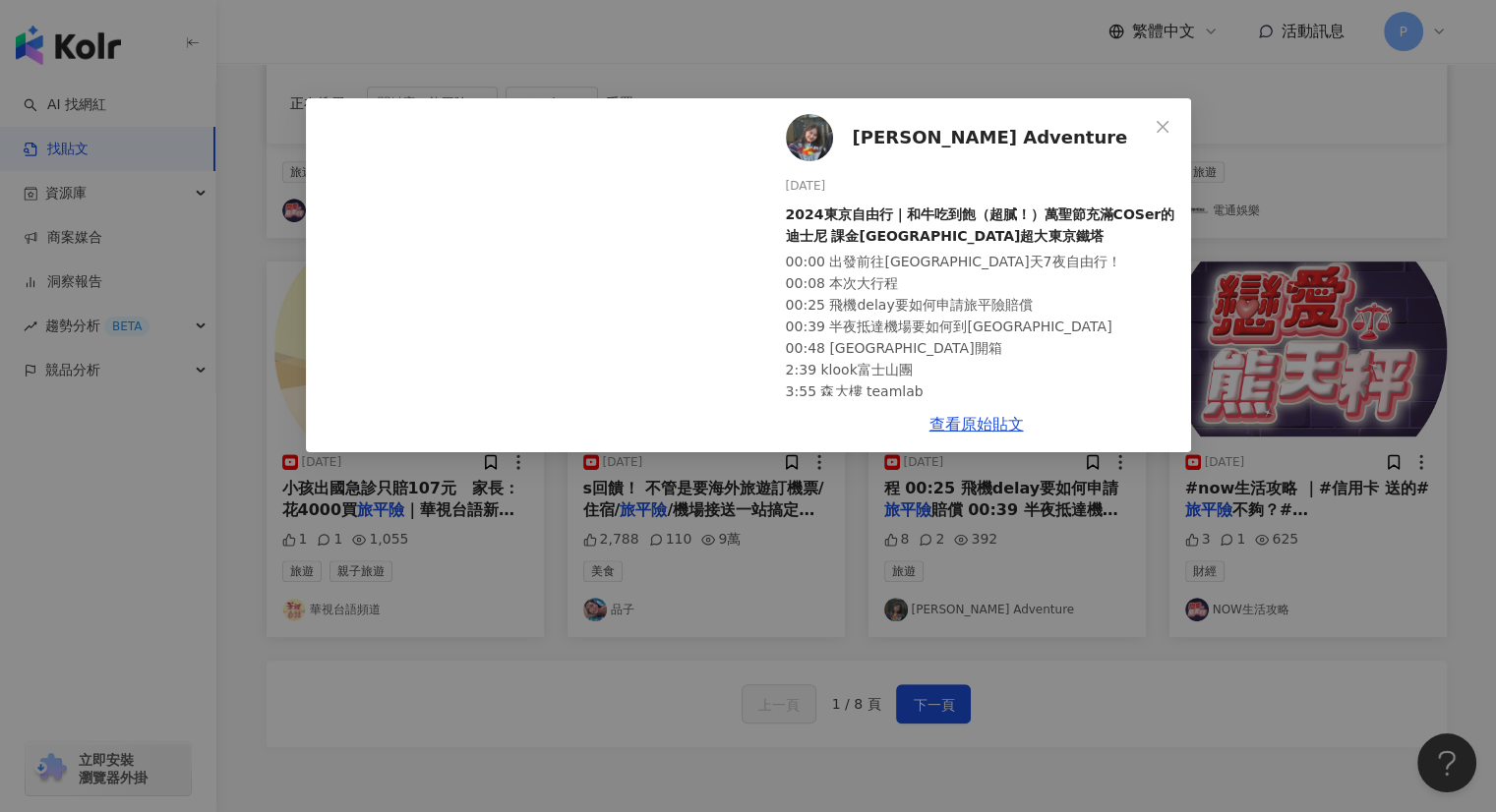
click at [613, 45] on div "Belle’s Adventure [DATE] 2024東京自由行｜和牛吃到飽（超膩！）萬聖節充滿COSer的迪士尼 課金[GEOGRAPHIC_DATA]…" at bounding box center [748, 406] width 1496 height 812
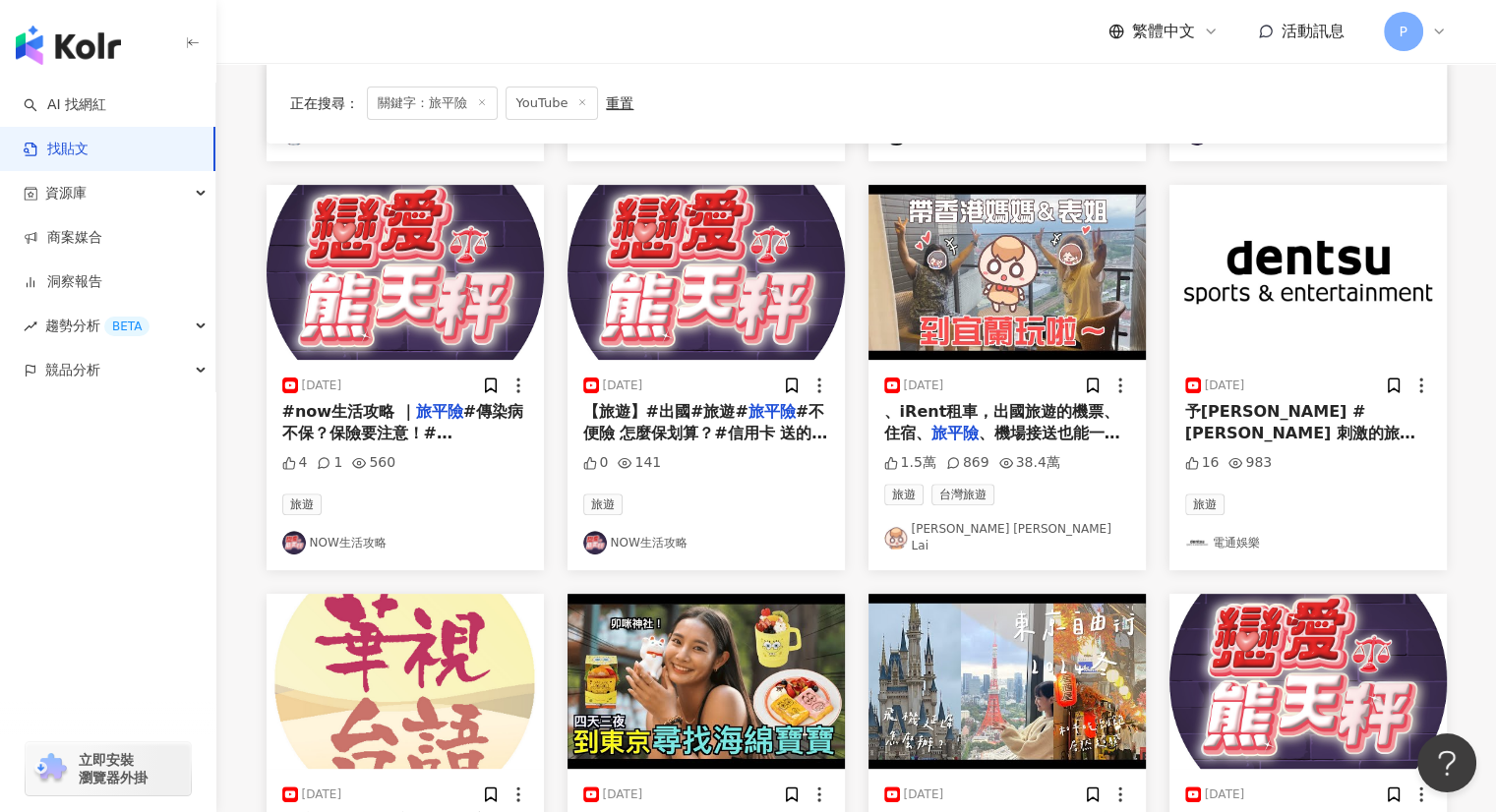
scroll to position [295, 0]
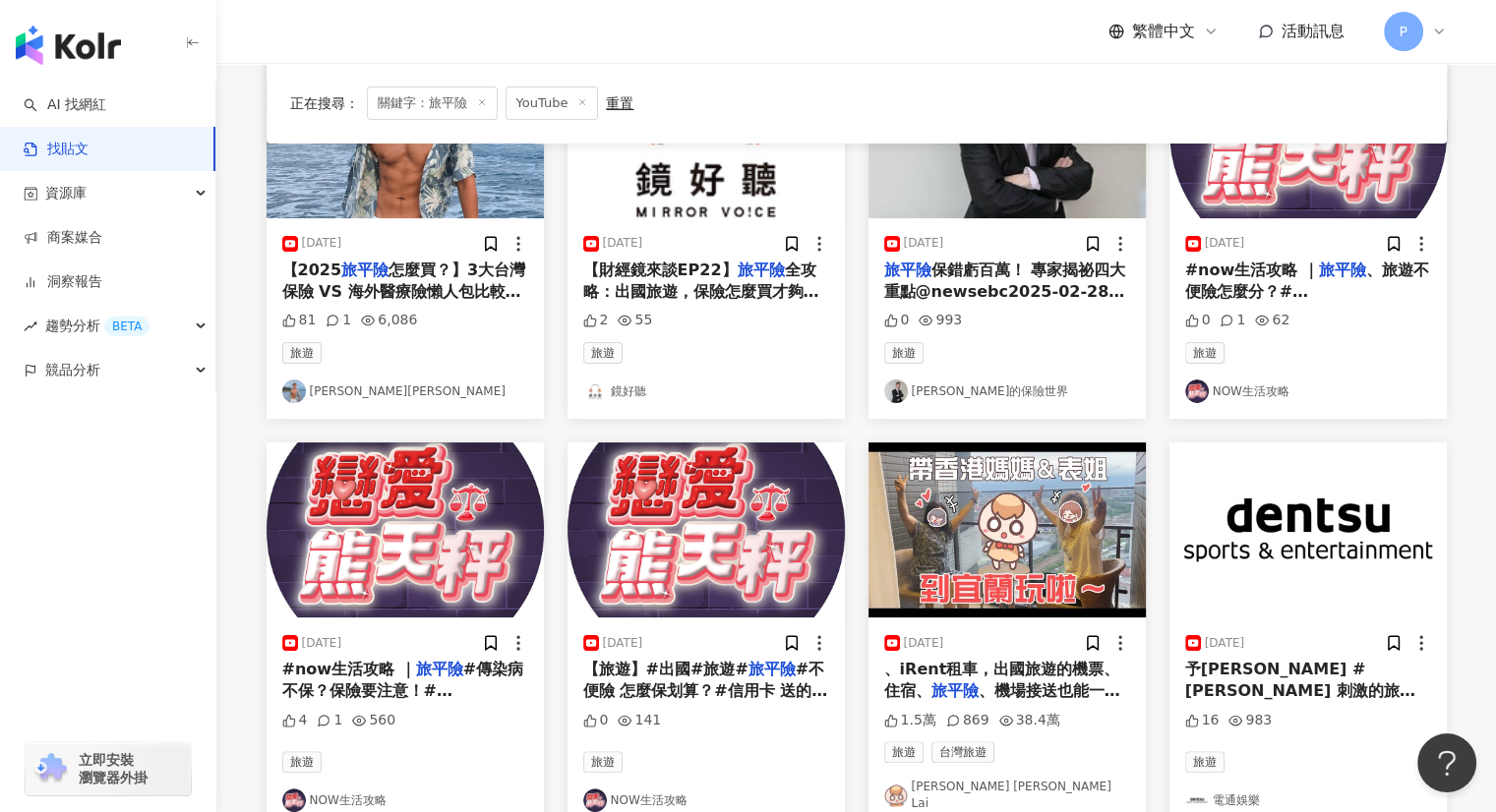
click at [482, 102] on icon at bounding box center [482, 102] width 10 height 10
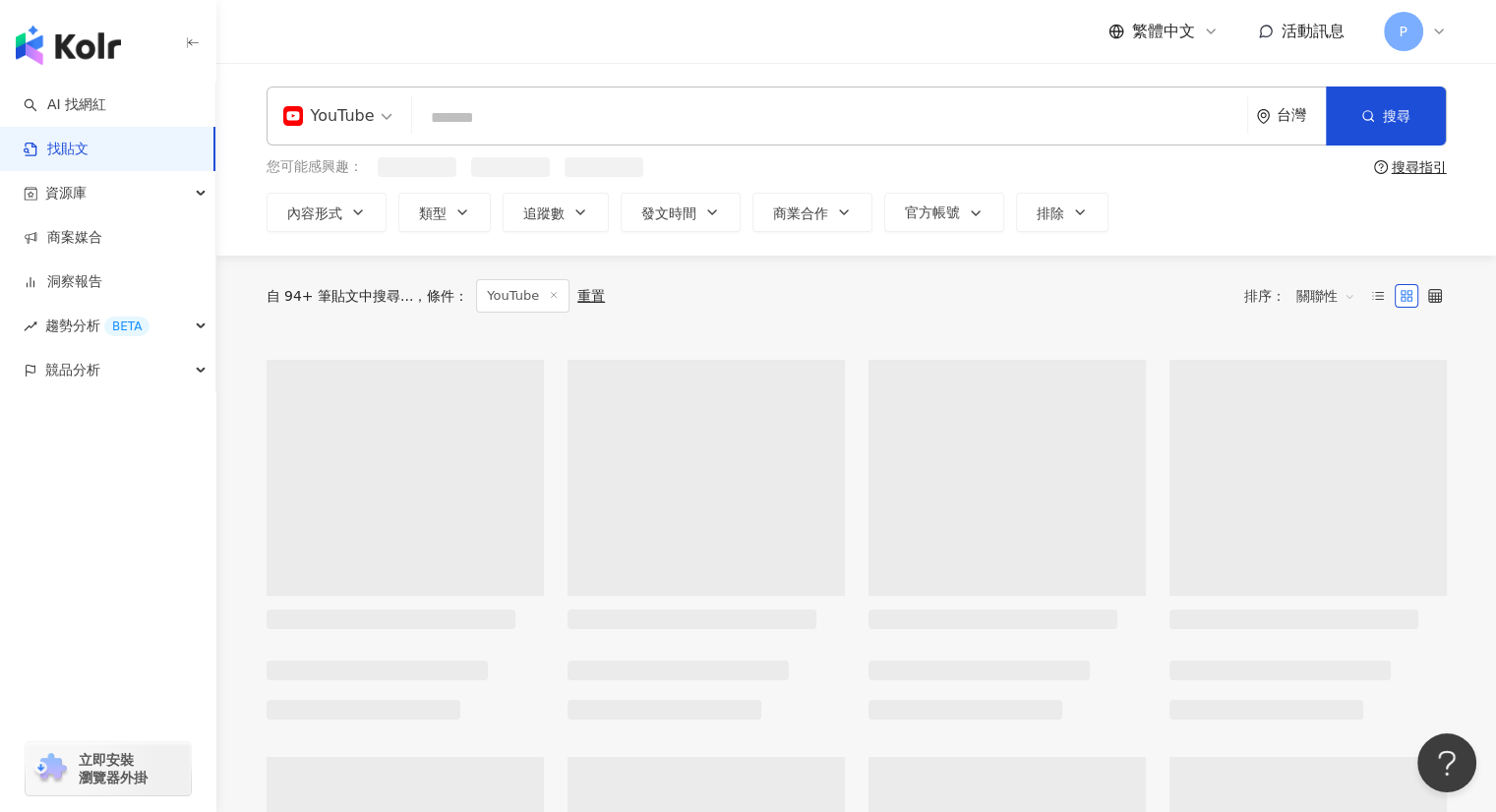
click at [497, 118] on input "search" at bounding box center [829, 117] width 819 height 43
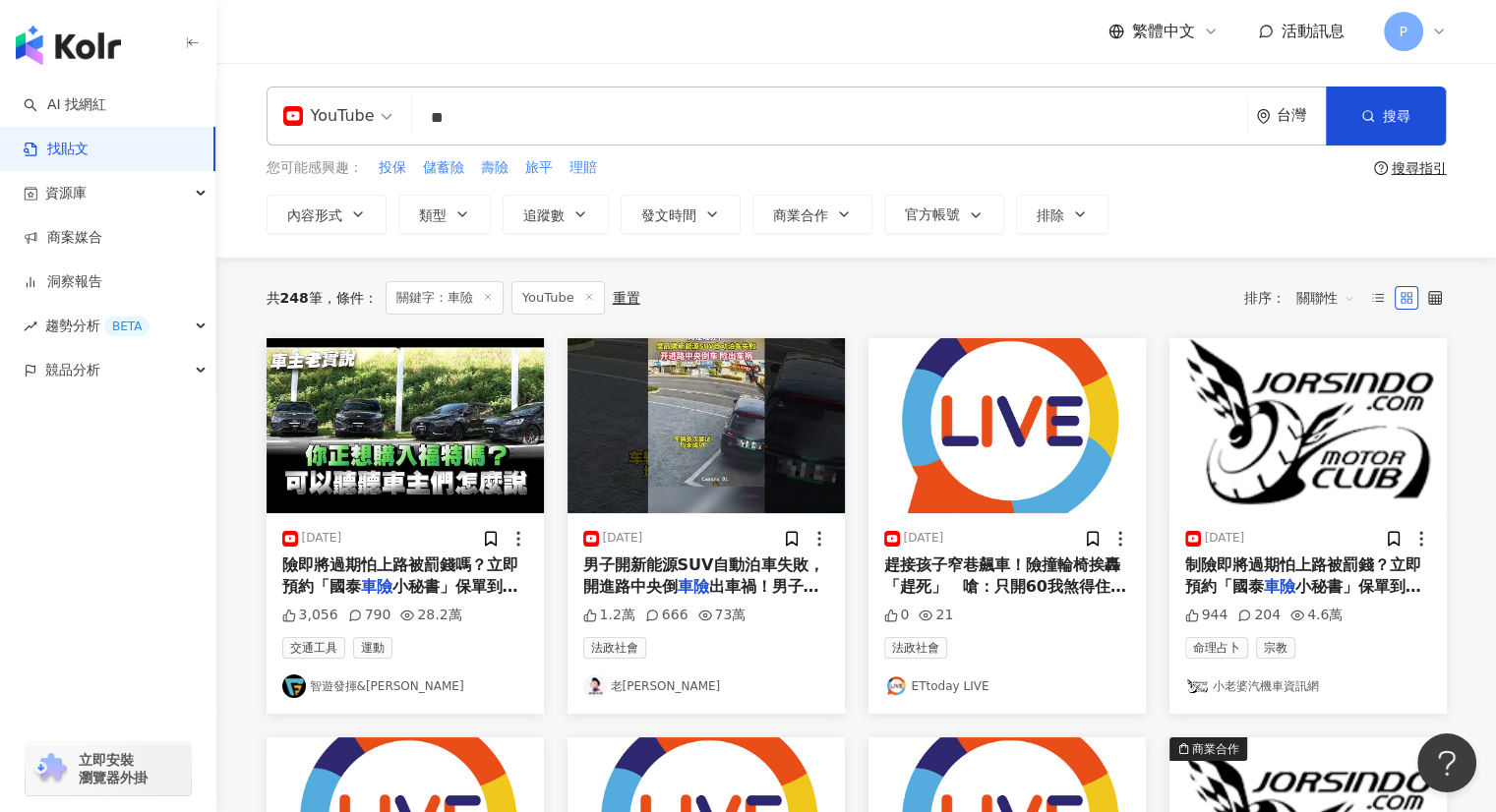
click at [1305, 567] on span "制險即將過期怕上路被罰錢？立即預約「國泰" at bounding box center [1303, 576] width 236 height 41
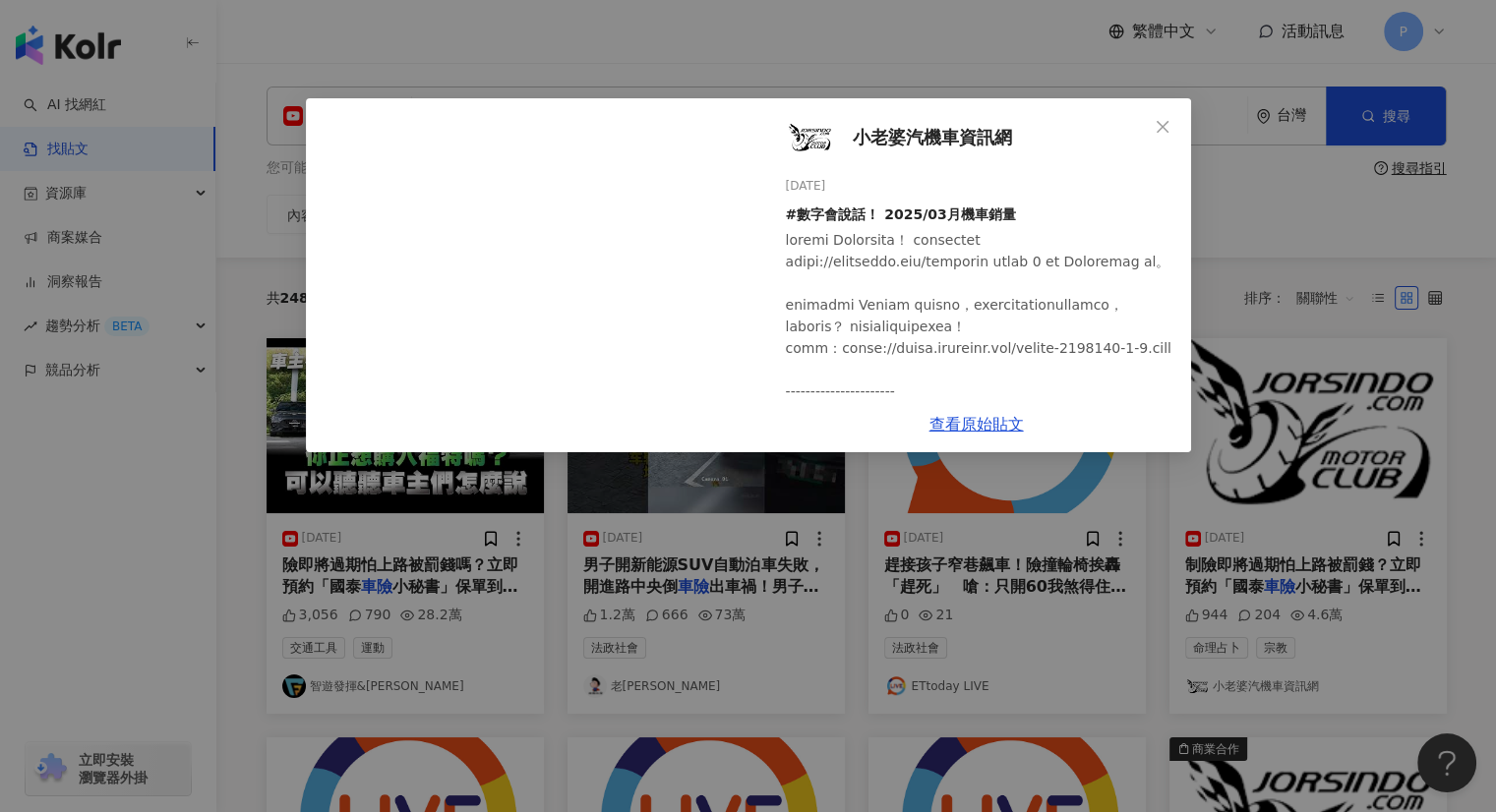
click at [1373, 258] on div "小老婆汽機車資訊網 [DATE] #數字會說話！ 2025/03月機車銷量 944 204 4.6萬 查看原始貼文" at bounding box center [748, 406] width 1496 height 812
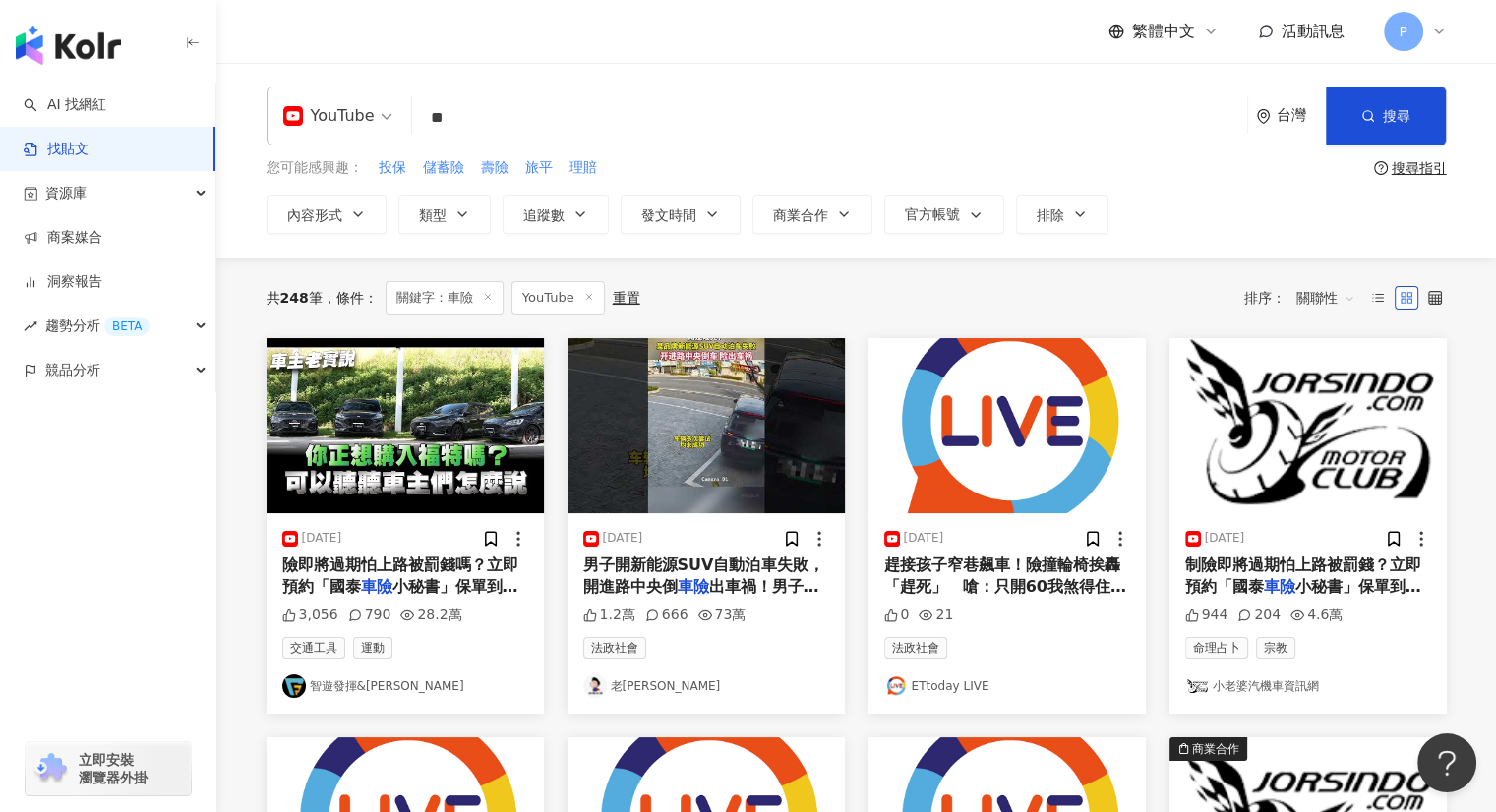
click at [617, 119] on input "**" at bounding box center [829, 117] width 819 height 43
type input "**********"
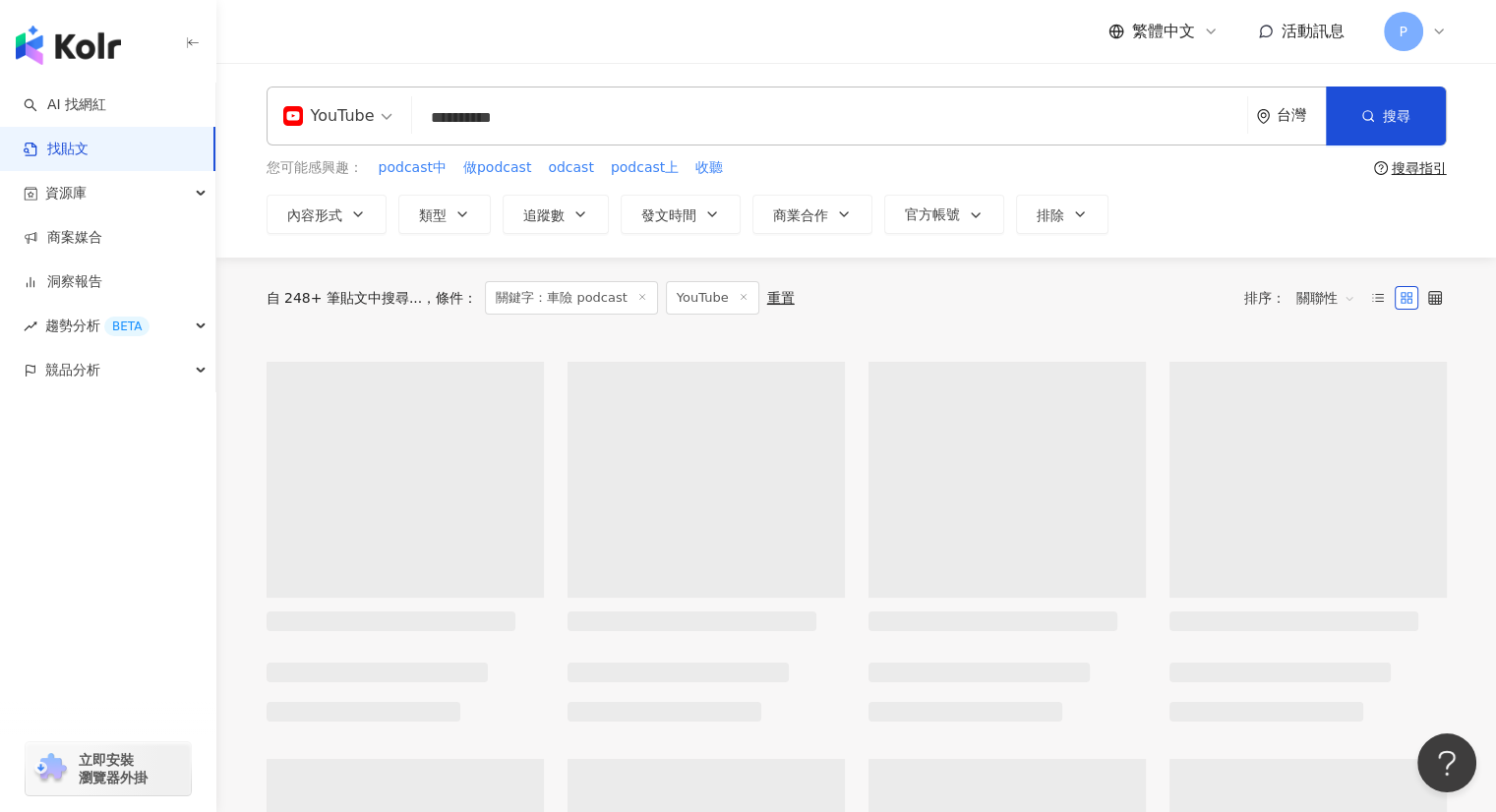
click at [325, 130] on div "YouTube" at bounding box center [329, 116] width 91 height 32
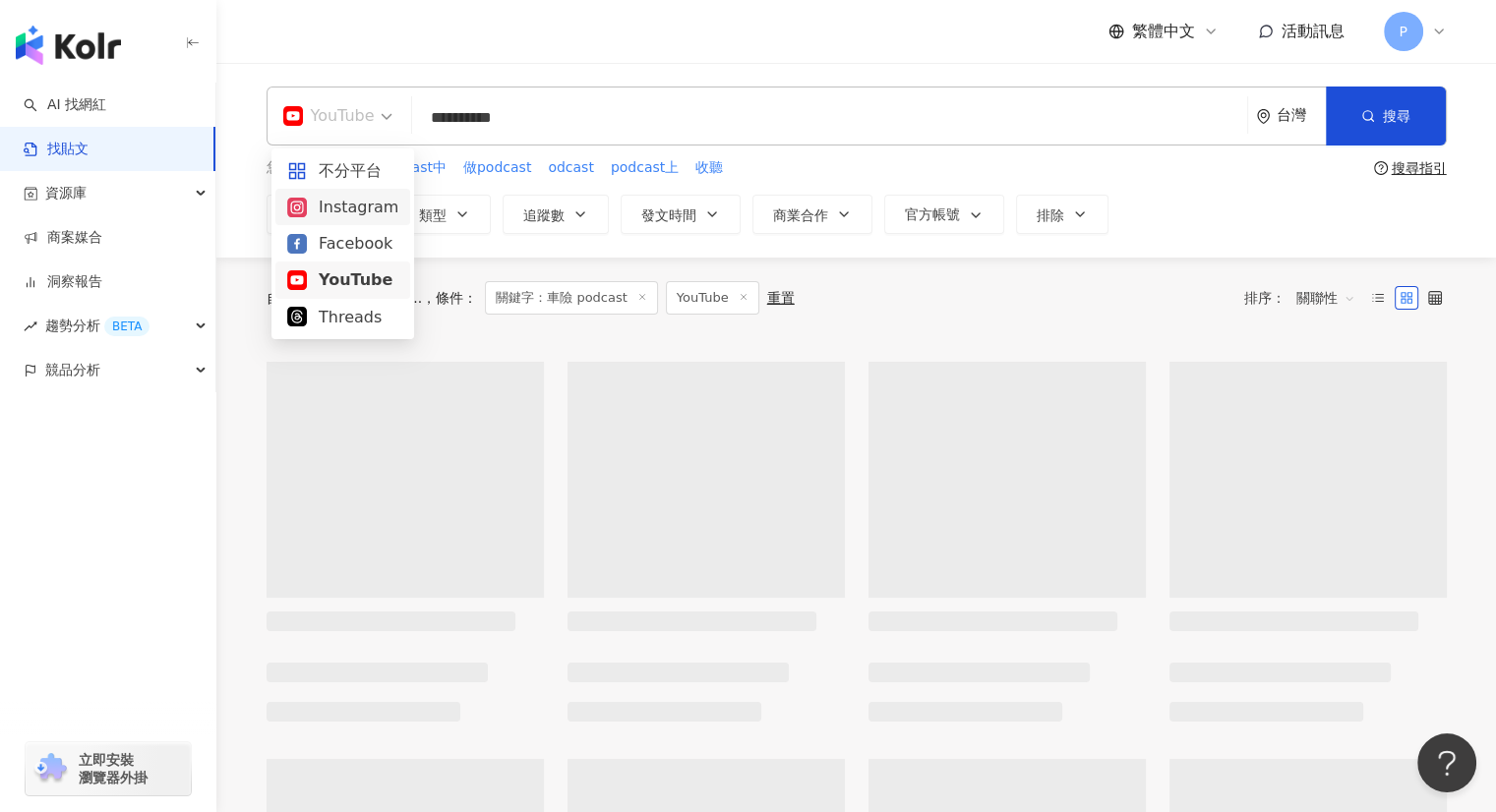
click at [362, 203] on div "Instagram" at bounding box center [342, 206] width 111 height 25
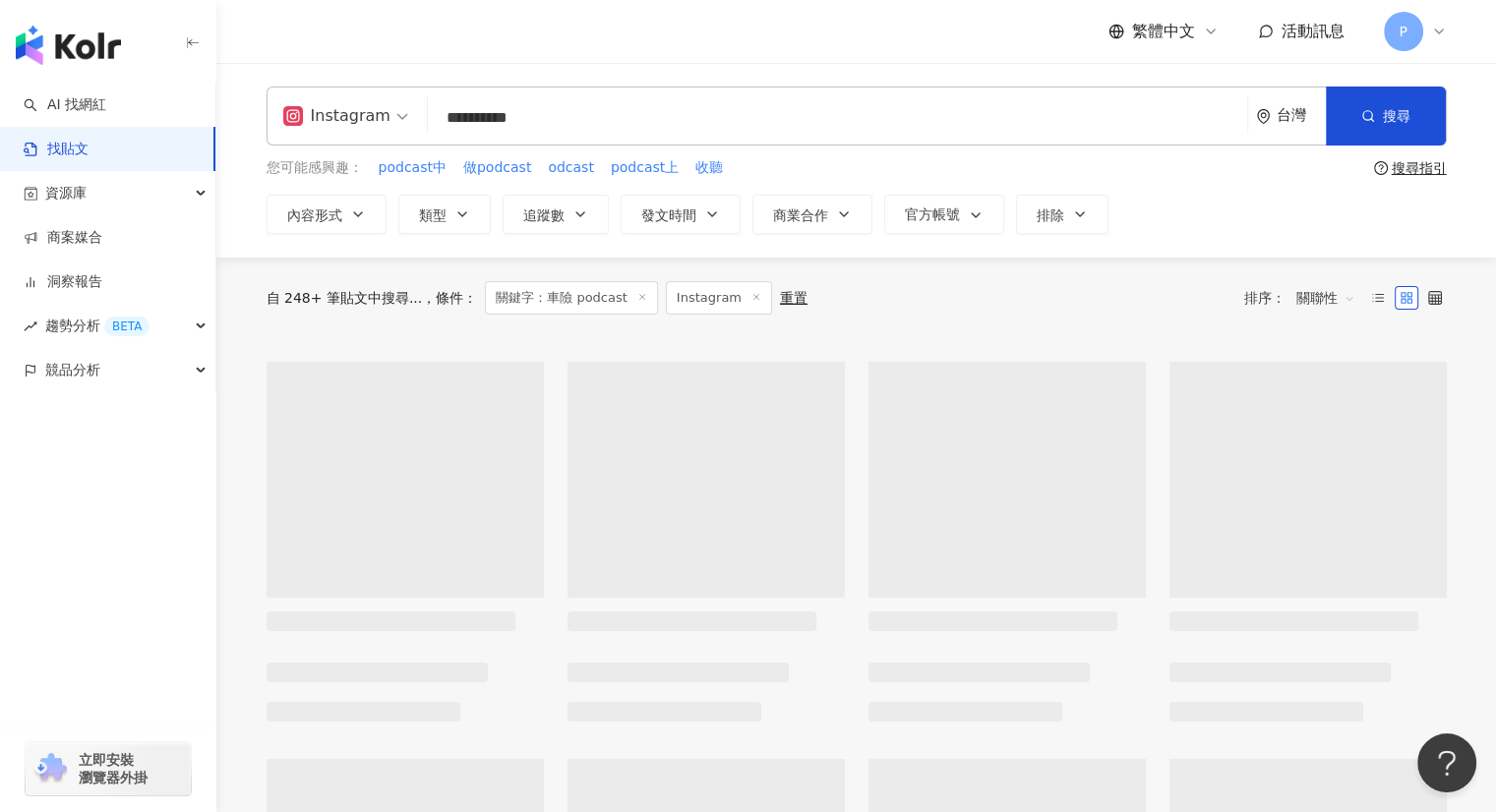
click at [358, 123] on div "Instagram" at bounding box center [337, 116] width 107 height 32
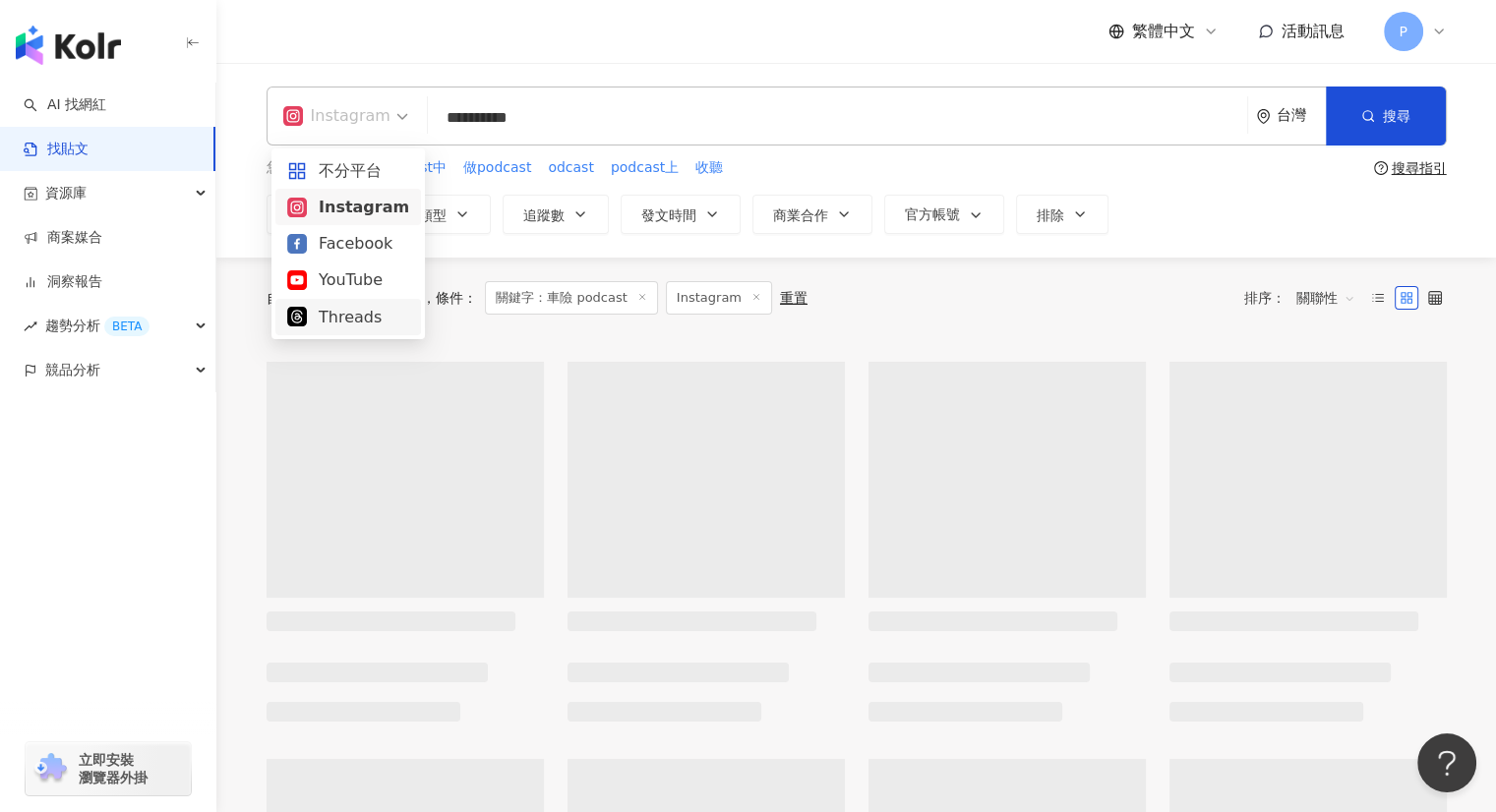
click at [360, 313] on div "Threads" at bounding box center [347, 317] width 122 height 25
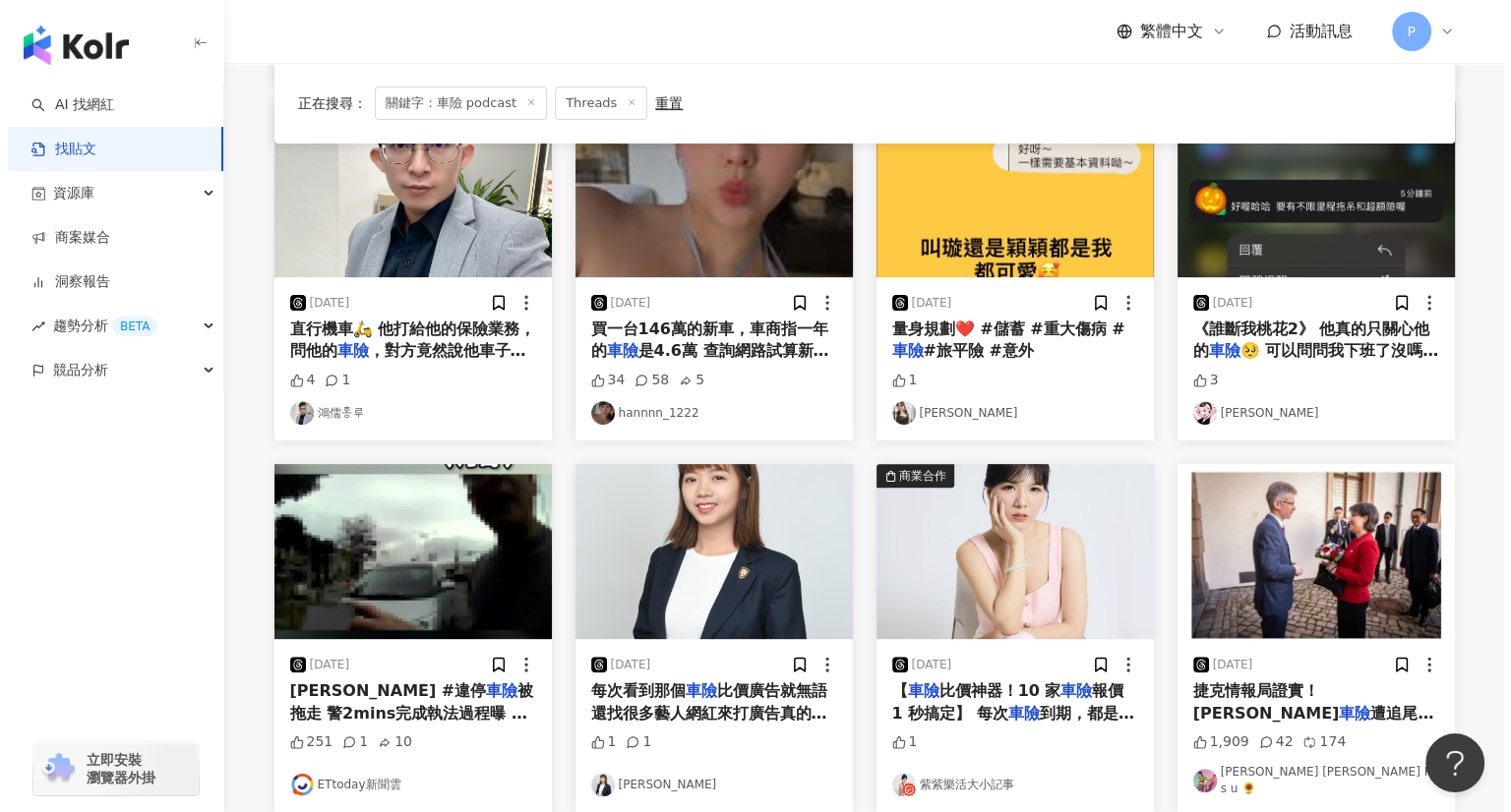
scroll to position [885, 0]
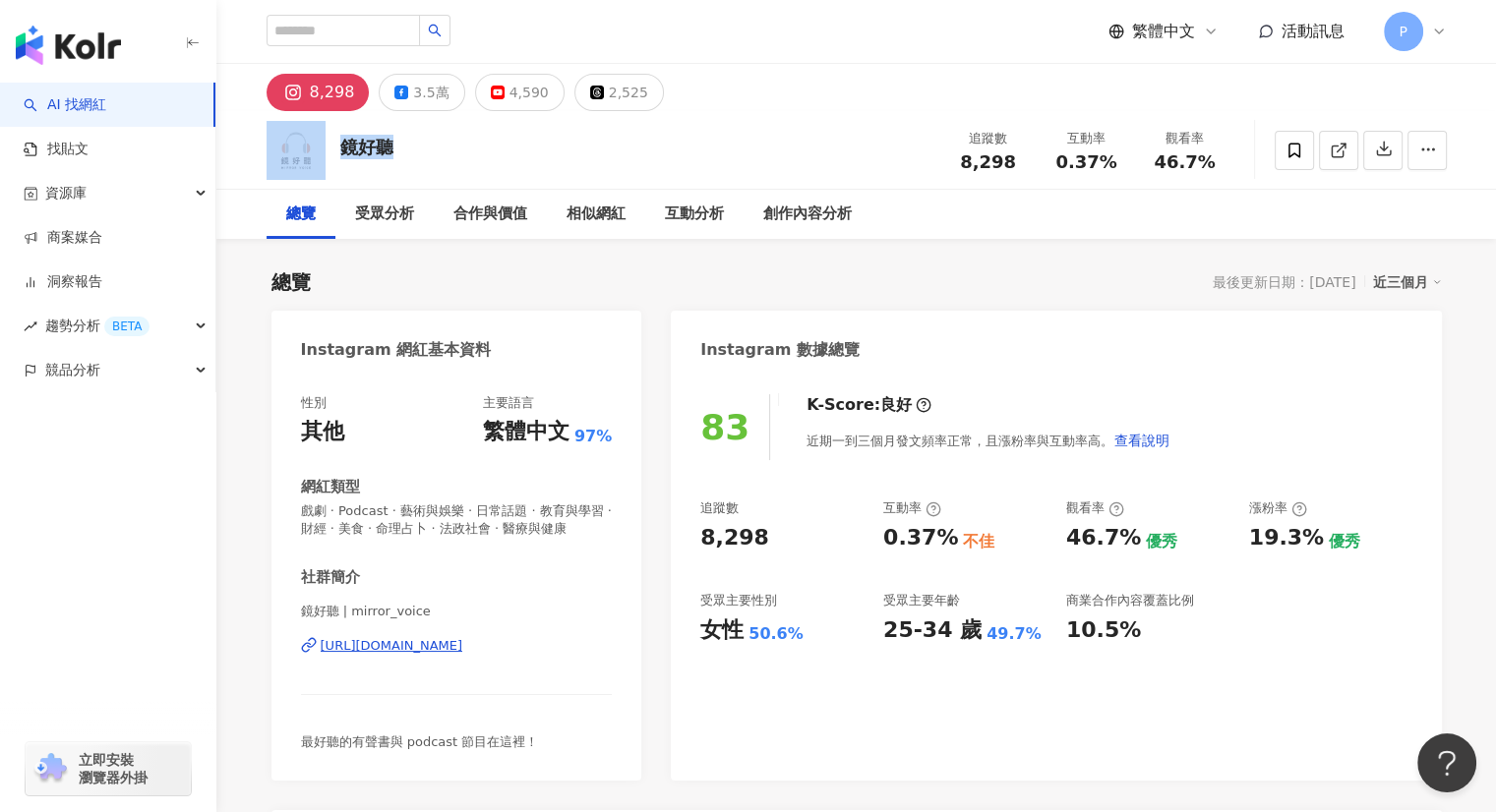
drag, startPoint x: 406, startPoint y: 142, endPoint x: 941, endPoint y: 2, distance: 553.0
click at [326, 144] on div "鏡好聽 追蹤數 8,298 互動率 0.37% 觀看率 46.7%" at bounding box center [857, 150] width 1259 height 77
copy div "鏡好聽"
